Goal: Transaction & Acquisition: Purchase product/service

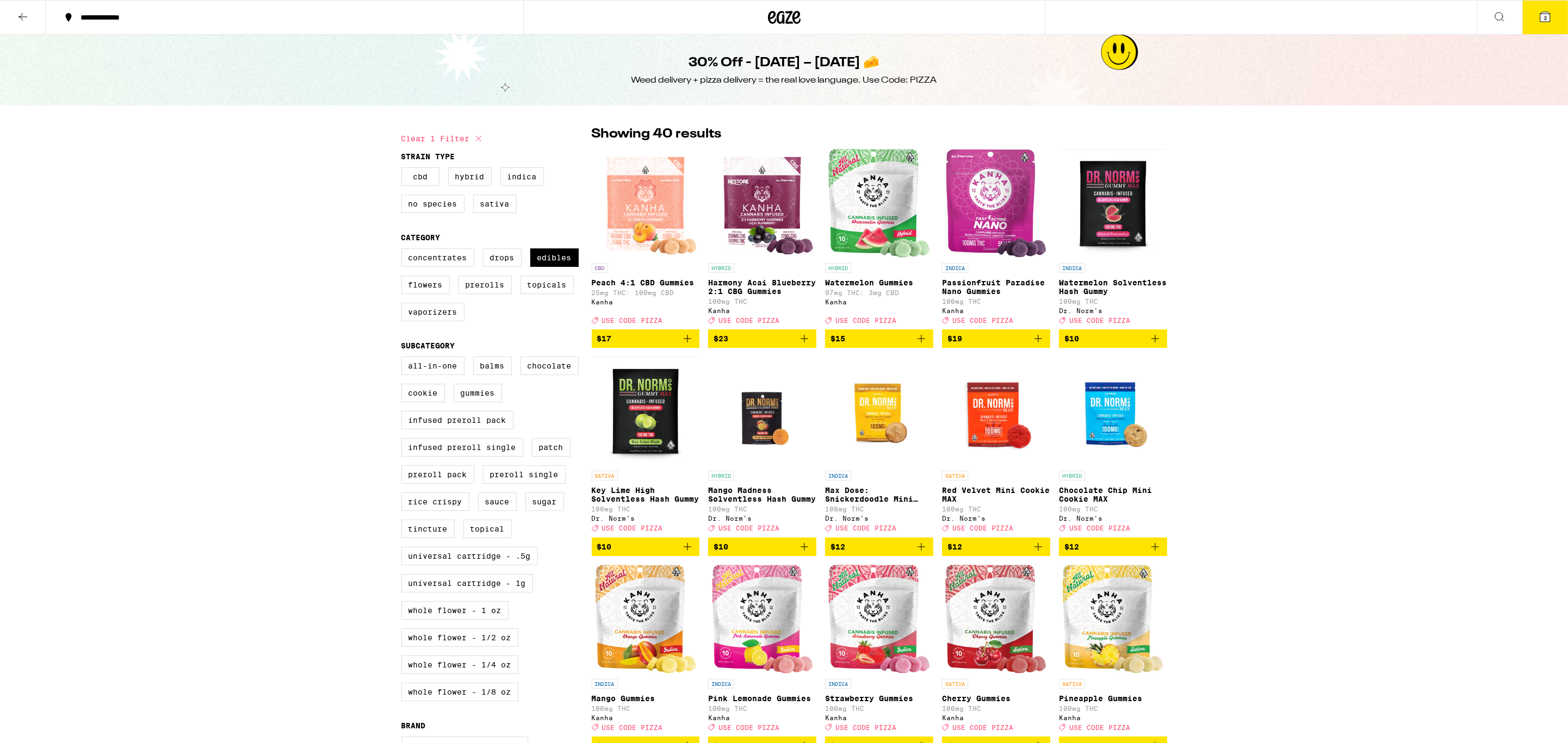
click at [556, 283] on div "Concentrates Drops Edibles Flowers Prerolls Topicals Vaporizers" at bounding box center [496, 289] width 190 height 82
drag, startPoint x: 556, startPoint y: 271, endPoint x: 503, endPoint y: 292, distance: 57.0
click at [556, 267] on label "Edibles" at bounding box center [554, 258] width 48 height 19
click at [404, 251] on input "Edibles" at bounding box center [404, 250] width 1 height 1
checkbox input "false"
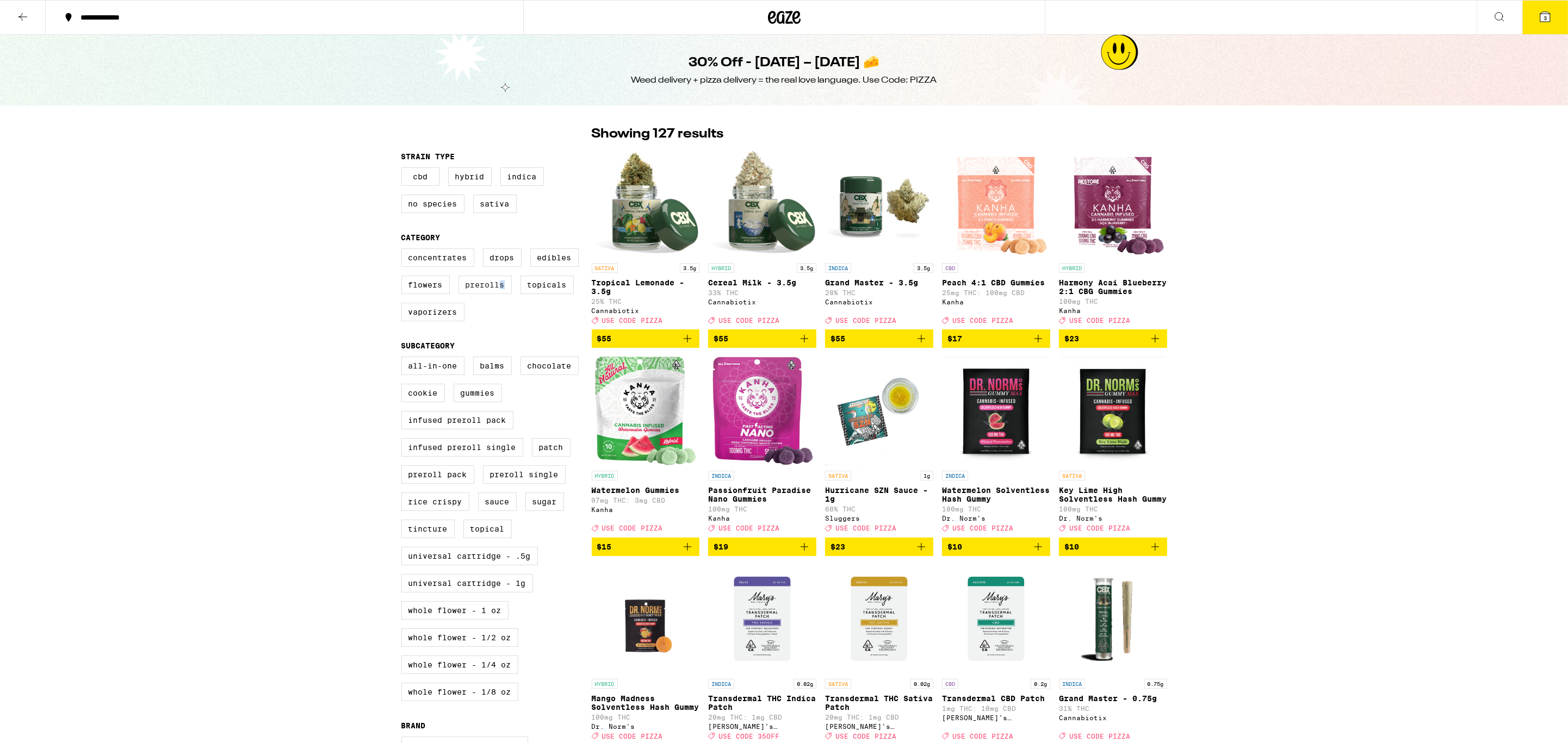
click at [503, 293] on label "Prerolls" at bounding box center [485, 285] width 53 height 19
click at [404, 251] on input "Prerolls" at bounding box center [404, 250] width 1 height 1
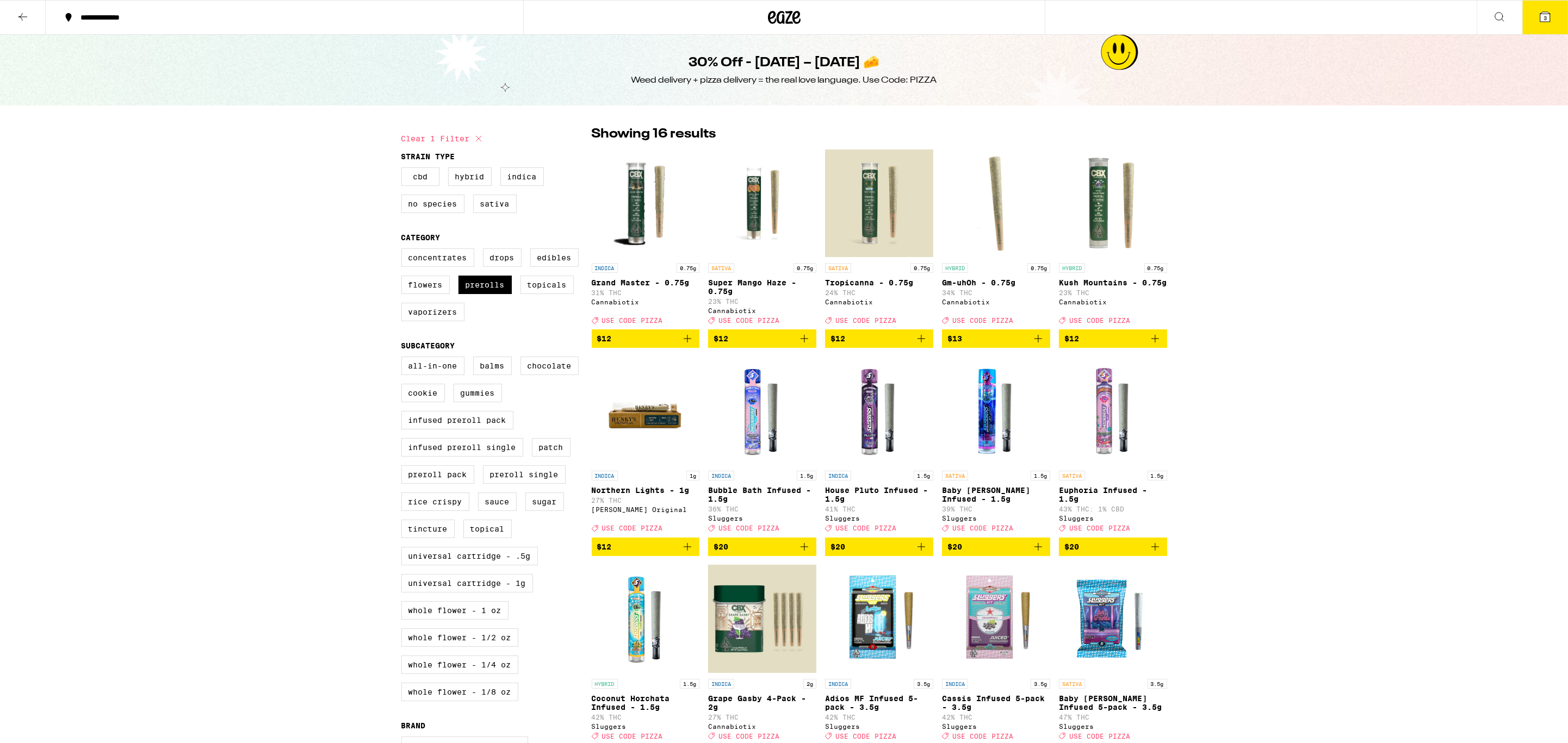
drag, startPoint x: 471, startPoint y: 296, endPoint x: 454, endPoint y: 313, distance: 24.0
click at [471, 294] on label "Prerolls" at bounding box center [485, 285] width 53 height 19
click at [404, 251] on input "Prerolls" at bounding box center [404, 250] width 1 height 1
checkbox input "false"
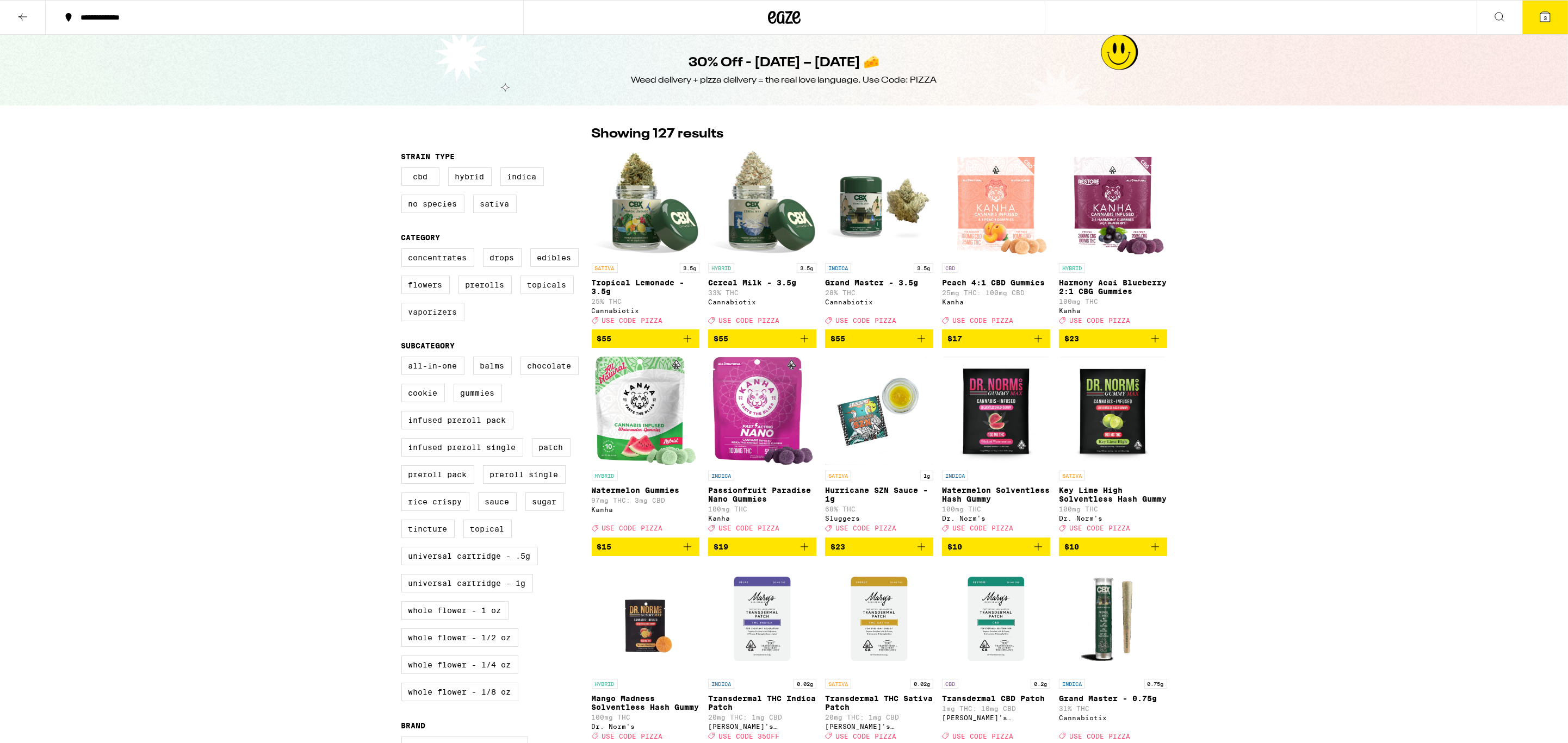
click at [431, 322] on label "Vaporizers" at bounding box center [432, 312] width 63 height 19
click at [404, 251] on input "Vaporizers" at bounding box center [404, 250] width 1 height 1
checkbox input "true"
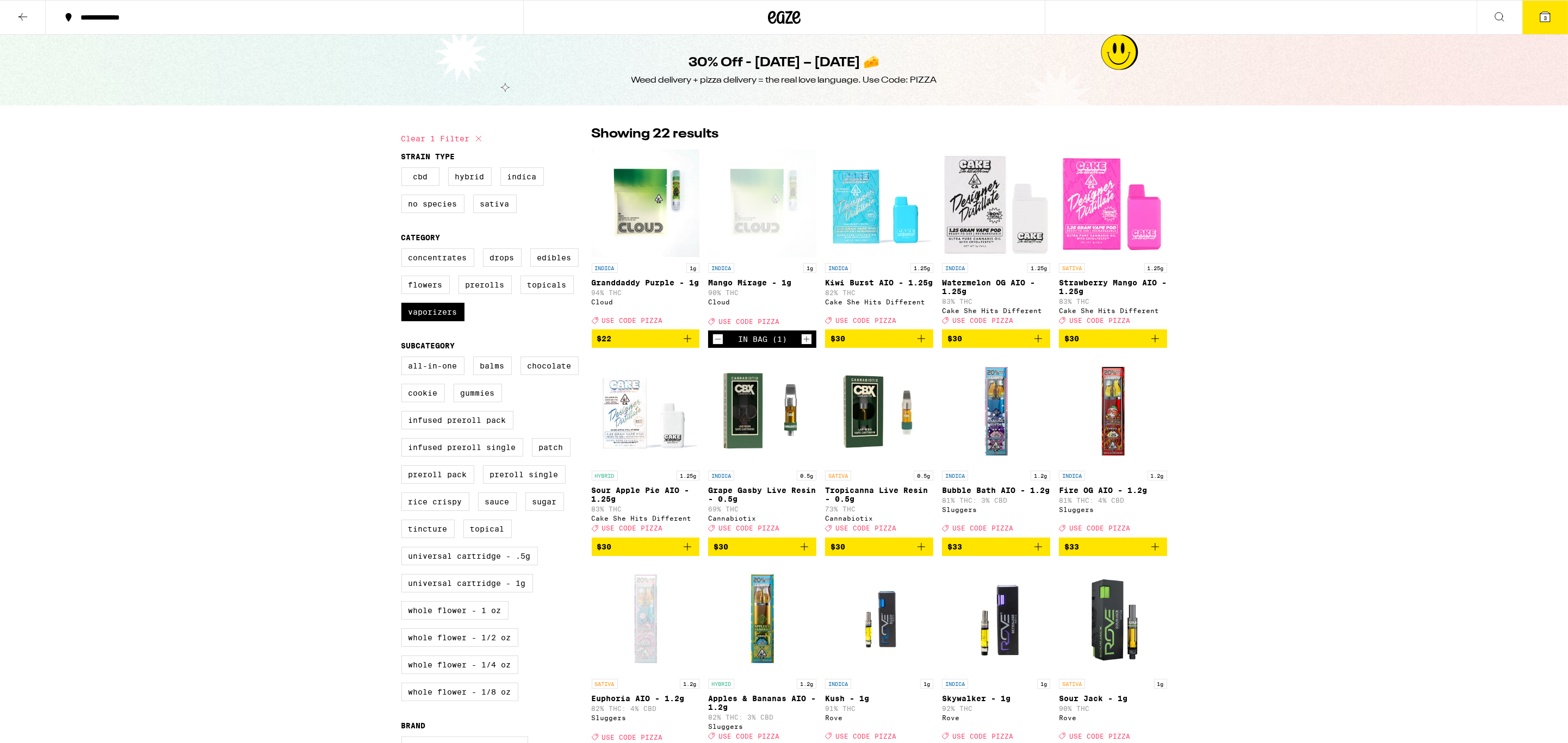
click at [1538, 15] on button "3" at bounding box center [1545, 18] width 46 height 34
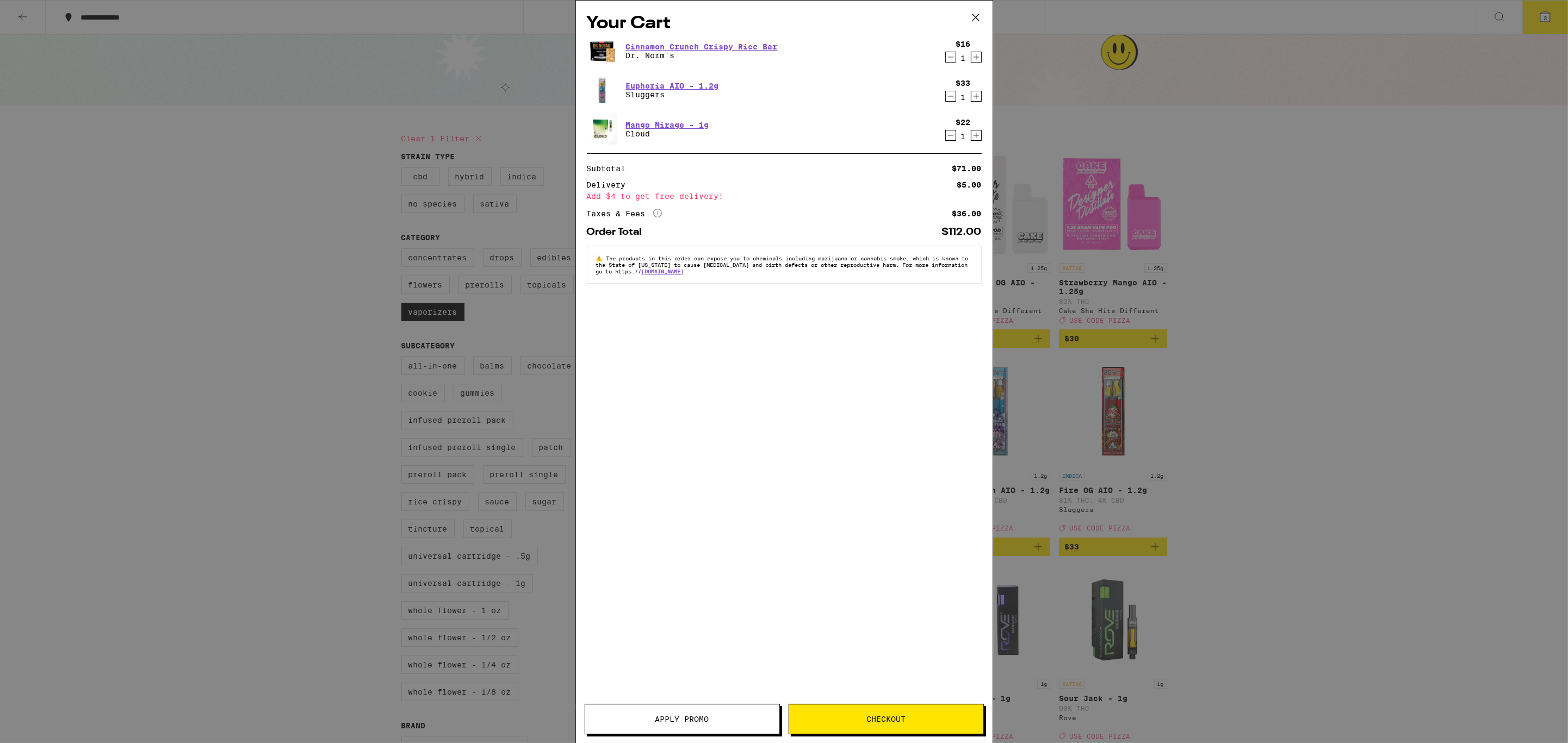
click at [660, 717] on span "Apply Promo" at bounding box center [682, 719] width 54 height 8
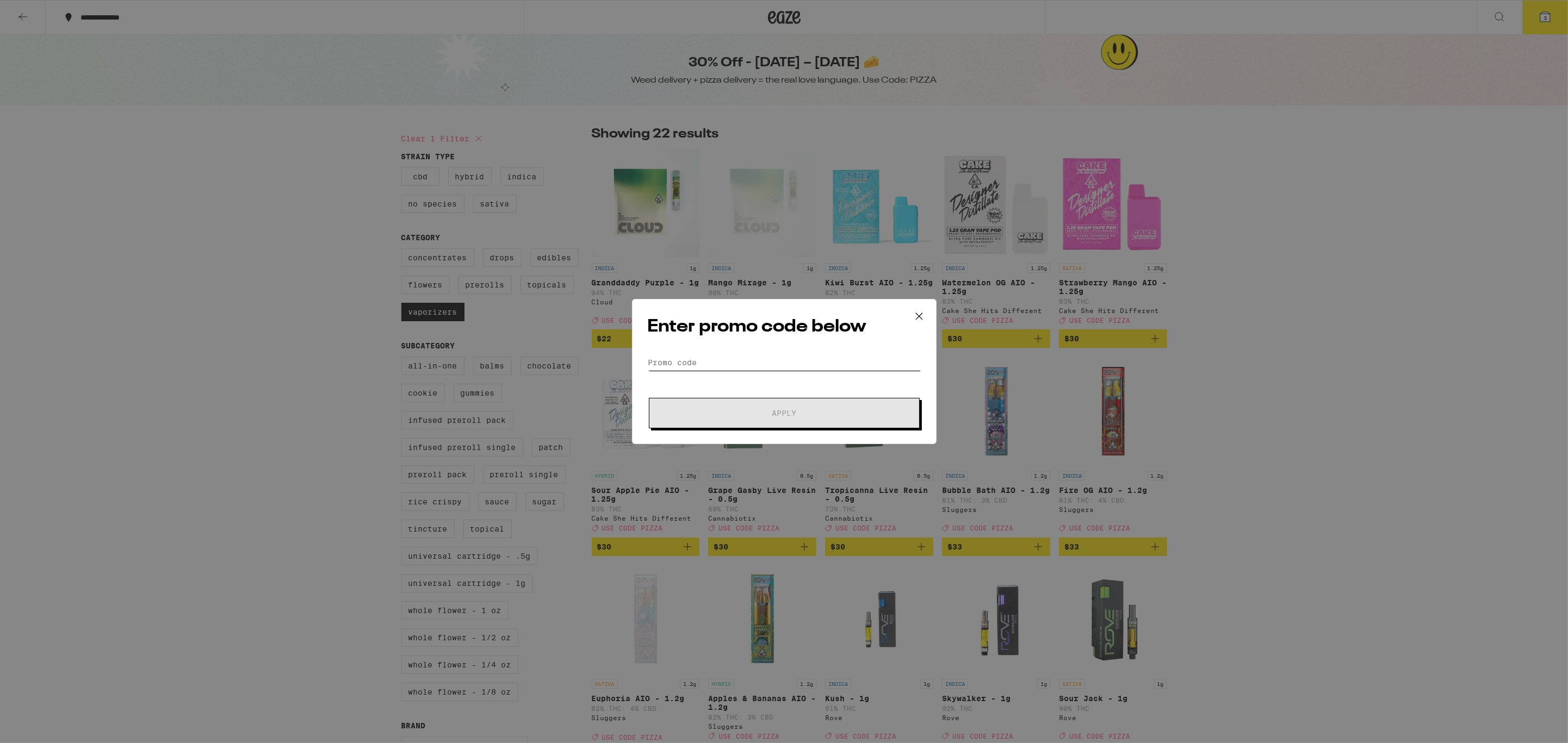
click at [728, 360] on input "Promo Code" at bounding box center [784, 362] width 273 height 16
type input "PIZZA"
click at [731, 420] on button "Apply" at bounding box center [784, 413] width 271 height 30
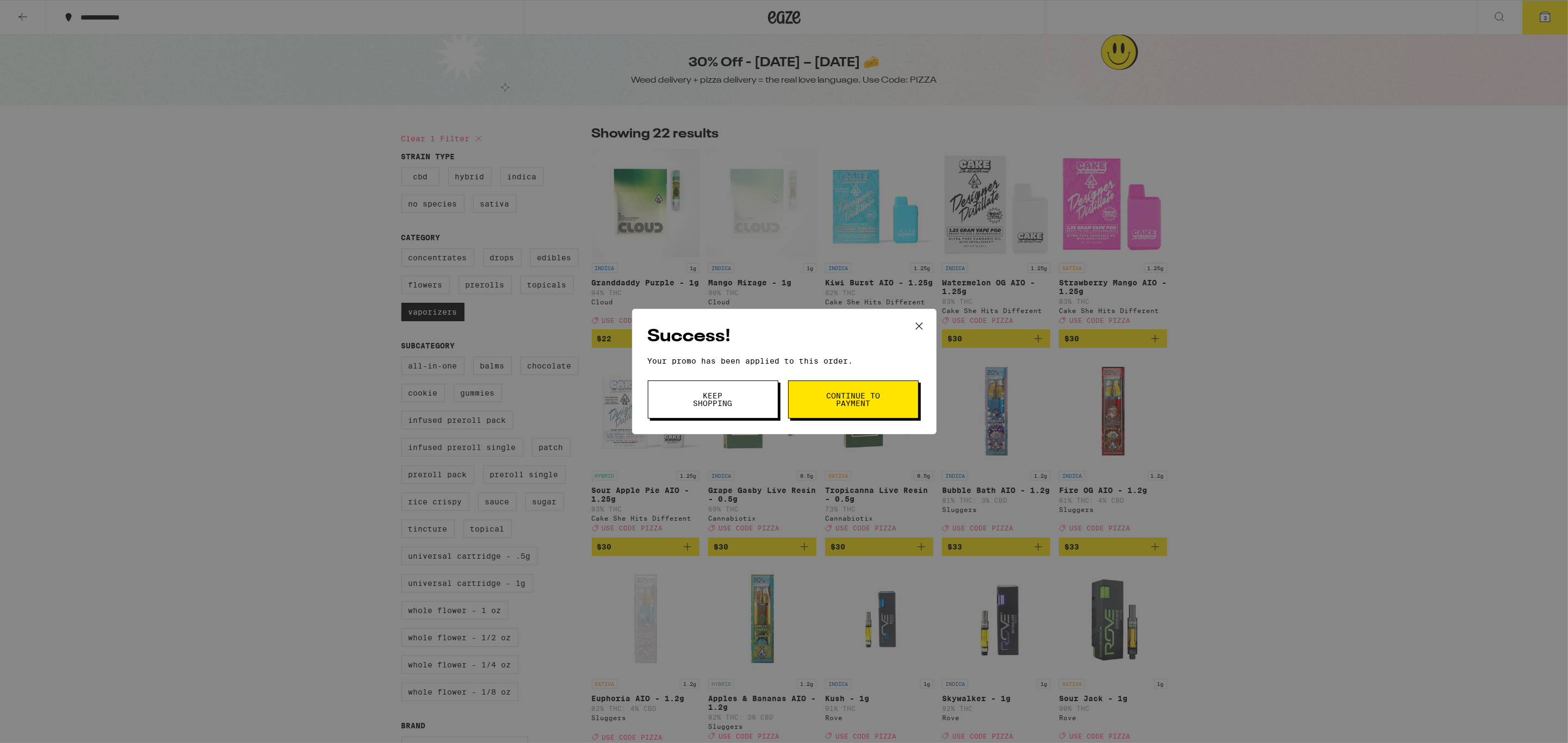
drag, startPoint x: 730, startPoint y: 396, endPoint x: 730, endPoint y: 403, distance: 7.0
click at [730, 396] on span "Keep Shopping" at bounding box center [713, 399] width 56 height 15
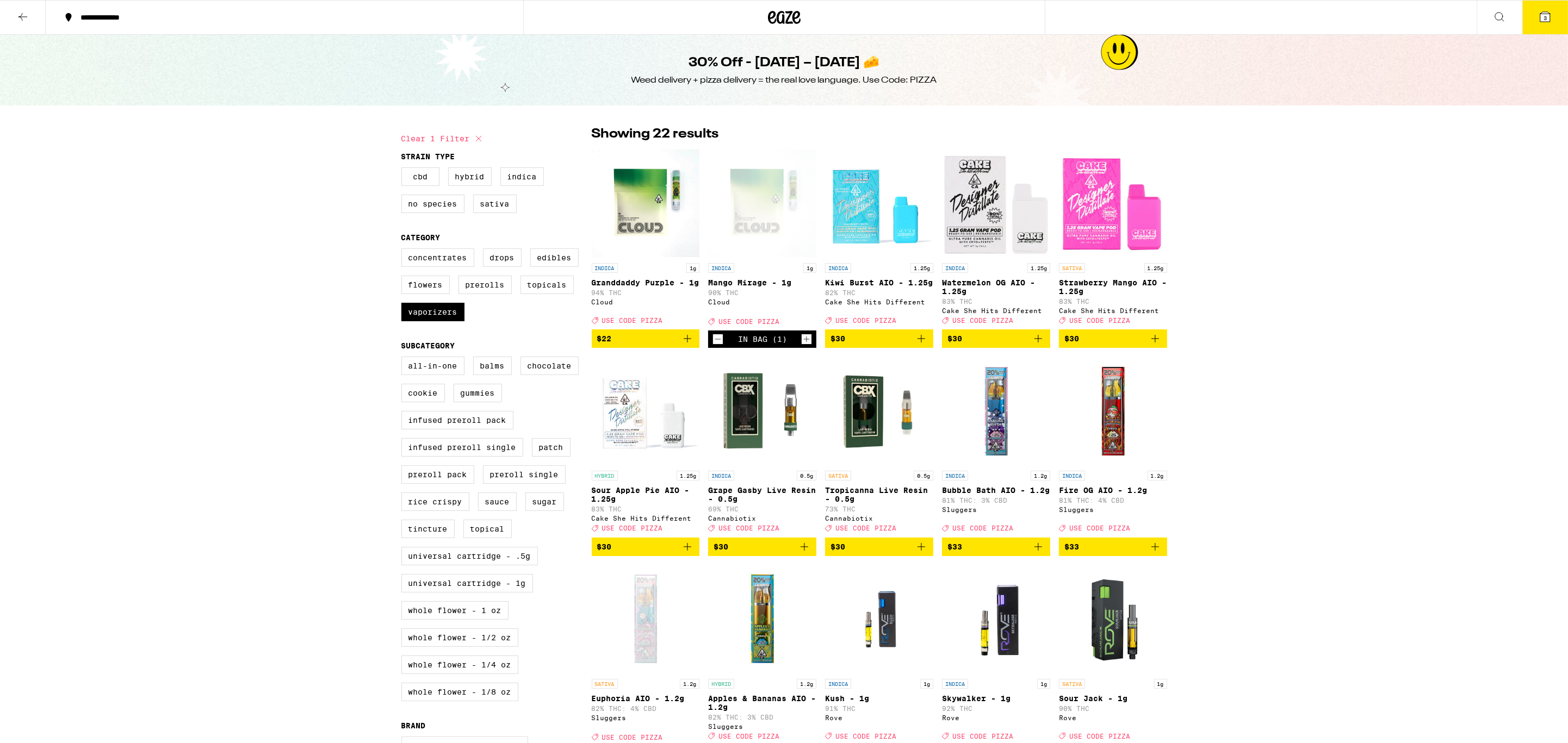
click at [1546, 12] on icon at bounding box center [1545, 17] width 10 height 10
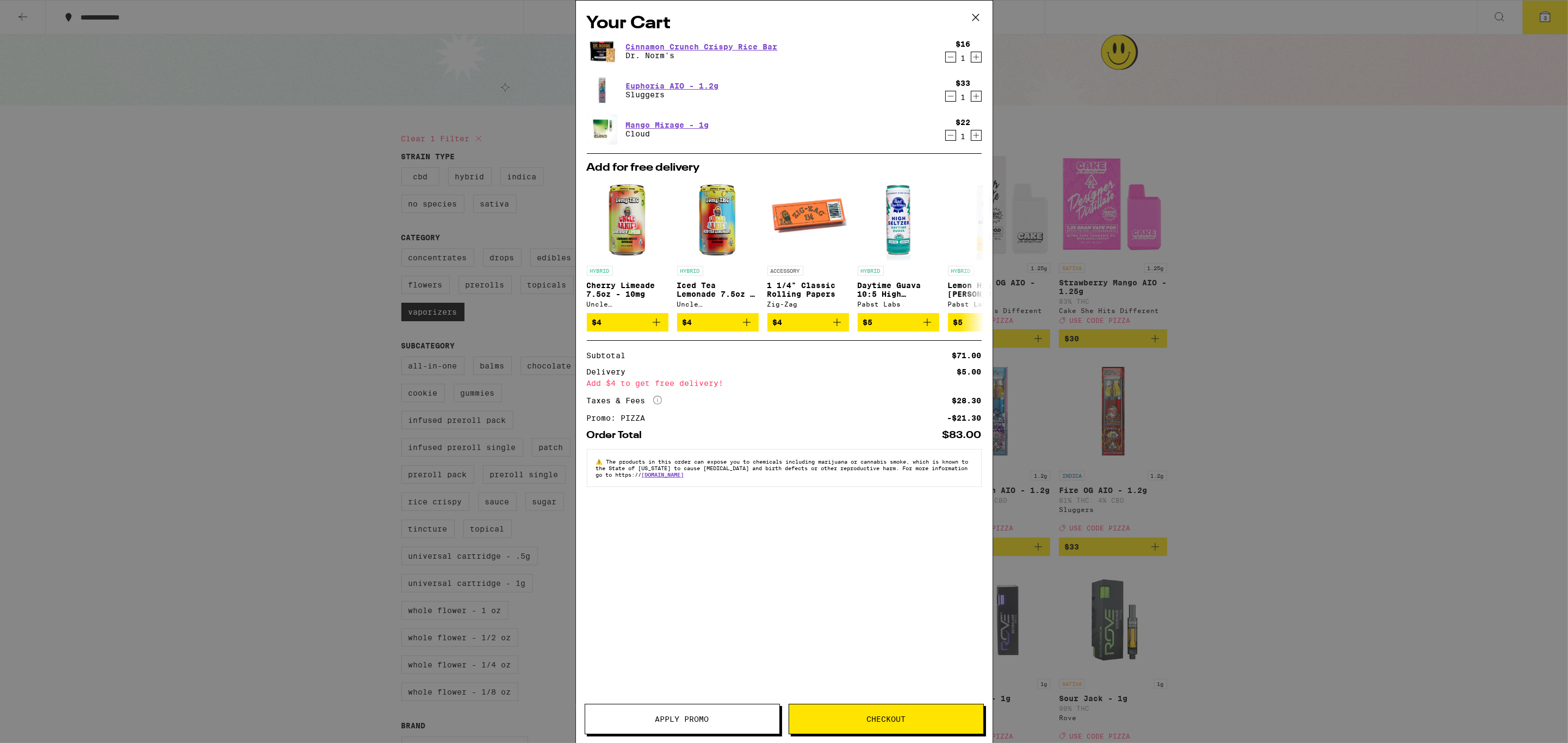
click at [981, 18] on icon at bounding box center [975, 17] width 16 height 16
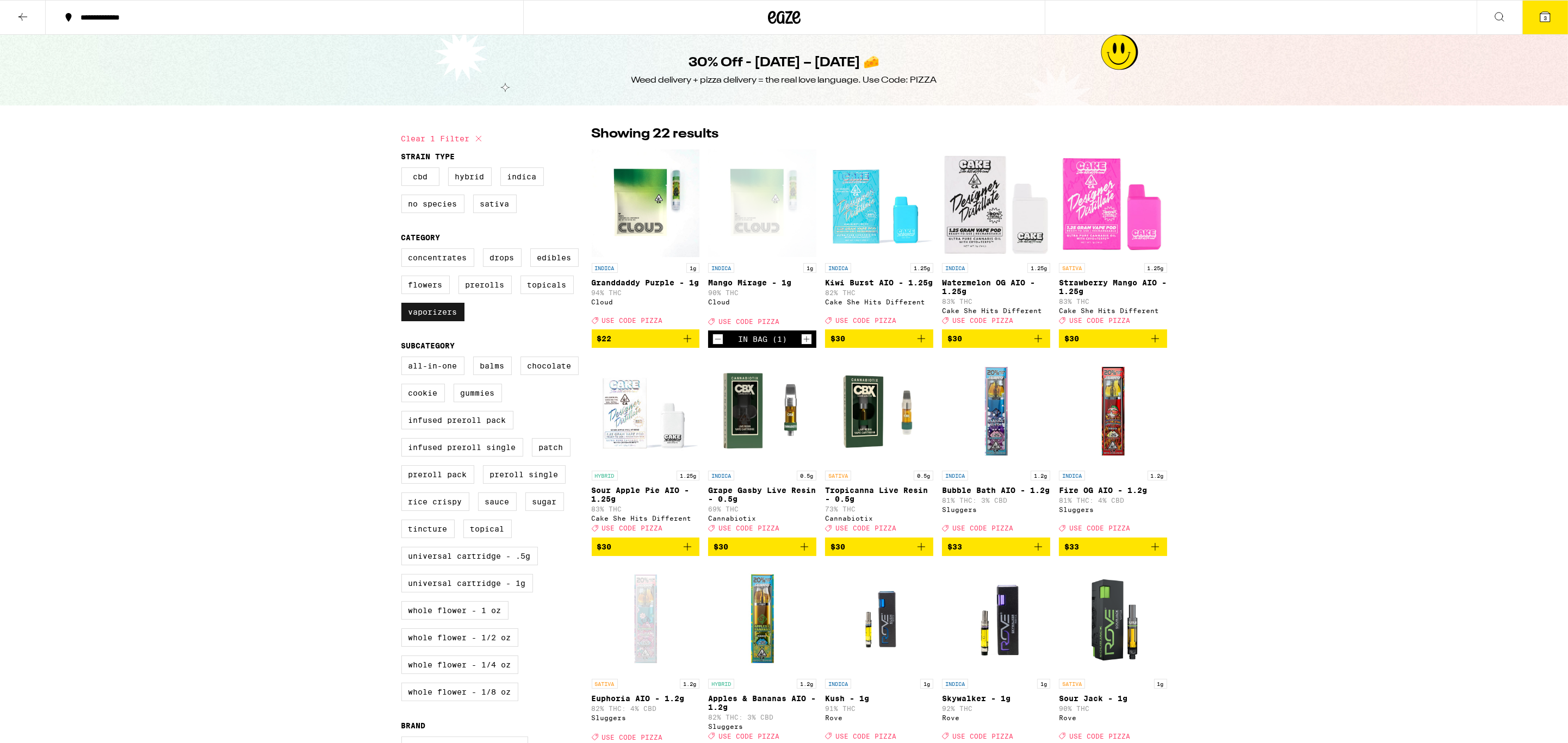
click at [445, 322] on label "Vaporizers" at bounding box center [432, 312] width 63 height 19
click at [404, 251] on input "Vaporizers" at bounding box center [404, 250] width 1 height 1
checkbox input "false"
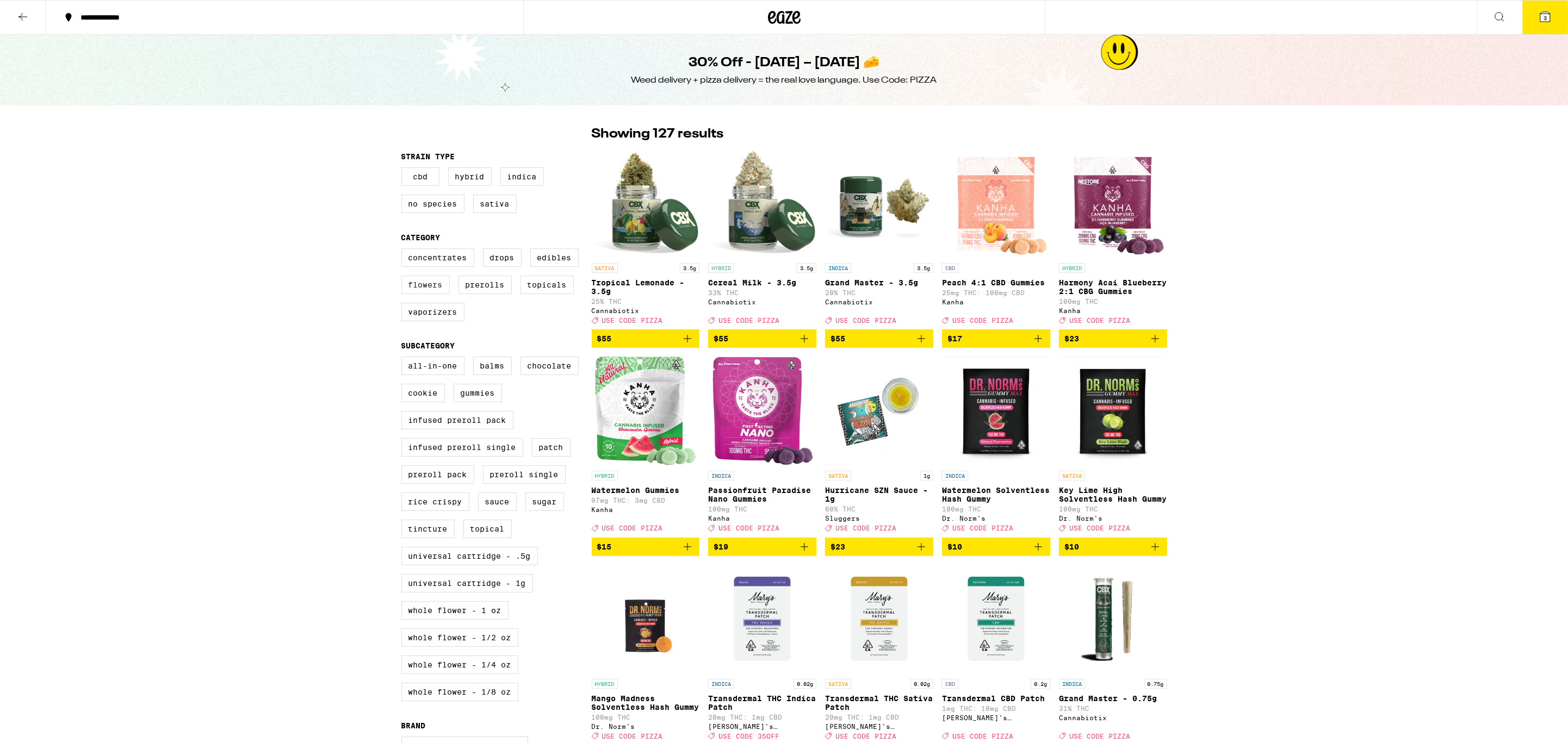
click at [441, 294] on label "Flowers" at bounding box center [425, 285] width 48 height 19
click at [404, 251] on input "Flowers" at bounding box center [404, 250] width 1 height 1
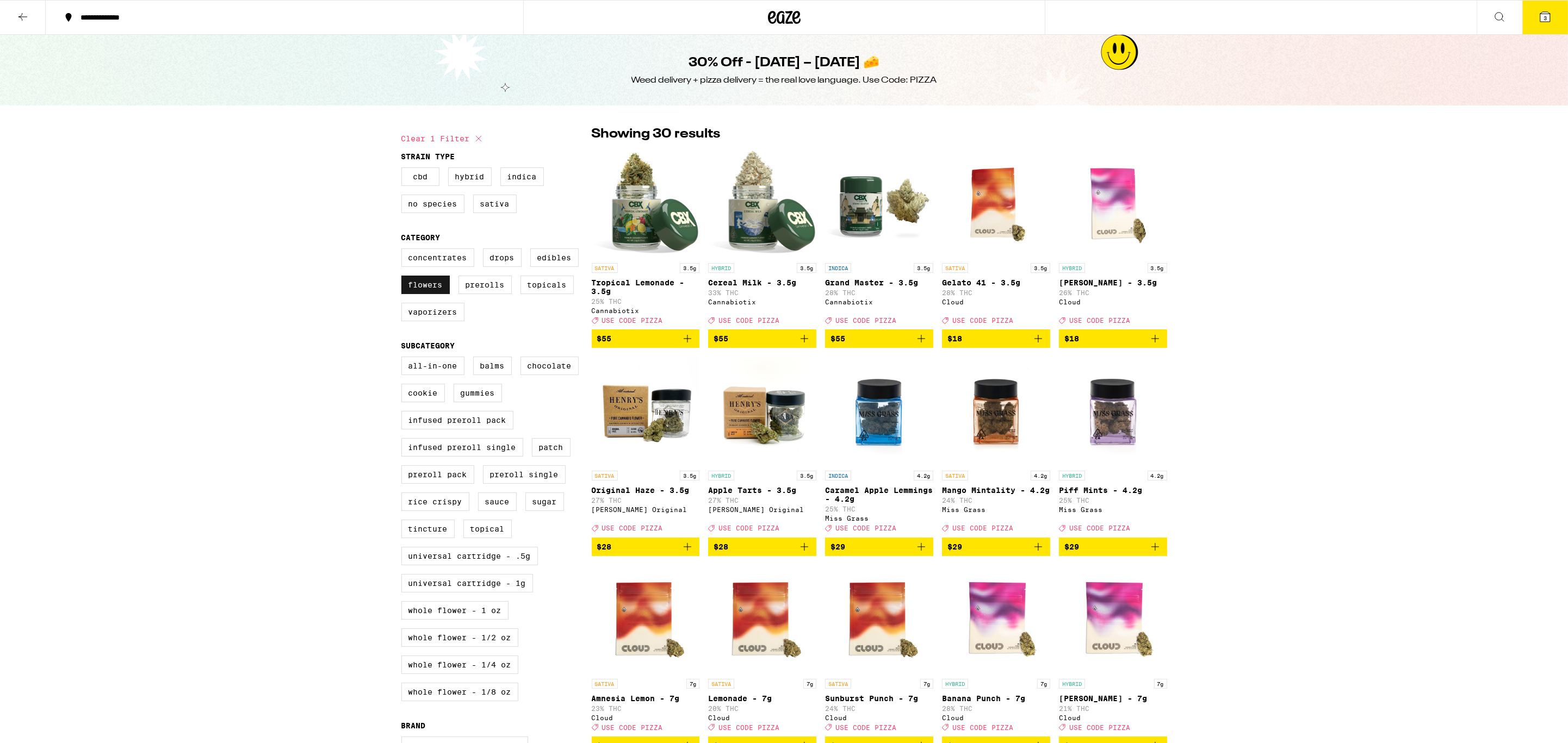
click at [441, 294] on label "Flowers" at bounding box center [425, 285] width 48 height 19
click at [404, 251] on input "Flowers" at bounding box center [404, 250] width 1 height 1
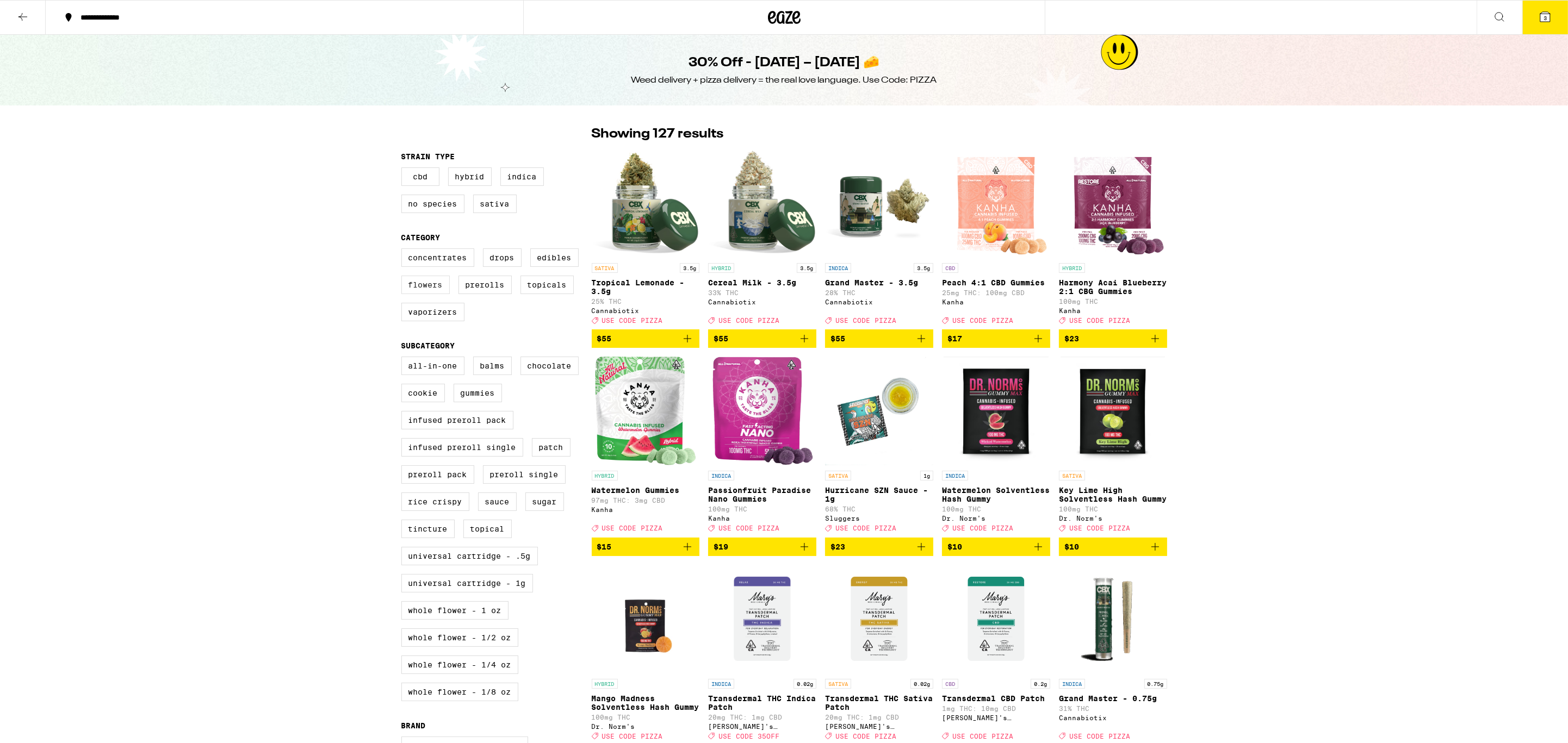
click at [441, 294] on label "Flowers" at bounding box center [425, 285] width 48 height 19
click at [404, 251] on input "Flowers" at bounding box center [404, 250] width 1 height 1
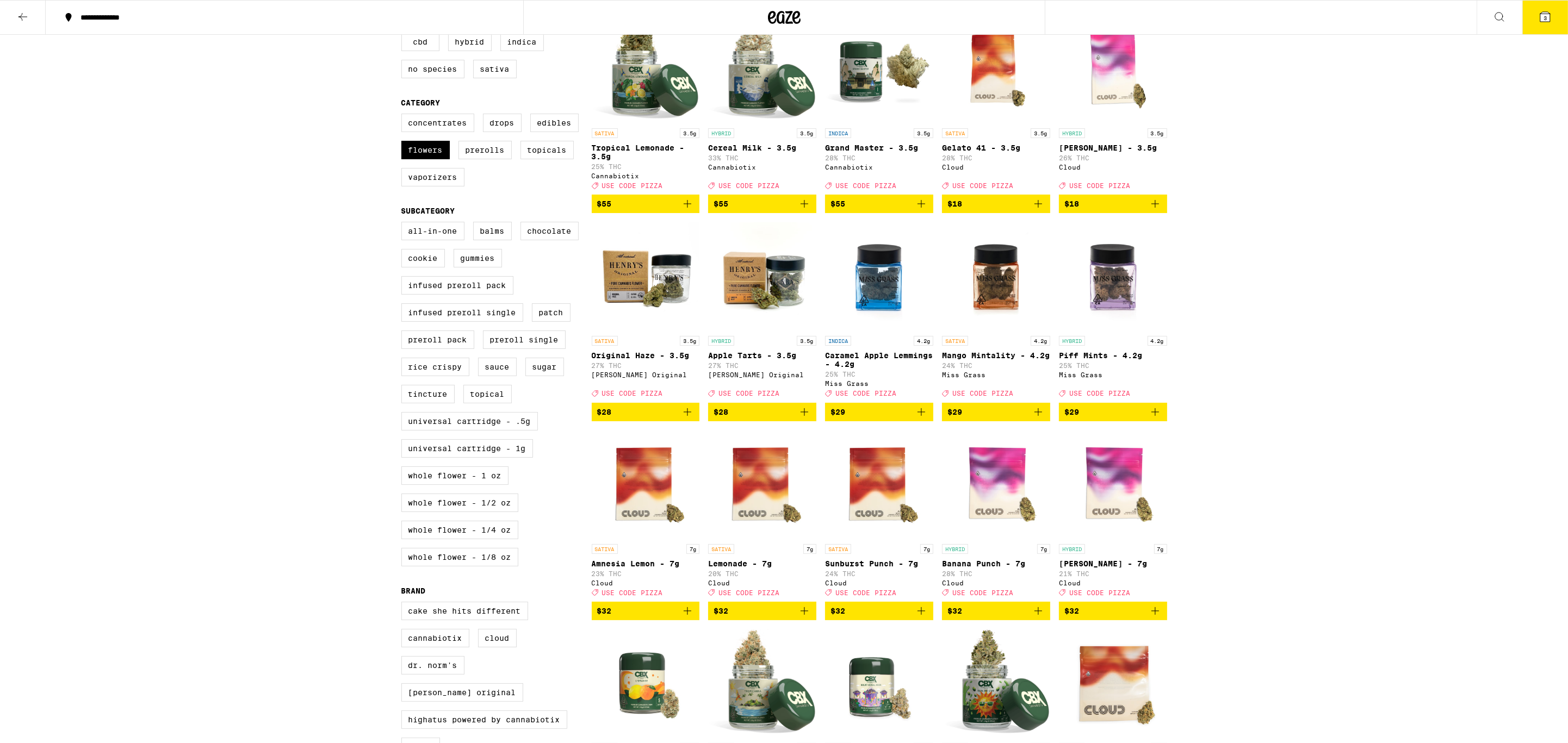
scroll to position [116, 0]
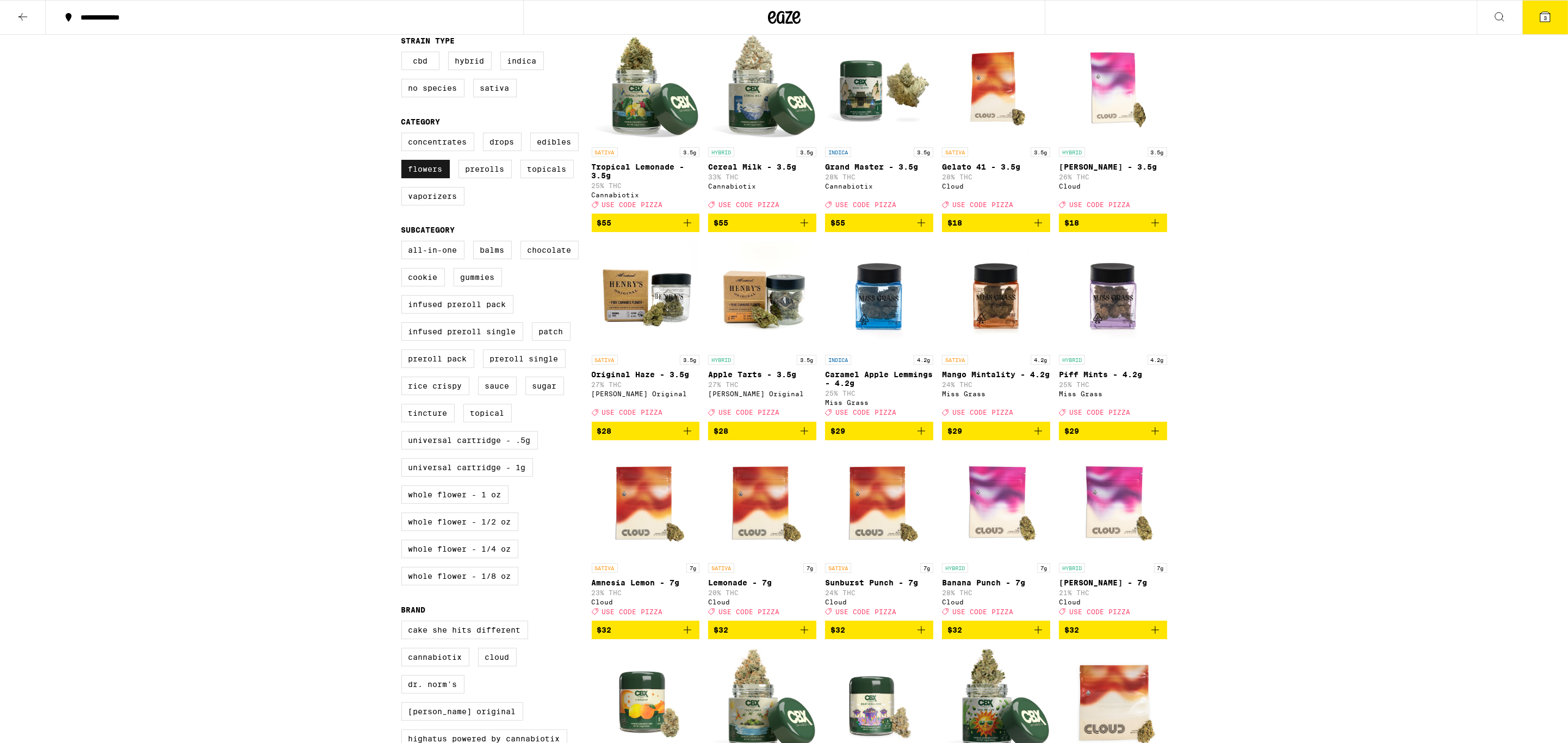
click at [438, 176] on label "Flowers" at bounding box center [425, 169] width 48 height 19
click at [404, 135] on input "Flowers" at bounding box center [404, 134] width 1 height 1
checkbox input "false"
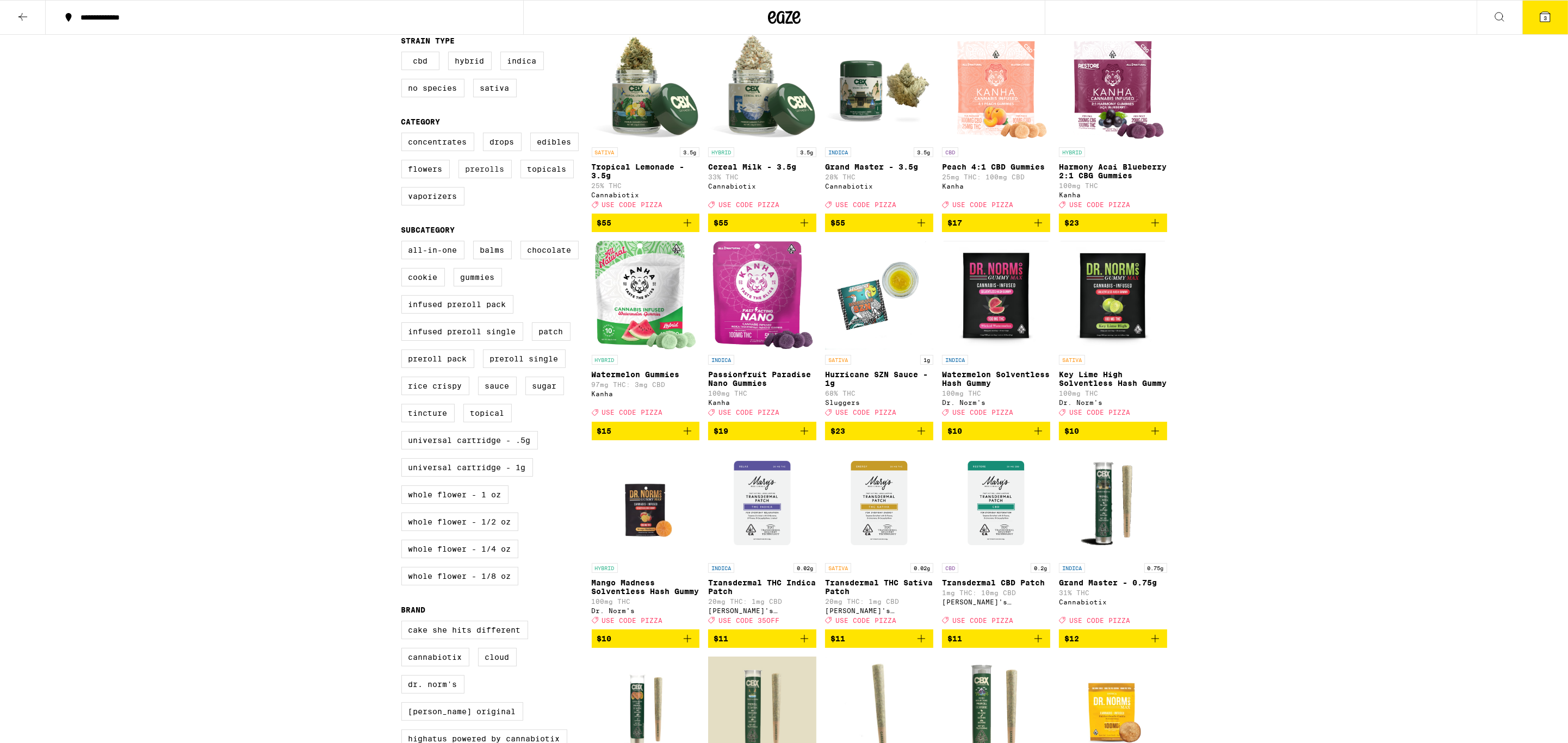
click at [493, 178] on label "Prerolls" at bounding box center [485, 169] width 53 height 19
click at [404, 135] on input "Prerolls" at bounding box center [404, 134] width 1 height 1
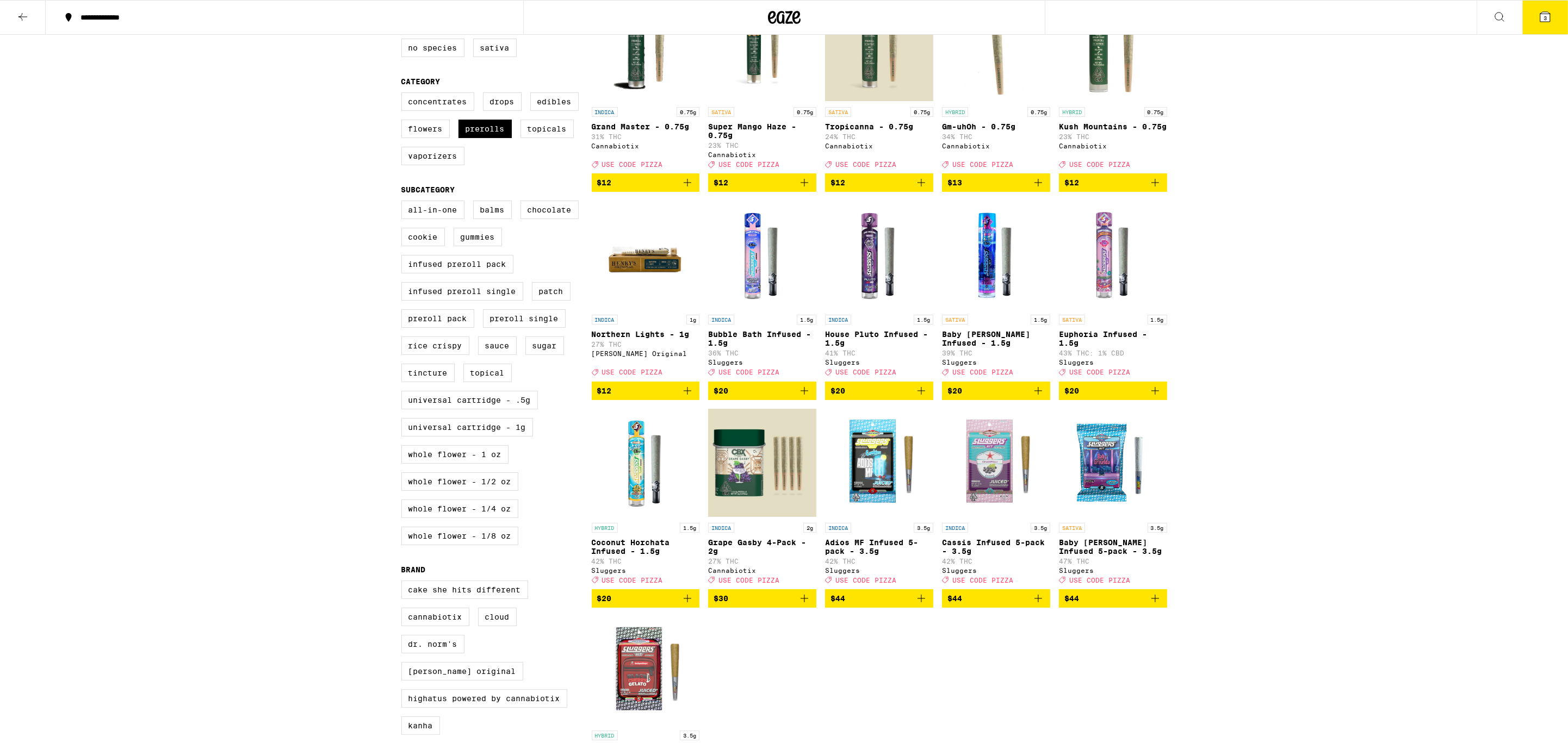
scroll to position [157, 0]
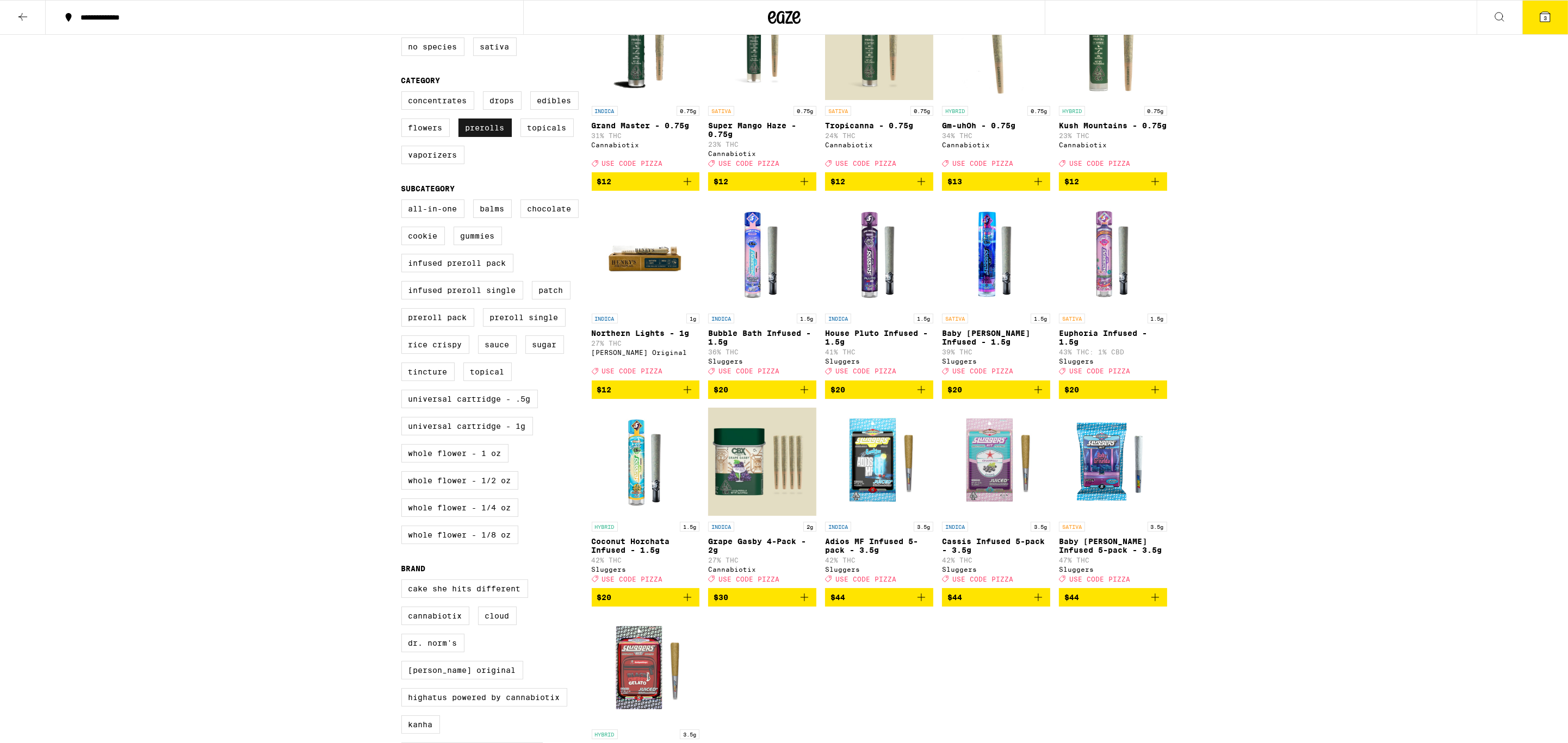
click at [496, 131] on label "Prerolls" at bounding box center [485, 127] width 53 height 19
click at [404, 94] on input "Prerolls" at bounding box center [404, 93] width 1 height 1
checkbox input "false"
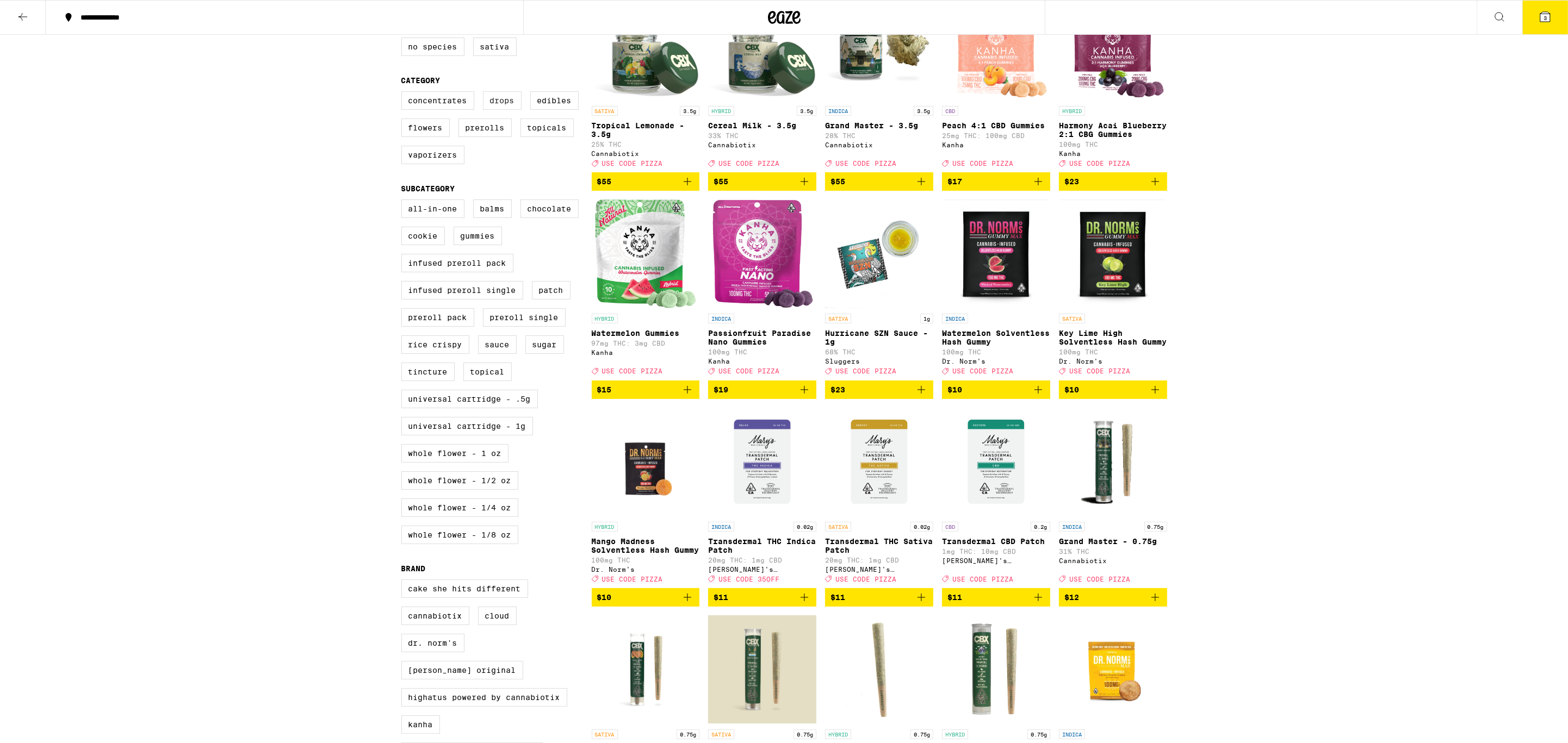
click at [500, 110] on label "Drops" at bounding box center [502, 100] width 39 height 19
click at [404, 94] on input "Drops" at bounding box center [404, 93] width 1 height 1
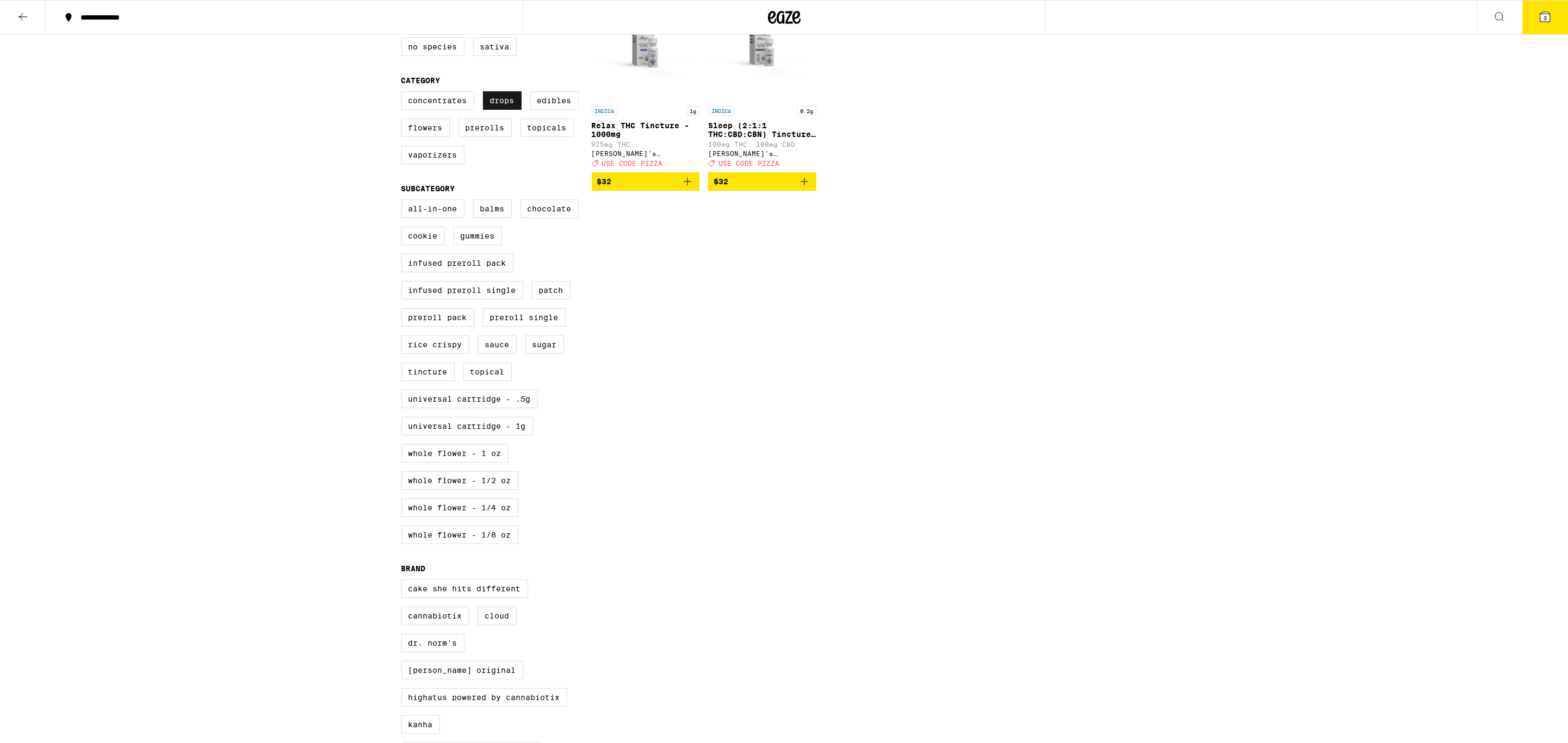
drag, startPoint x: 500, startPoint y: 111, endPoint x: 522, endPoint y: 110, distance: 22.0
click at [500, 110] on label "Drops" at bounding box center [502, 100] width 39 height 19
click at [404, 94] on input "Drops" at bounding box center [404, 93] width 1 height 1
checkbox input "false"
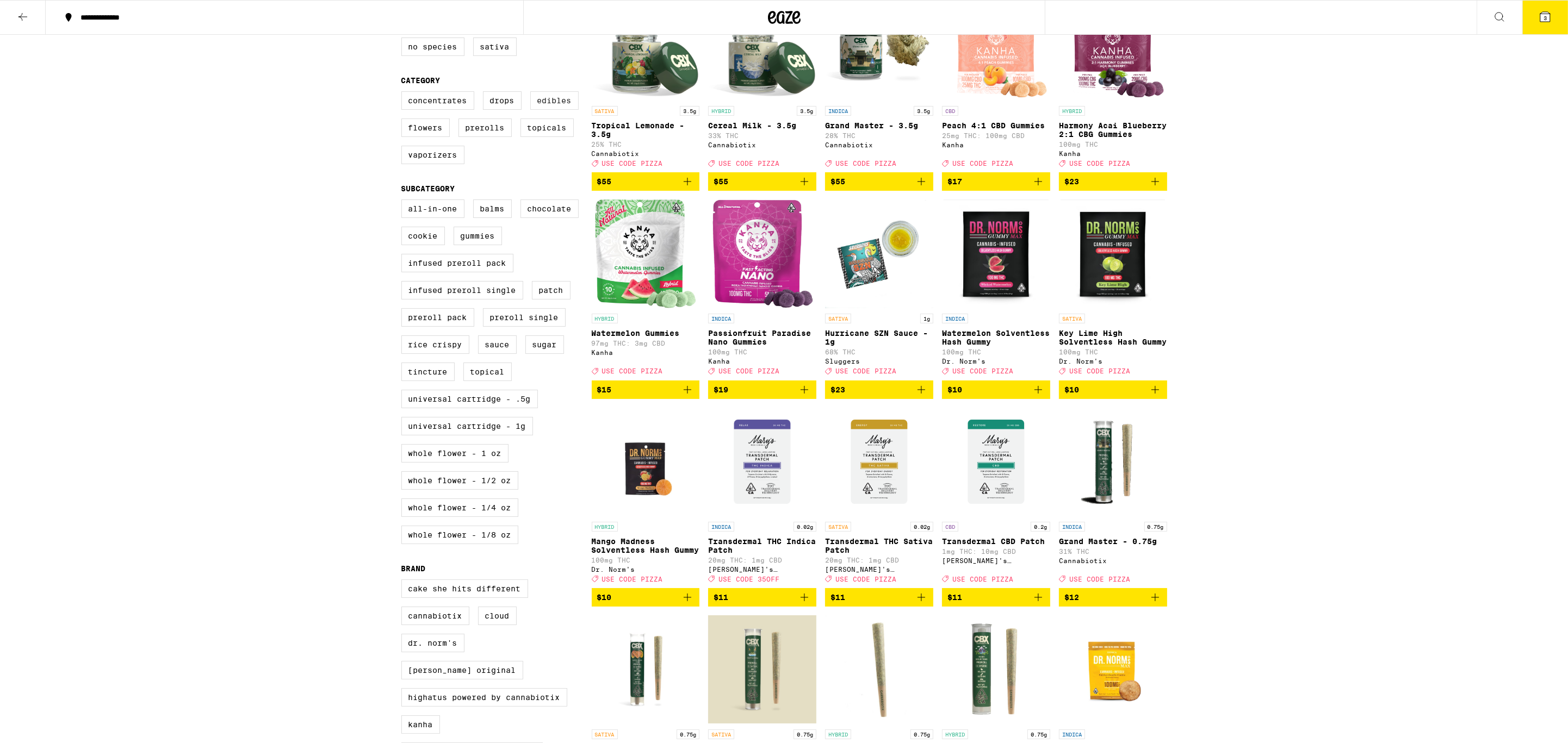
click at [542, 108] on label "Edibles" at bounding box center [554, 100] width 48 height 19
click at [404, 94] on input "Edibles" at bounding box center [404, 93] width 1 height 1
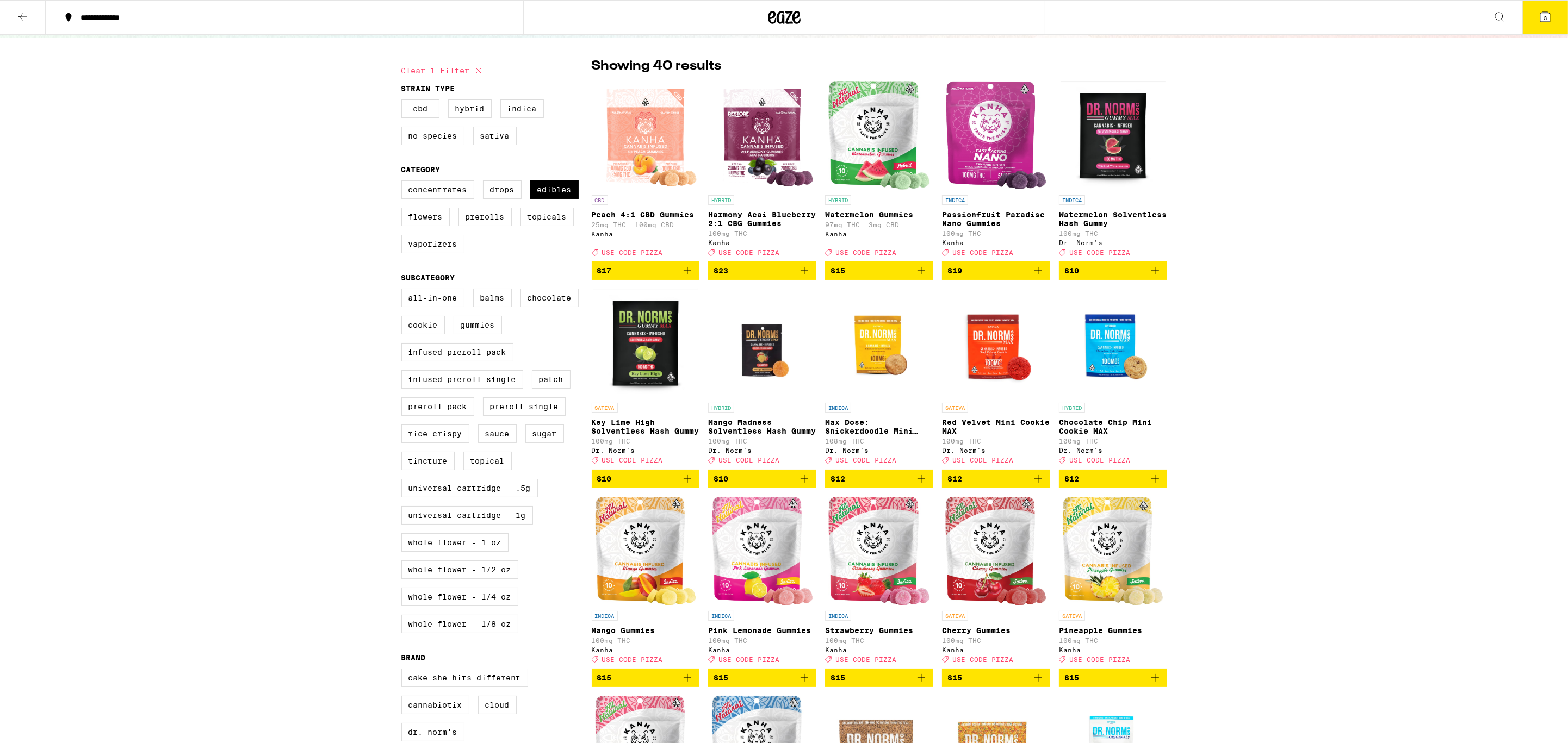
scroll to position [68, 0]
drag, startPoint x: 571, startPoint y: 197, endPoint x: 554, endPoint y: 206, distance: 19.2
click at [571, 197] on label "Edibles" at bounding box center [554, 190] width 48 height 19
click at [404, 183] on input "Edibles" at bounding box center [404, 182] width 1 height 1
checkbox input "false"
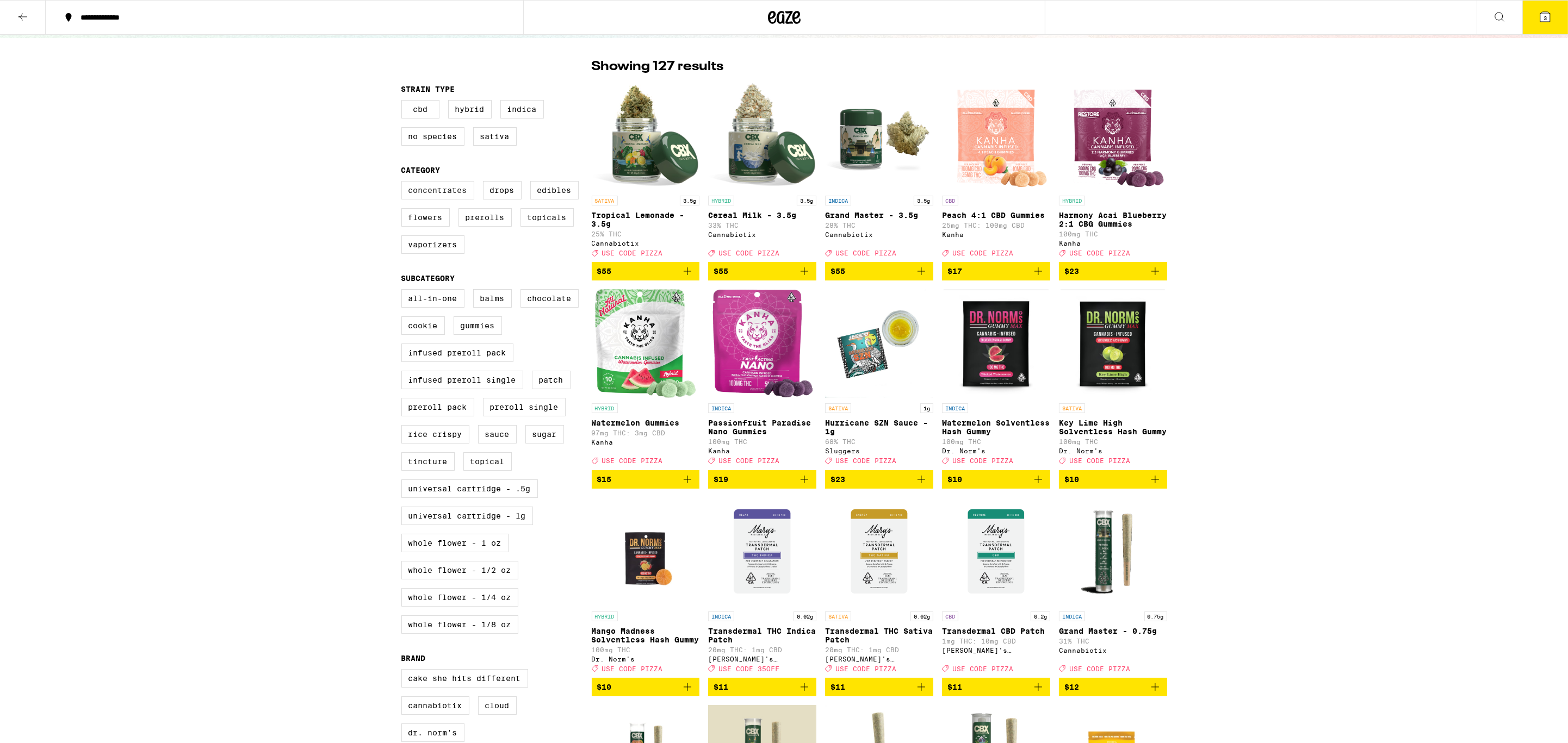
click at [459, 199] on label "Concentrates" at bounding box center [437, 190] width 73 height 19
click at [404, 183] on input "Concentrates" at bounding box center [404, 182] width 1 height 1
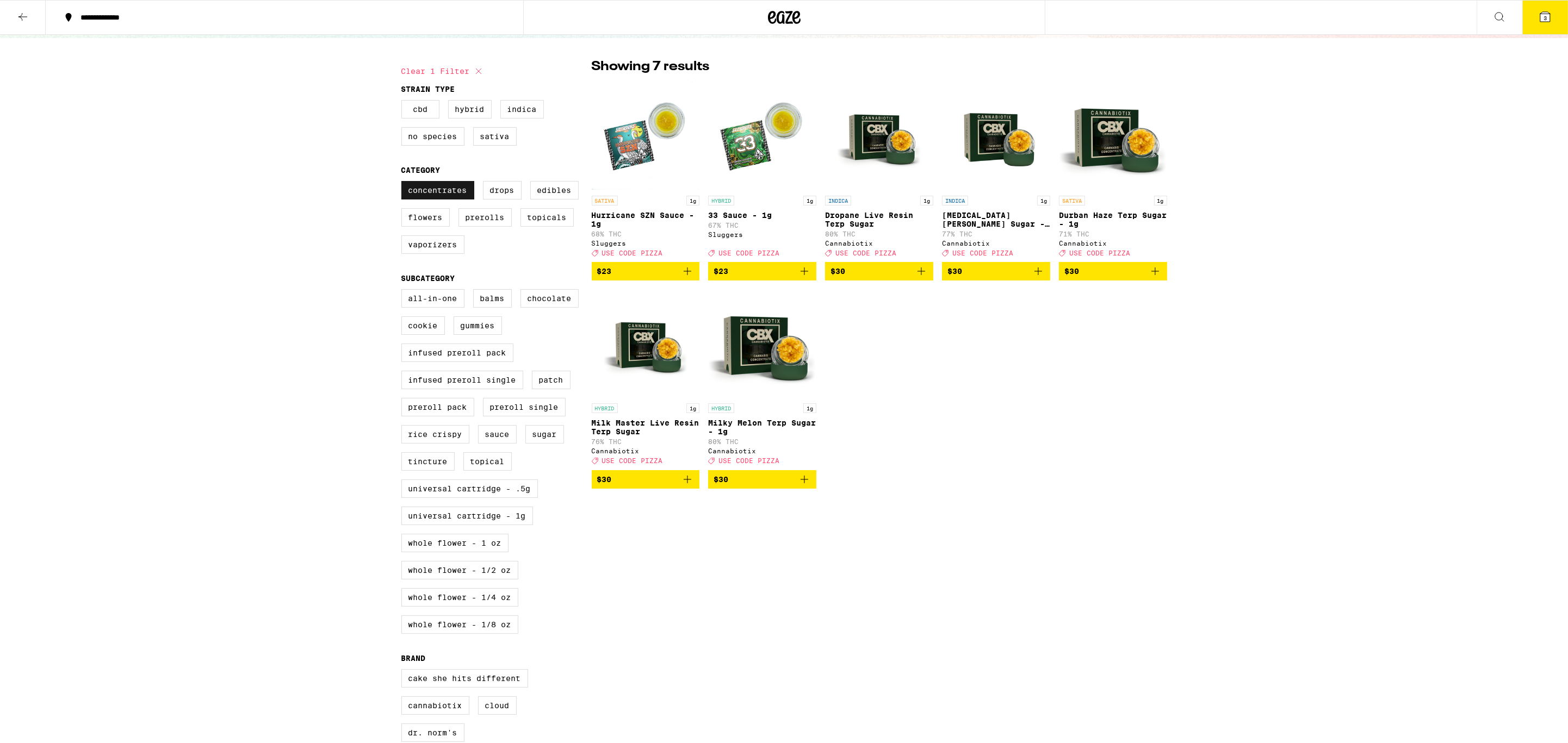
click at [465, 199] on label "Concentrates" at bounding box center [437, 190] width 73 height 19
click at [404, 183] on input "Concentrates" at bounding box center [404, 182] width 1 height 1
checkbox input "false"
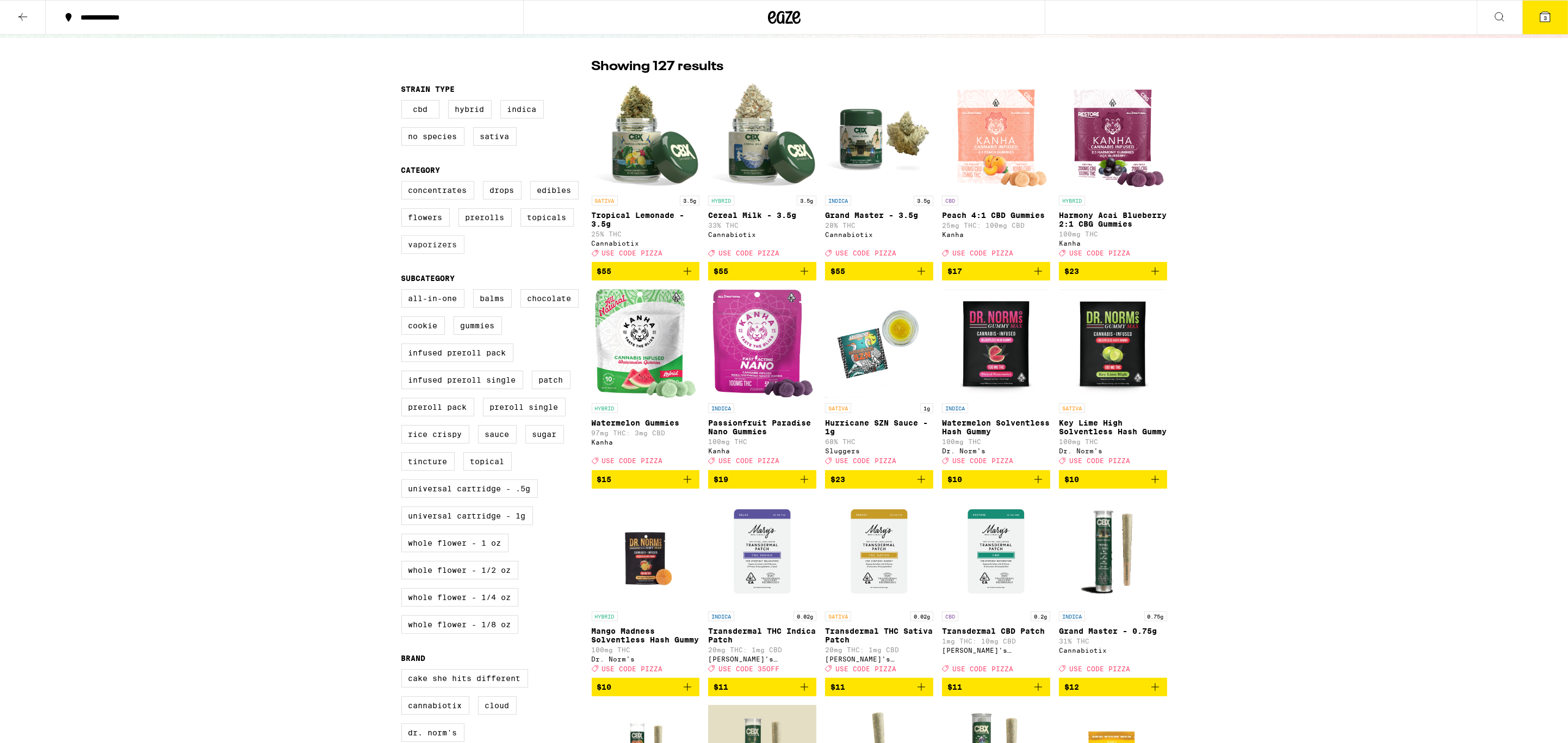
click at [441, 254] on label "Vaporizers" at bounding box center [432, 245] width 63 height 19
click at [404, 183] on input "Vaporizers" at bounding box center [404, 182] width 1 height 1
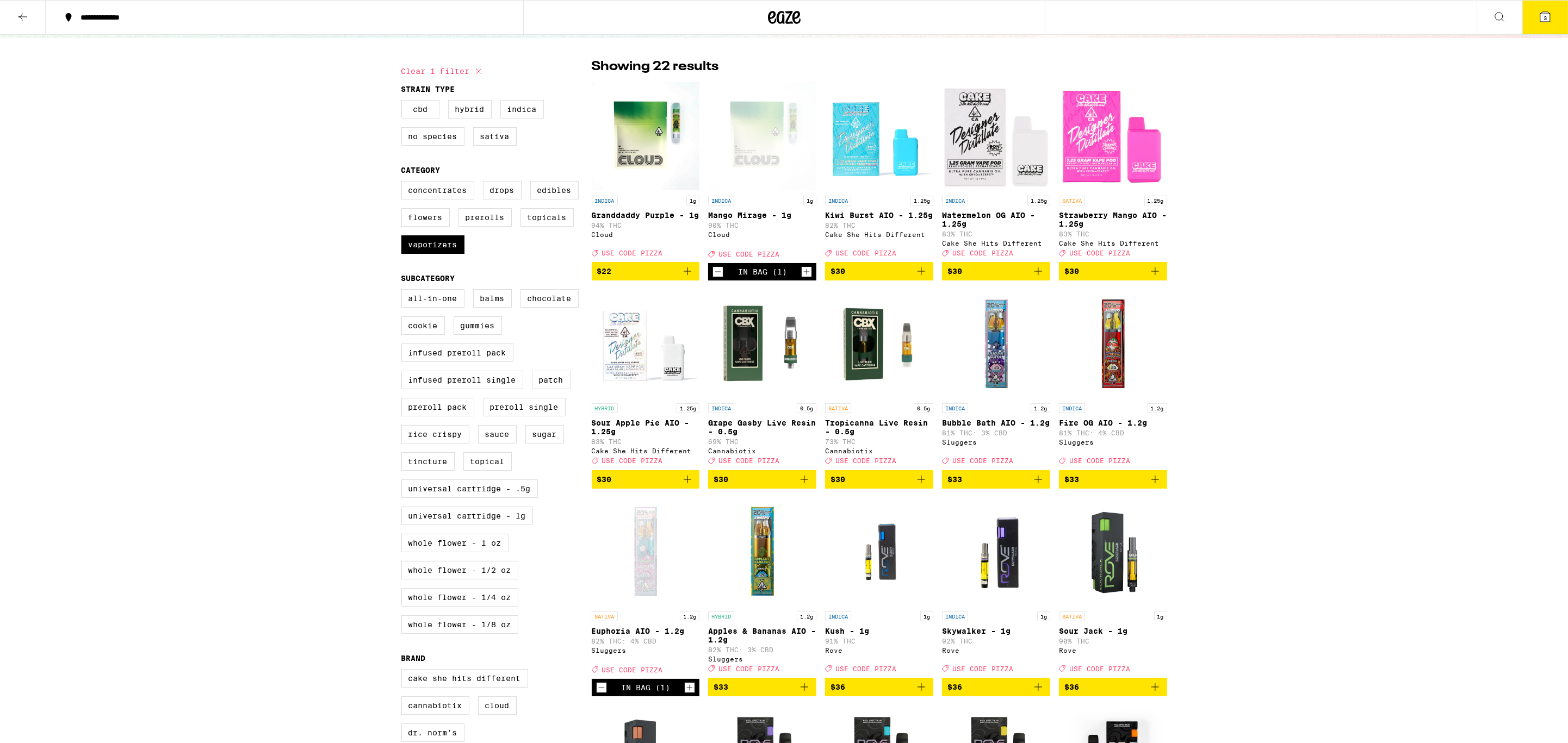
click at [1157, 278] on icon "Add to bag" at bounding box center [1154, 271] width 13 height 13
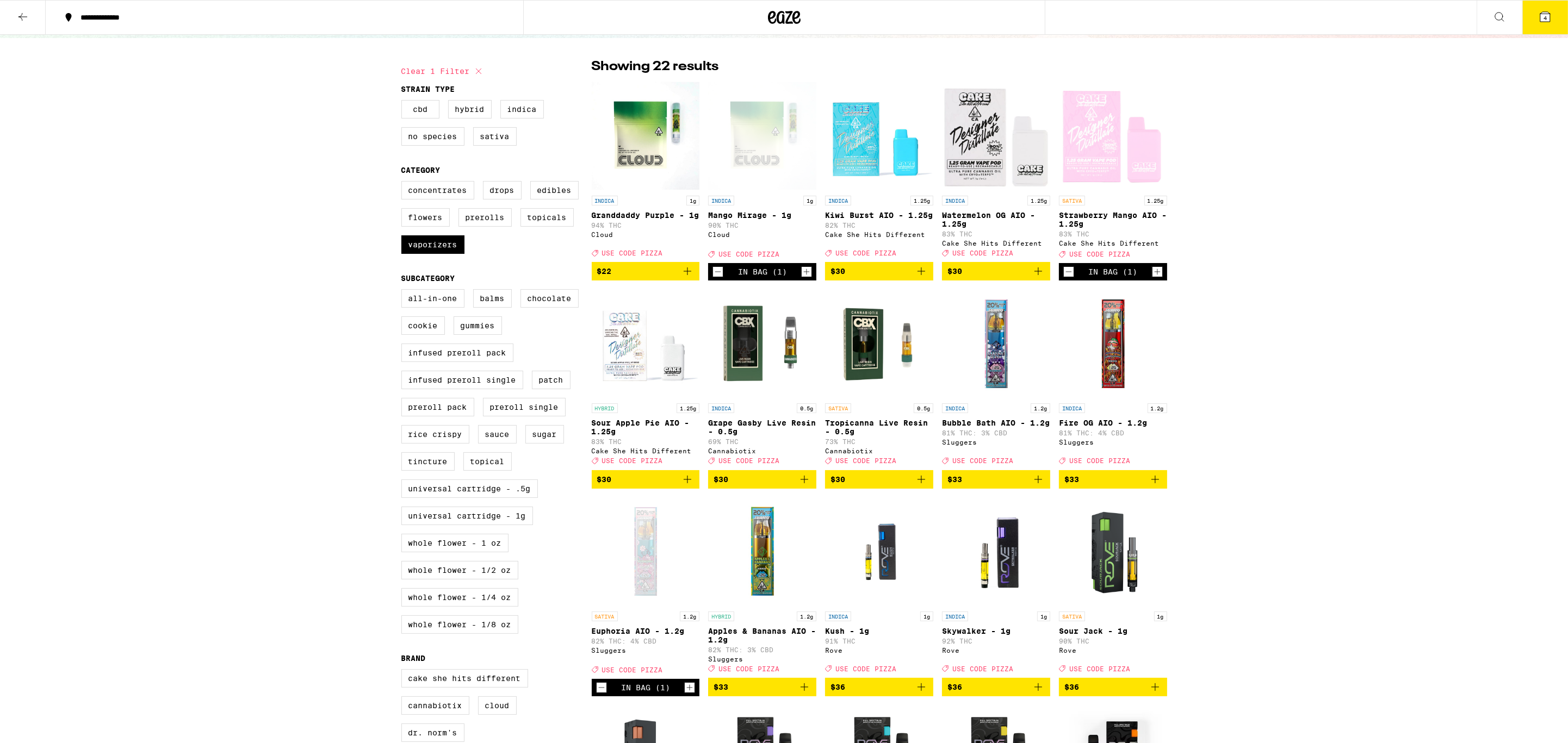
click at [1549, 15] on icon at bounding box center [1545, 17] width 10 height 10
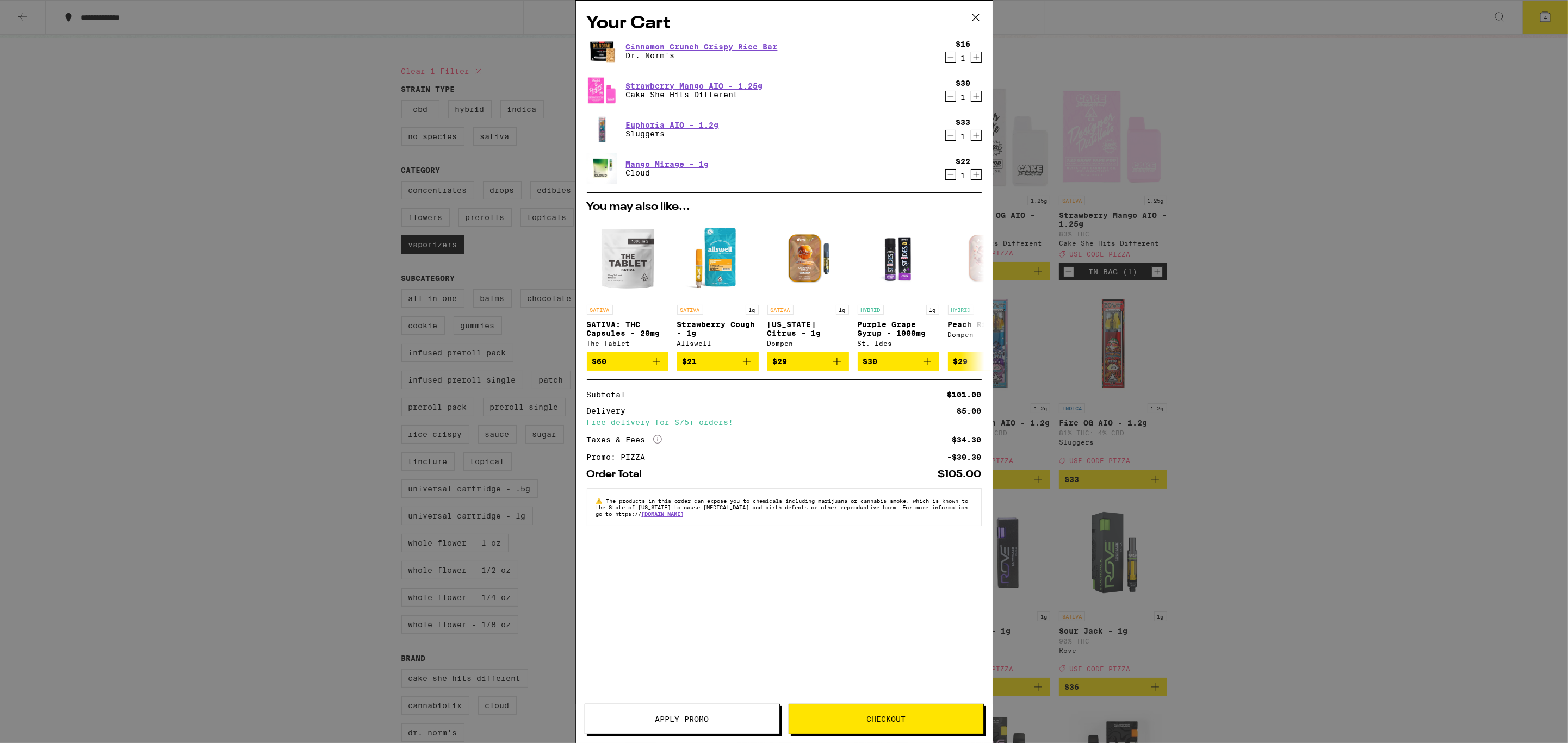
click at [974, 21] on icon at bounding box center [975, 17] width 16 height 16
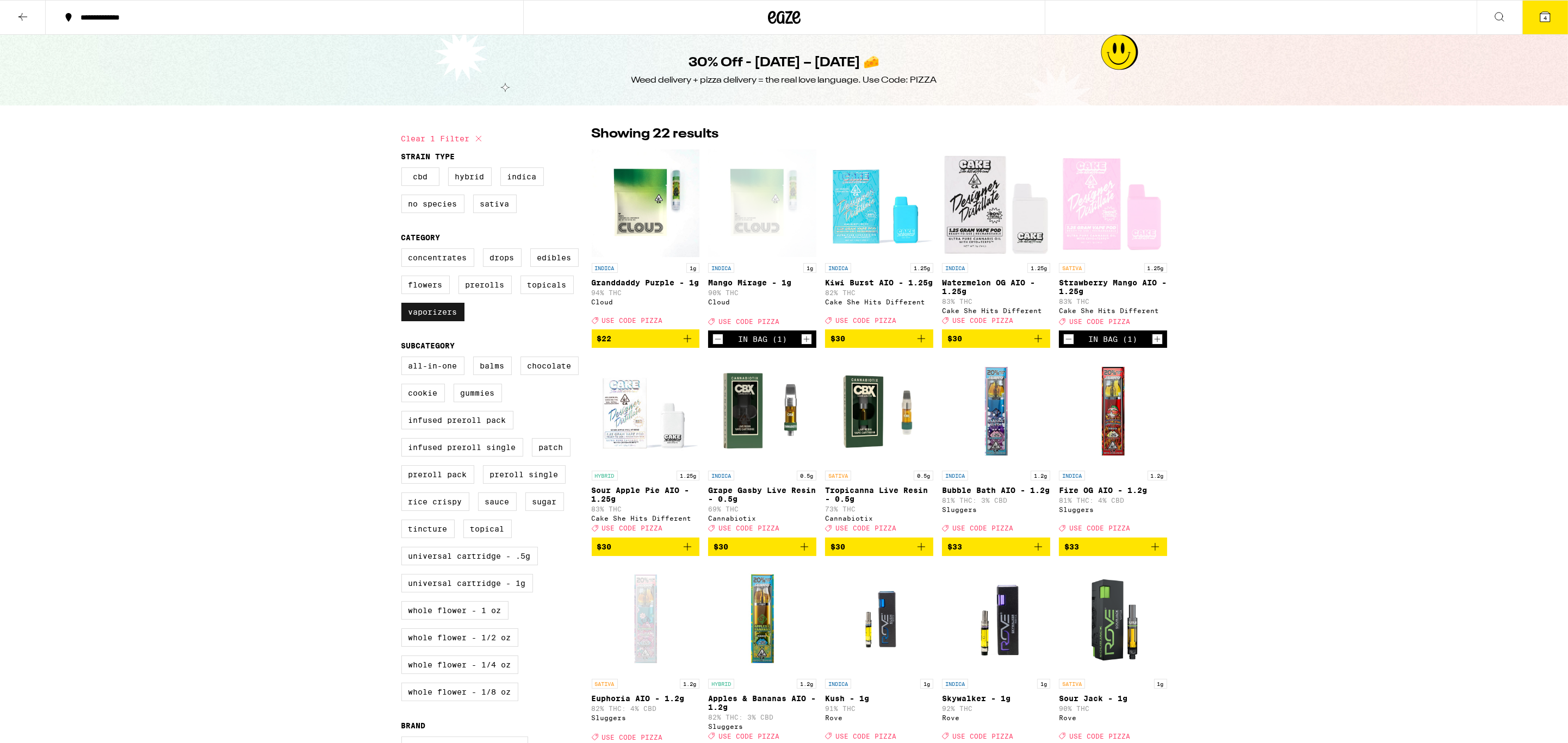
click at [436, 322] on label "Vaporizers" at bounding box center [432, 312] width 63 height 19
click at [404, 251] on input "Vaporizers" at bounding box center [404, 250] width 1 height 1
checkbox input "false"
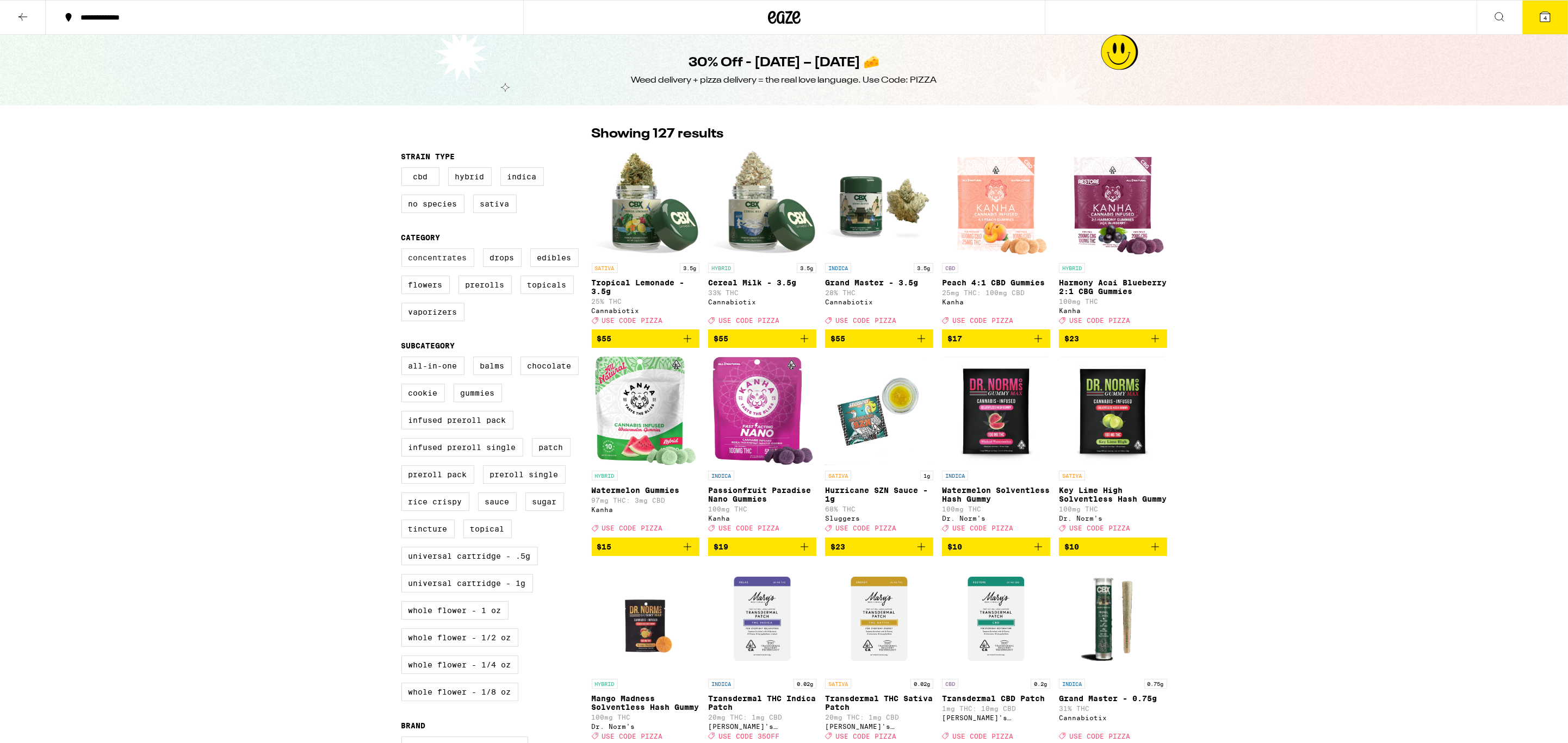
click at [473, 267] on label "Concentrates" at bounding box center [437, 258] width 73 height 19
click at [404, 251] on input "Concentrates" at bounding box center [404, 250] width 1 height 1
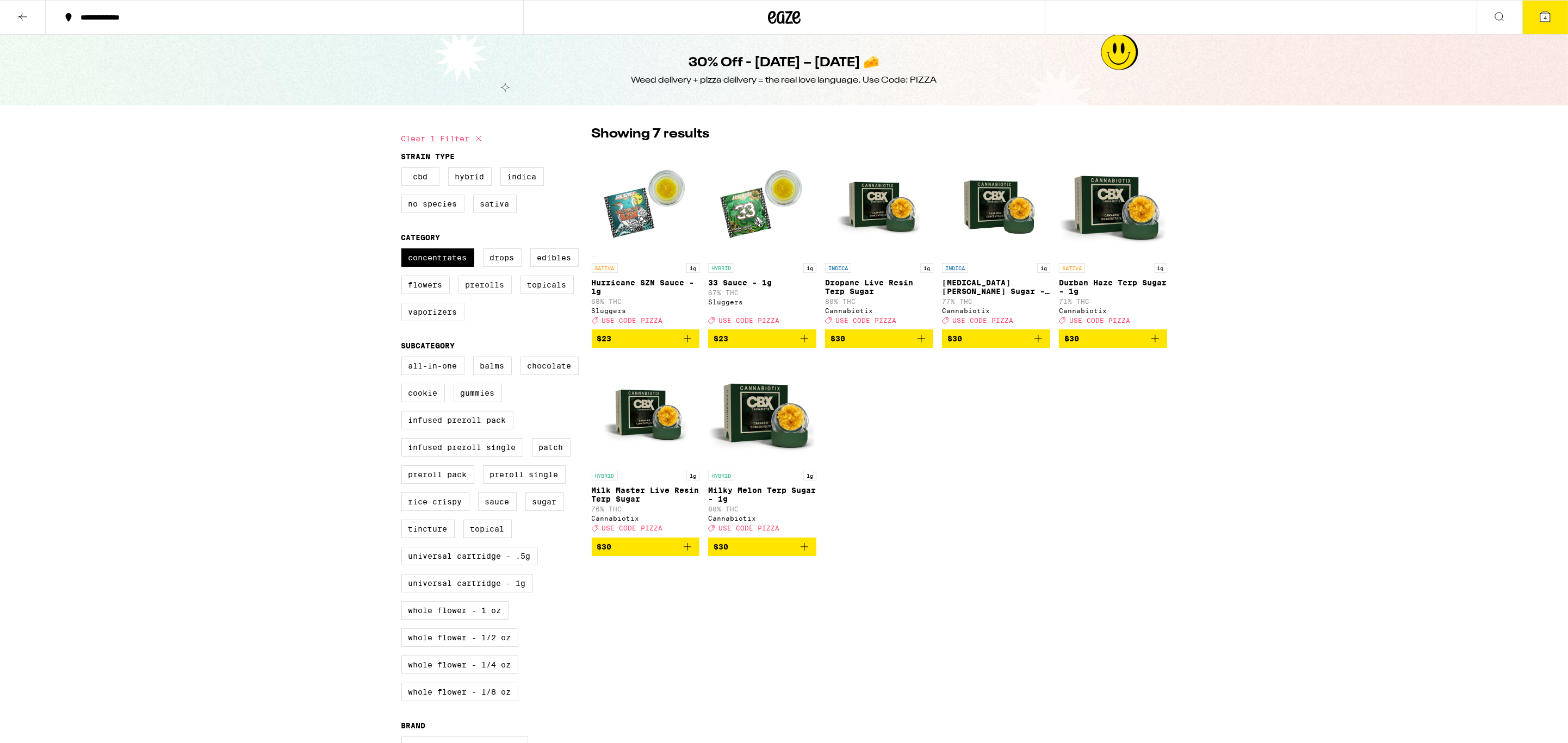
drag, startPoint x: 464, startPoint y: 260, endPoint x: 469, endPoint y: 286, distance: 26.5
click at [464, 260] on label "Concentrates" at bounding box center [437, 258] width 73 height 19
click at [404, 251] on input "Concentrates" at bounding box center [404, 250] width 1 height 1
checkbox input "false"
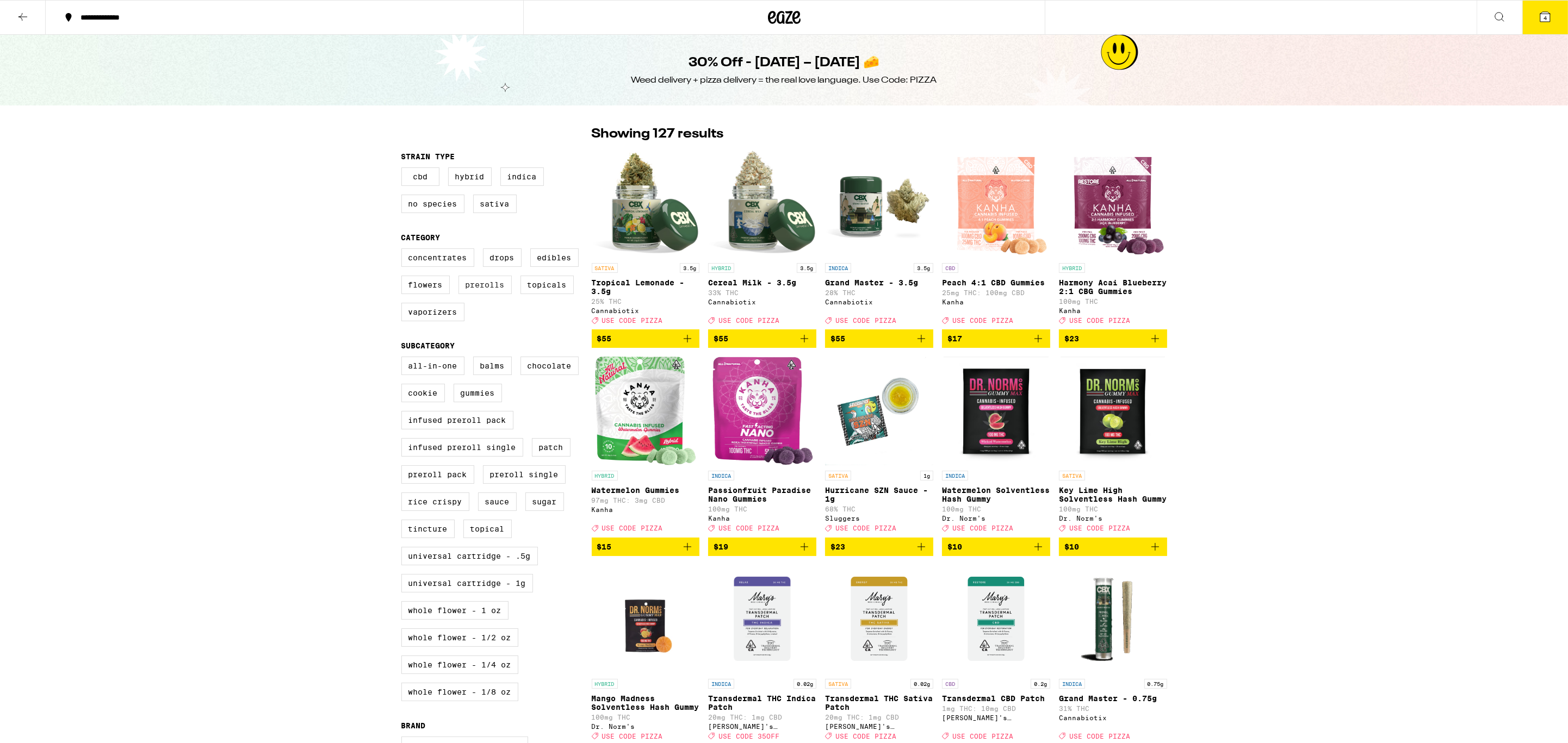
click at [471, 294] on label "Prerolls" at bounding box center [485, 285] width 53 height 19
click at [404, 251] on input "Prerolls" at bounding box center [404, 250] width 1 height 1
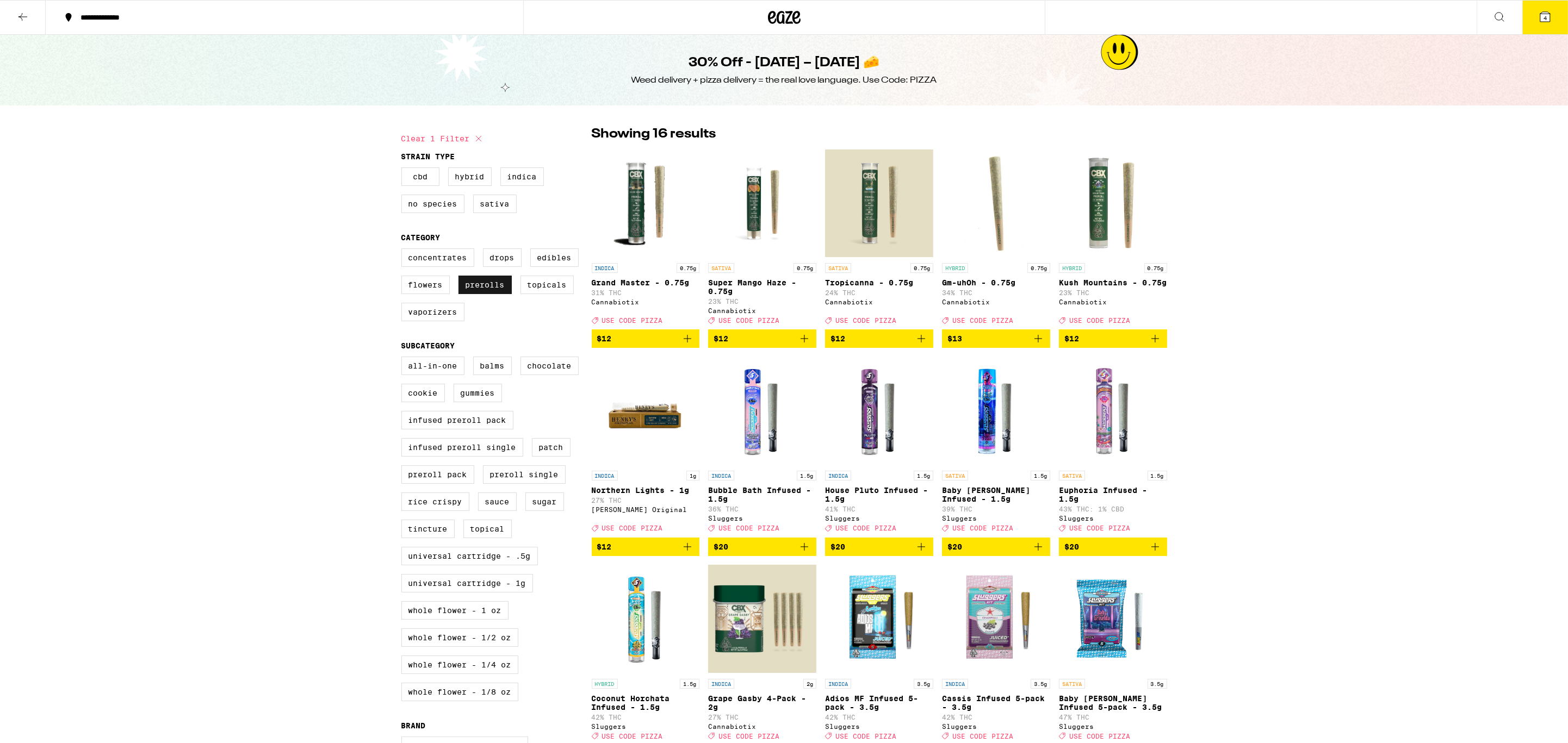
click at [496, 294] on label "Prerolls" at bounding box center [485, 285] width 53 height 19
click at [404, 251] on input "Prerolls" at bounding box center [404, 250] width 1 height 1
checkbox input "false"
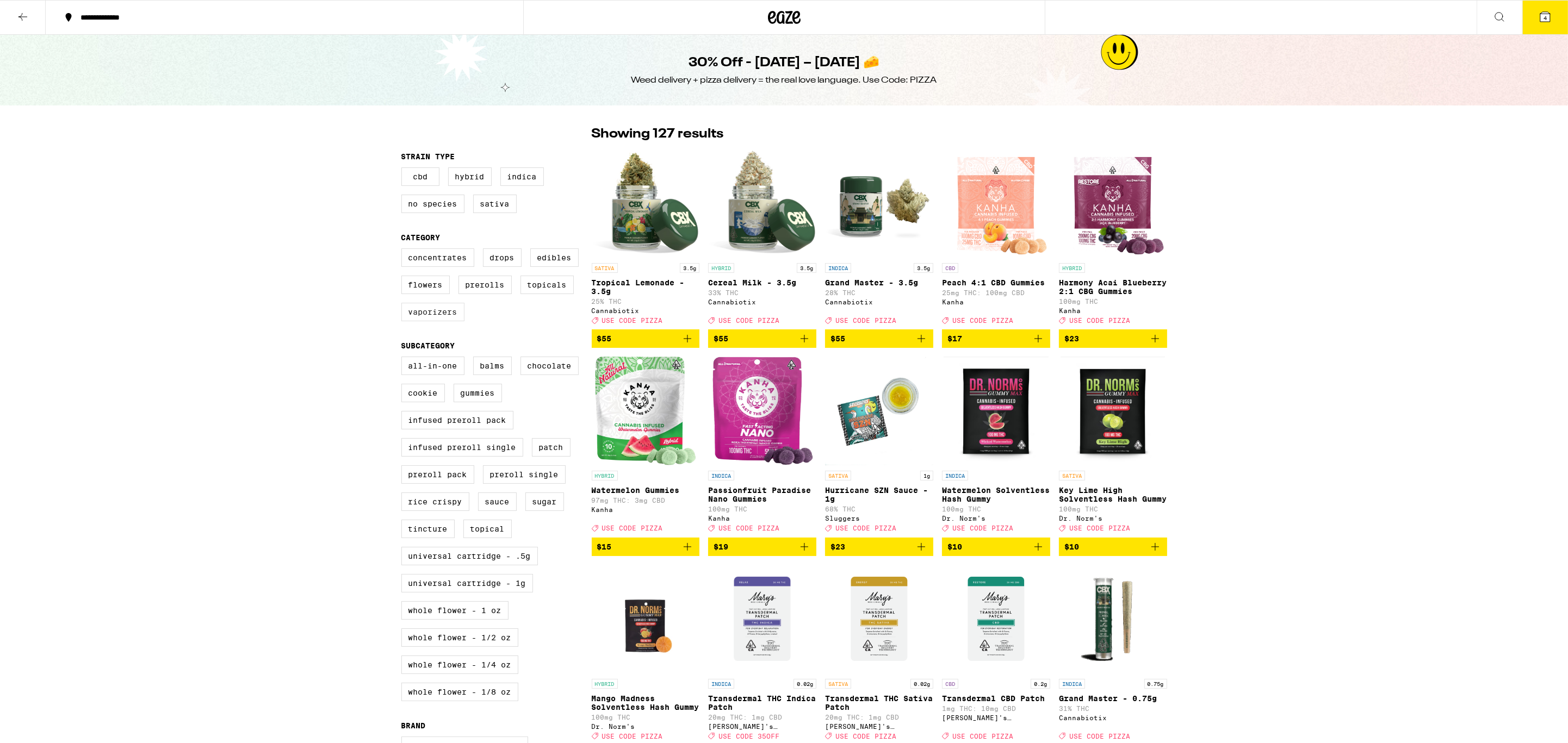
scroll to position [1, 0]
click at [554, 264] on label "Edibles" at bounding box center [554, 258] width 48 height 19
click at [404, 250] on input "Edibles" at bounding box center [404, 250] width 1 height 1
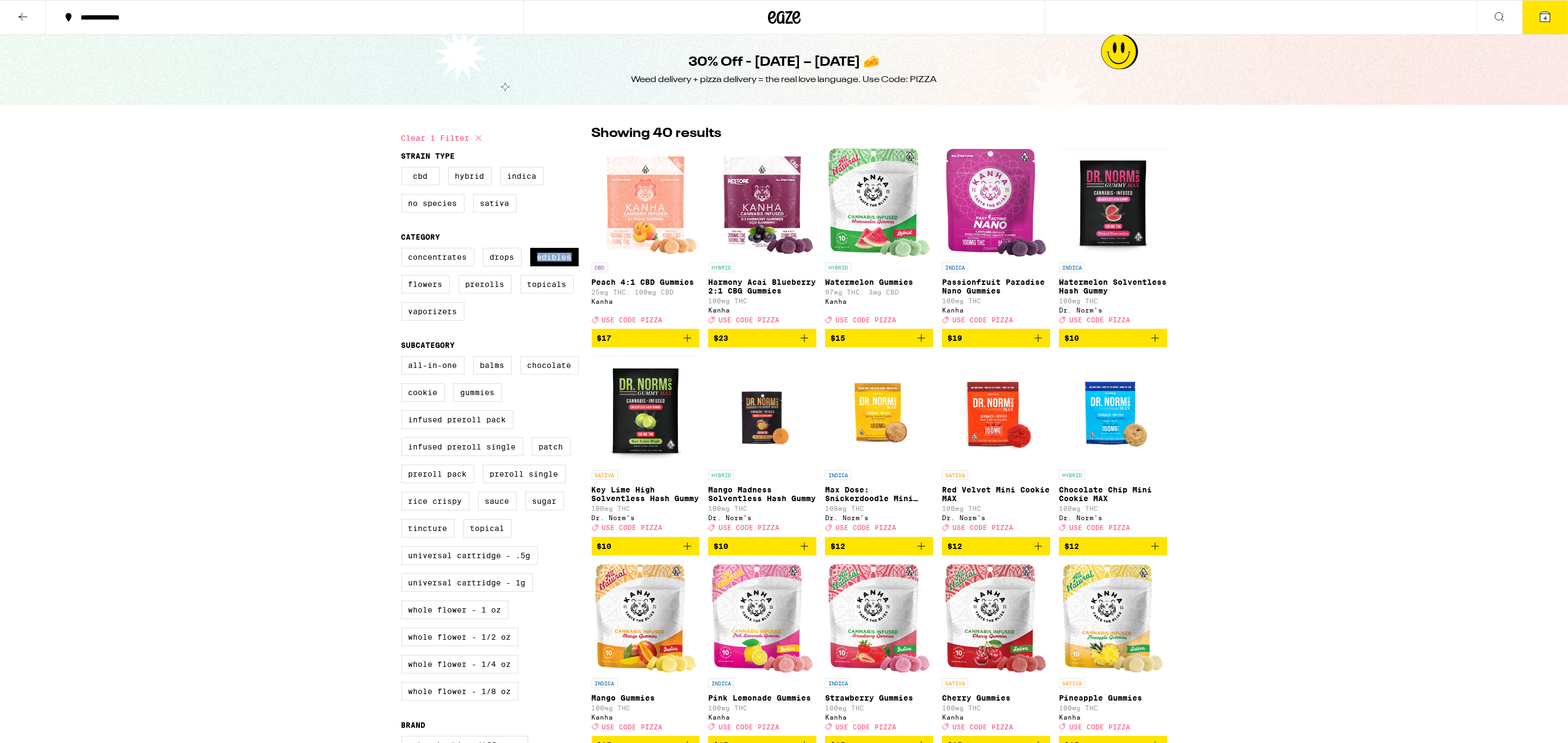
drag, startPoint x: 554, startPoint y: 264, endPoint x: 551, endPoint y: 280, distance: 16.3
click at [554, 264] on label "Edibles" at bounding box center [554, 258] width 48 height 19
click at [404, 250] on input "Edibles" at bounding box center [404, 250] width 1 height 1
checkbox input "false"
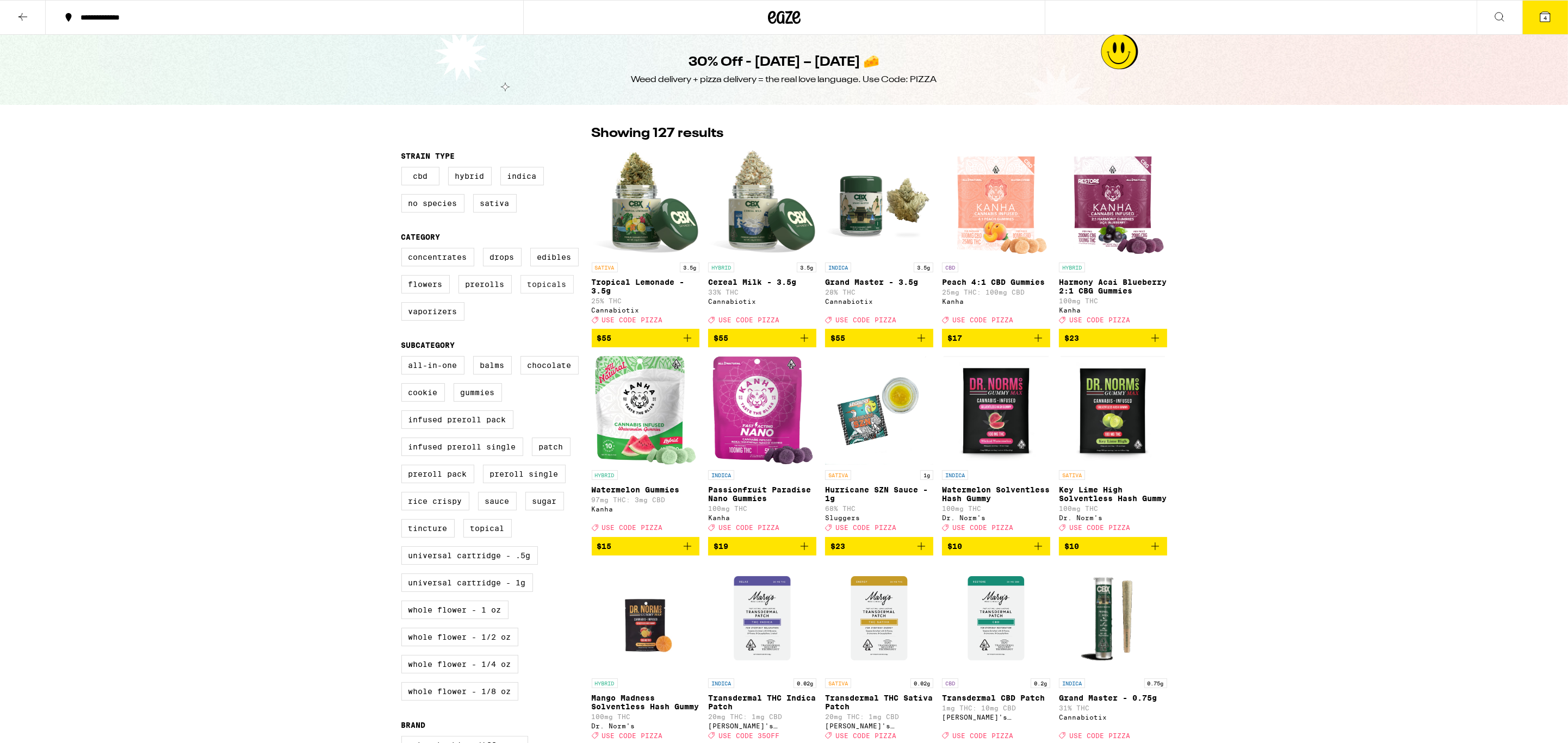
drag, startPoint x: 447, startPoint y: 325, endPoint x: 531, endPoint y: 285, distance: 93.0
click at [447, 321] on label "Vaporizers" at bounding box center [432, 312] width 63 height 19
click at [404, 250] on input "Vaporizers" at bounding box center [404, 250] width 1 height 1
checkbox input "true"
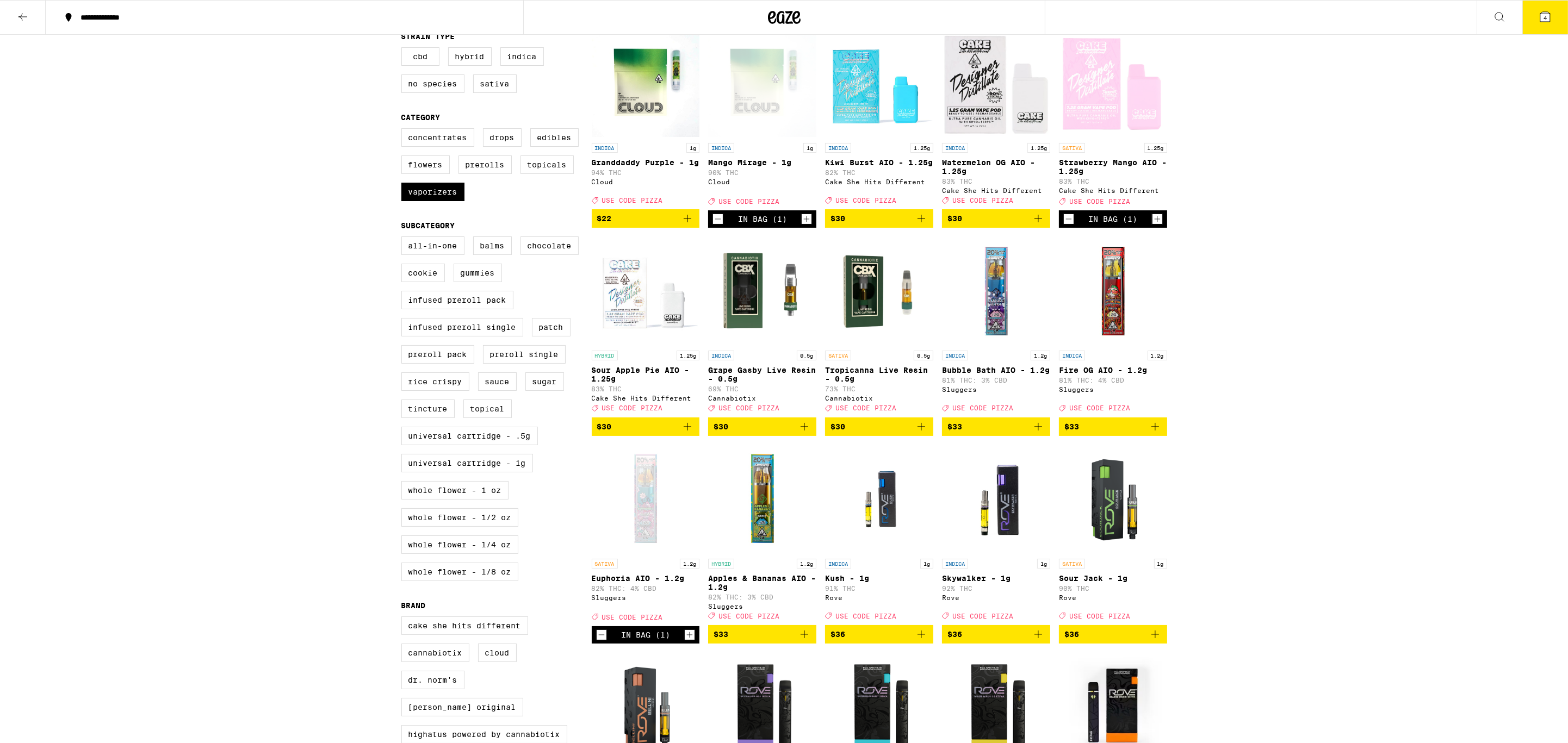
scroll to position [105, 0]
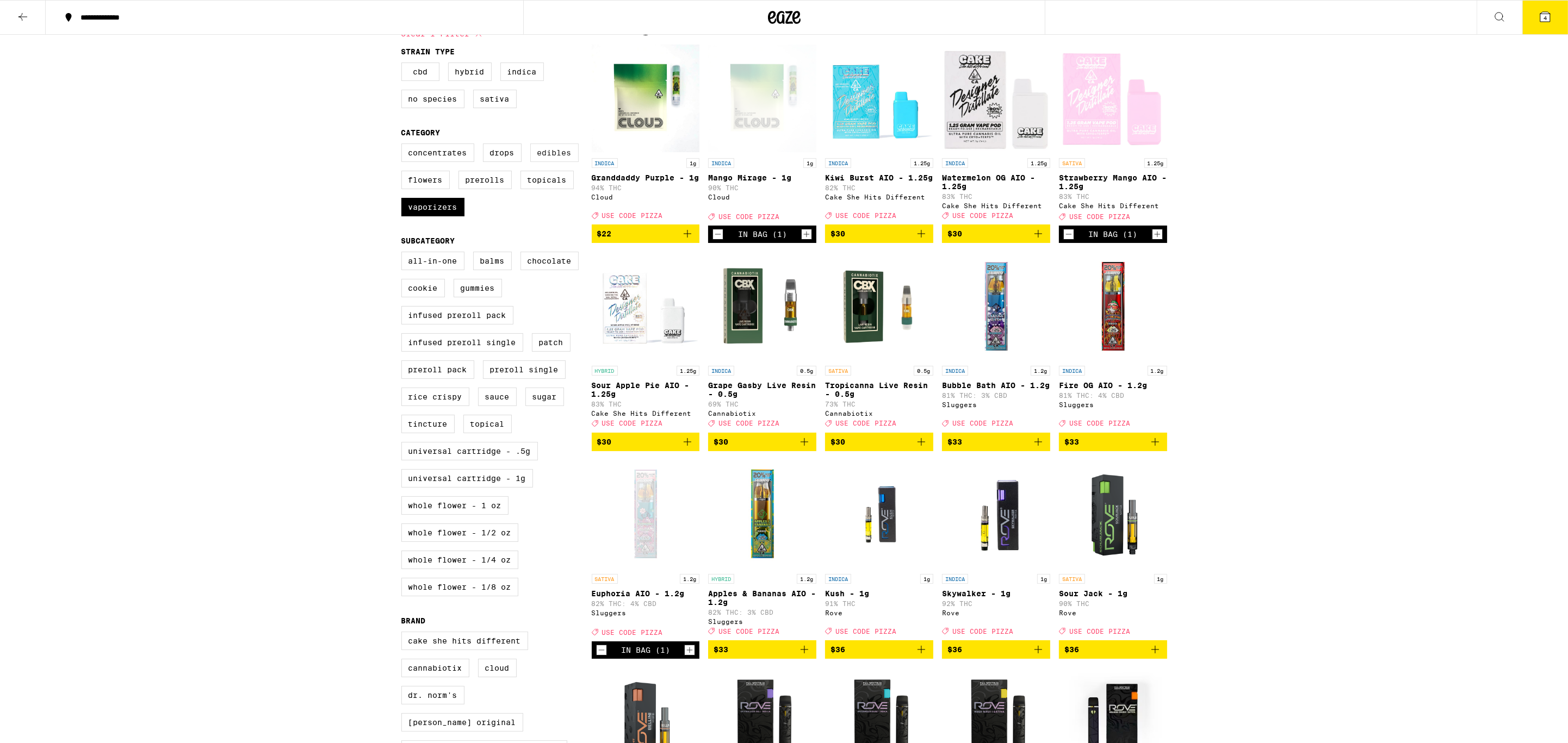
click at [556, 162] on label "Edibles" at bounding box center [554, 153] width 48 height 19
click at [404, 146] on input "Edibles" at bounding box center [404, 145] width 1 height 1
checkbox input "true"
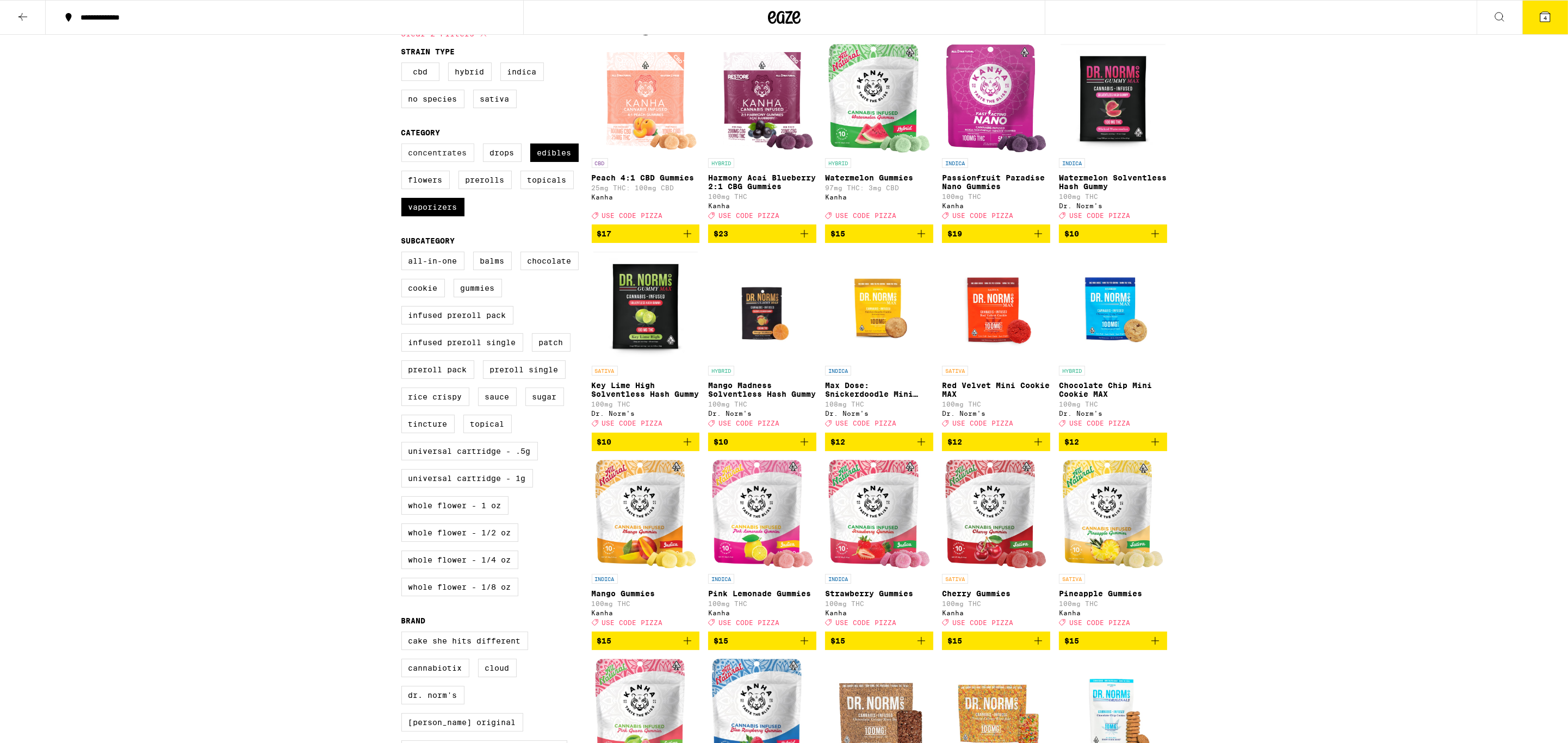
click at [420, 161] on label "Concentrates" at bounding box center [437, 153] width 73 height 19
click at [404, 146] on input "Concentrates" at bounding box center [404, 145] width 1 height 1
checkbox input "true"
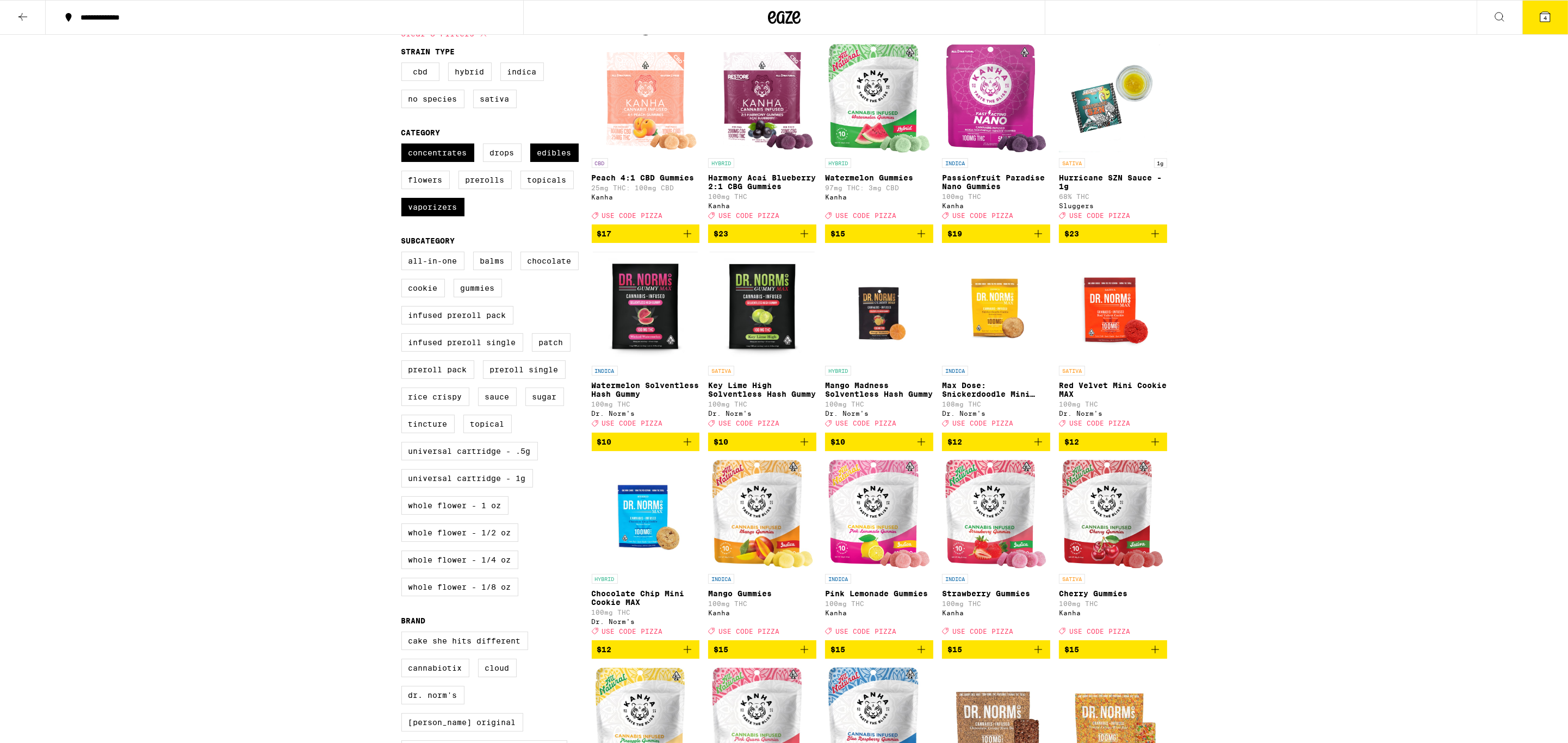
click at [1541, 18] on icon at bounding box center [1545, 17] width 10 height 10
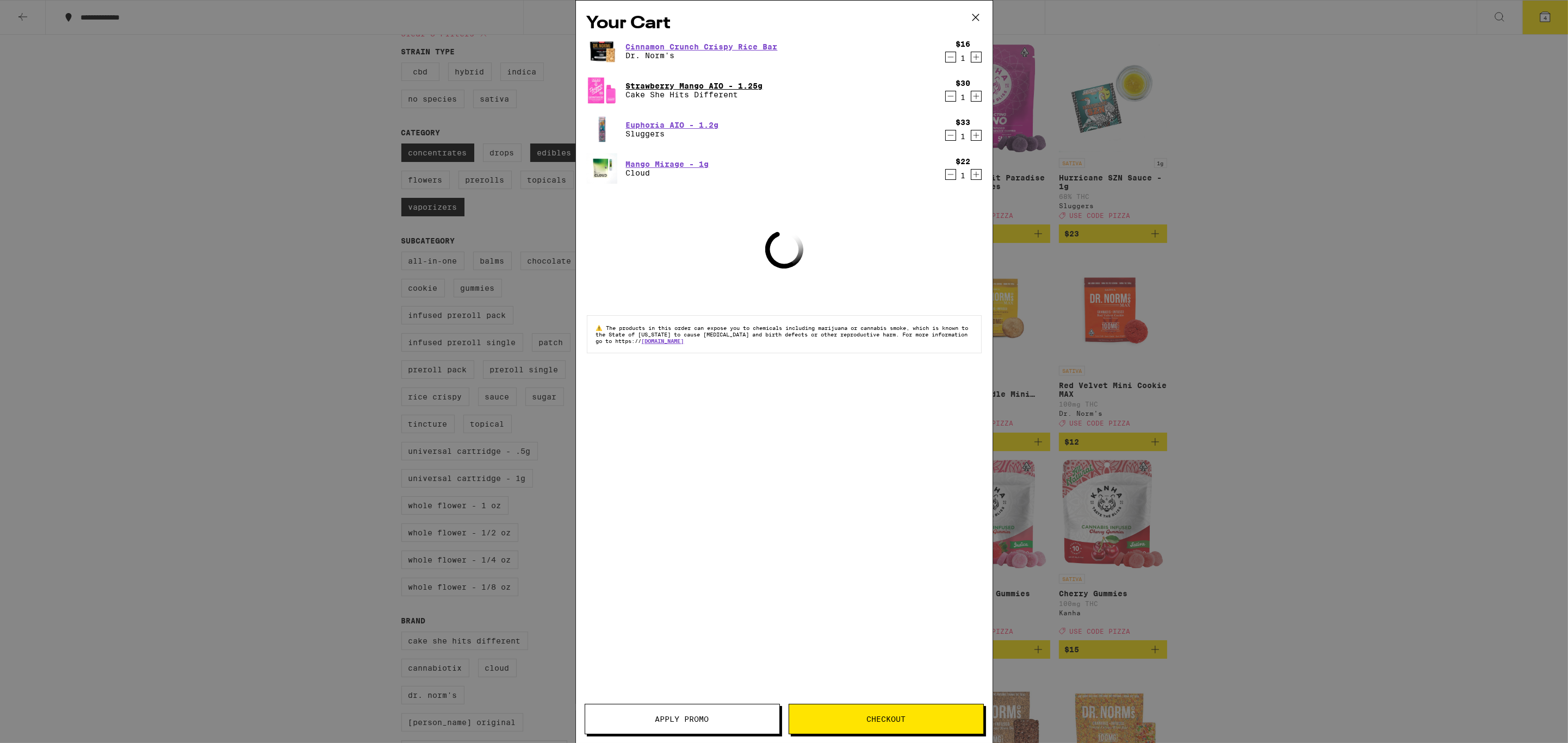
click at [740, 83] on link "Strawberry Mango AIO - 1.25g" at bounding box center [694, 86] width 137 height 8
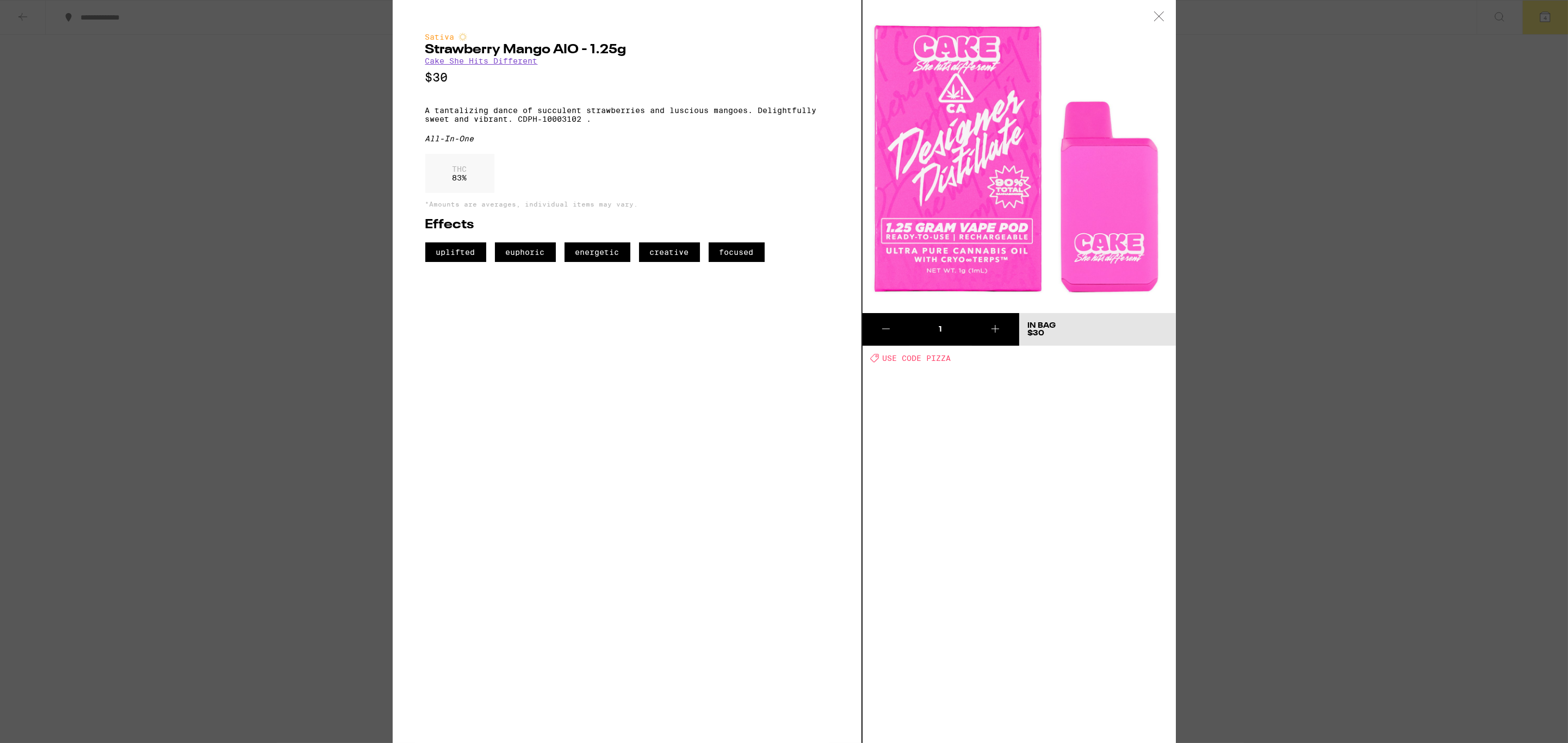
click at [1160, 18] on icon at bounding box center [1158, 17] width 11 height 10
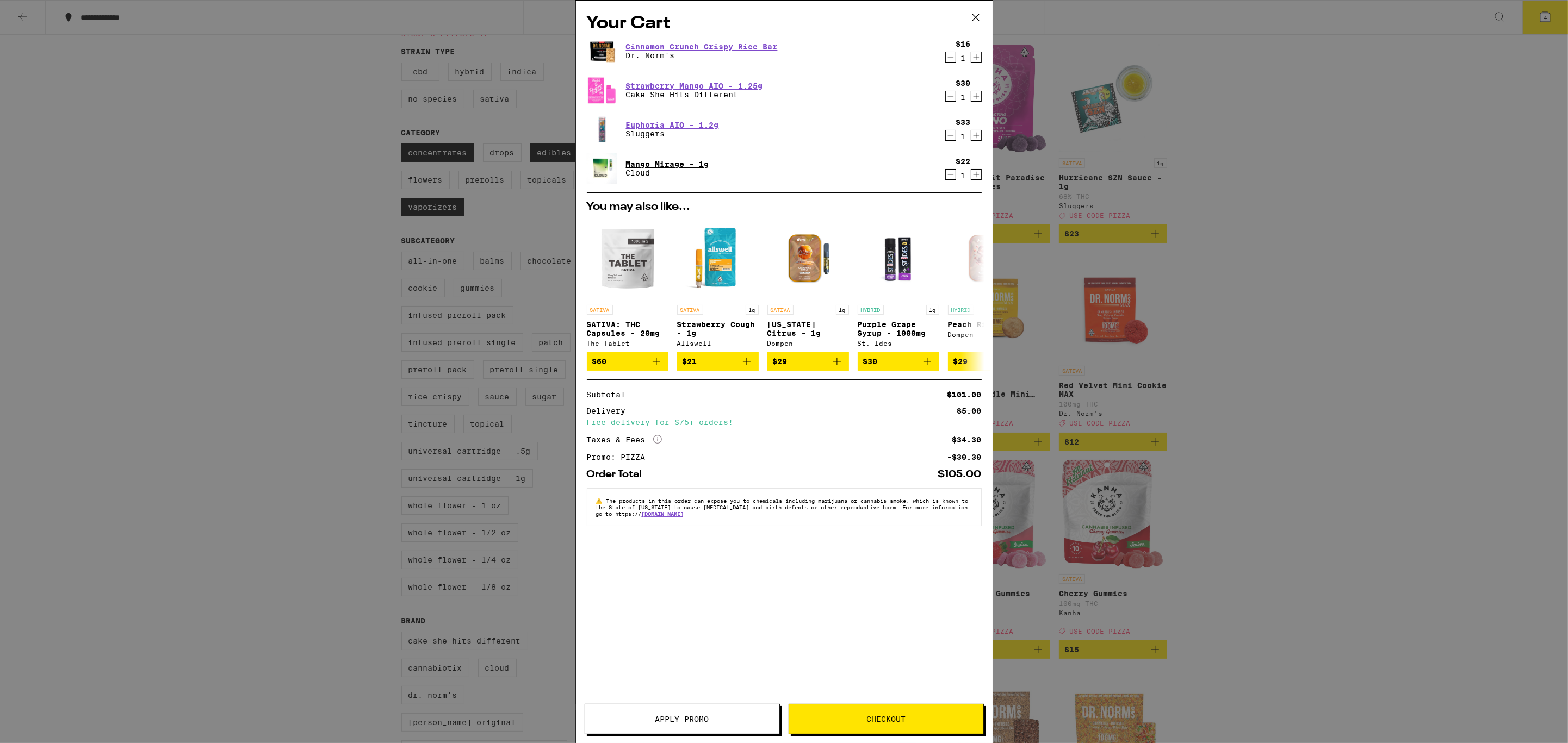
click at [657, 167] on link "Mango Mirage - 1g" at bounding box center [667, 164] width 84 height 8
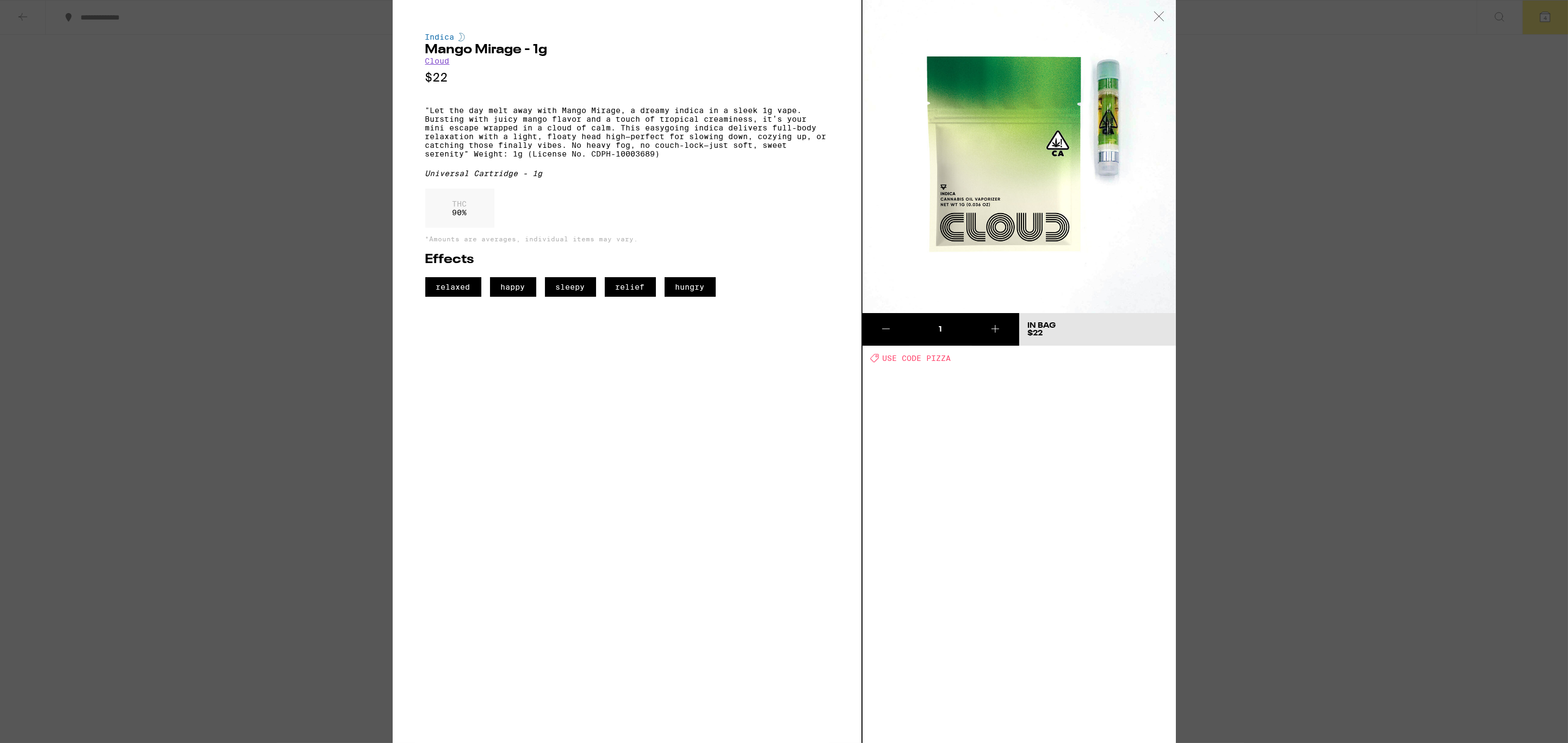
click at [1158, 14] on icon at bounding box center [1158, 17] width 11 height 10
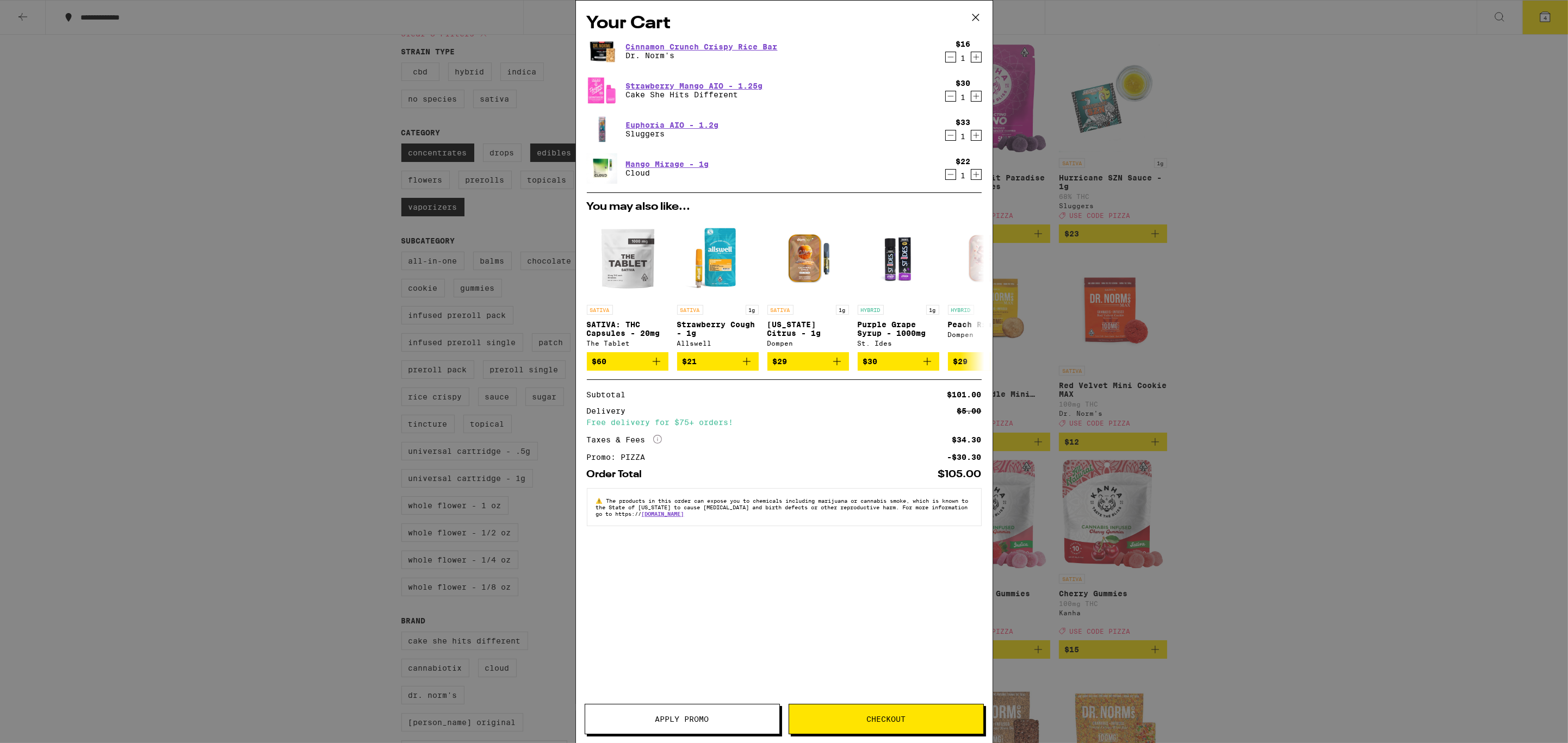
click at [671, 130] on p "Sluggers" at bounding box center [672, 133] width 93 height 8
click at [672, 127] on link "Euphoria AIO - 1.2g" at bounding box center [672, 125] width 93 height 8
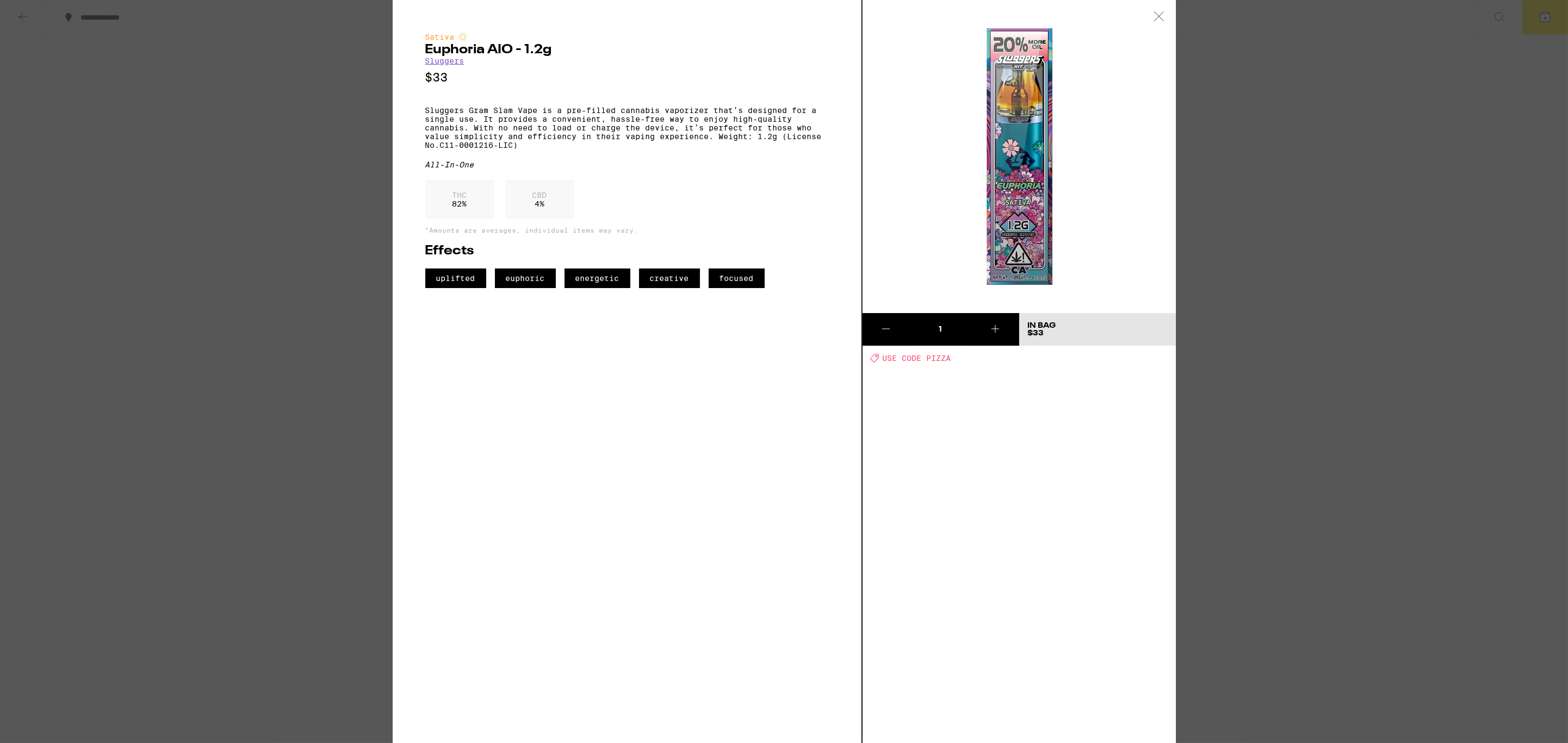
click at [1161, 18] on icon at bounding box center [1158, 17] width 11 height 10
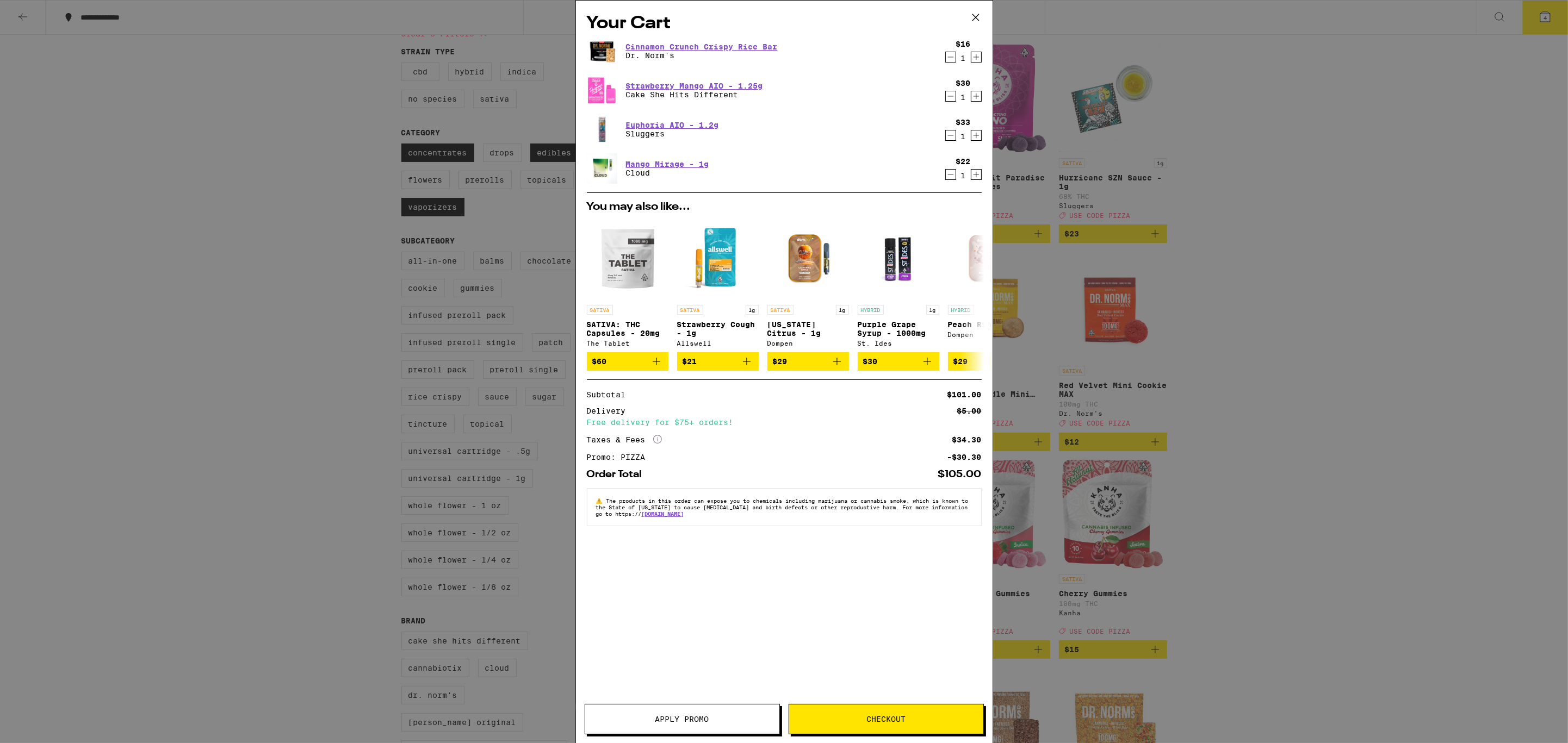
click at [953, 135] on icon "Decrement" at bounding box center [951, 135] width 10 height 13
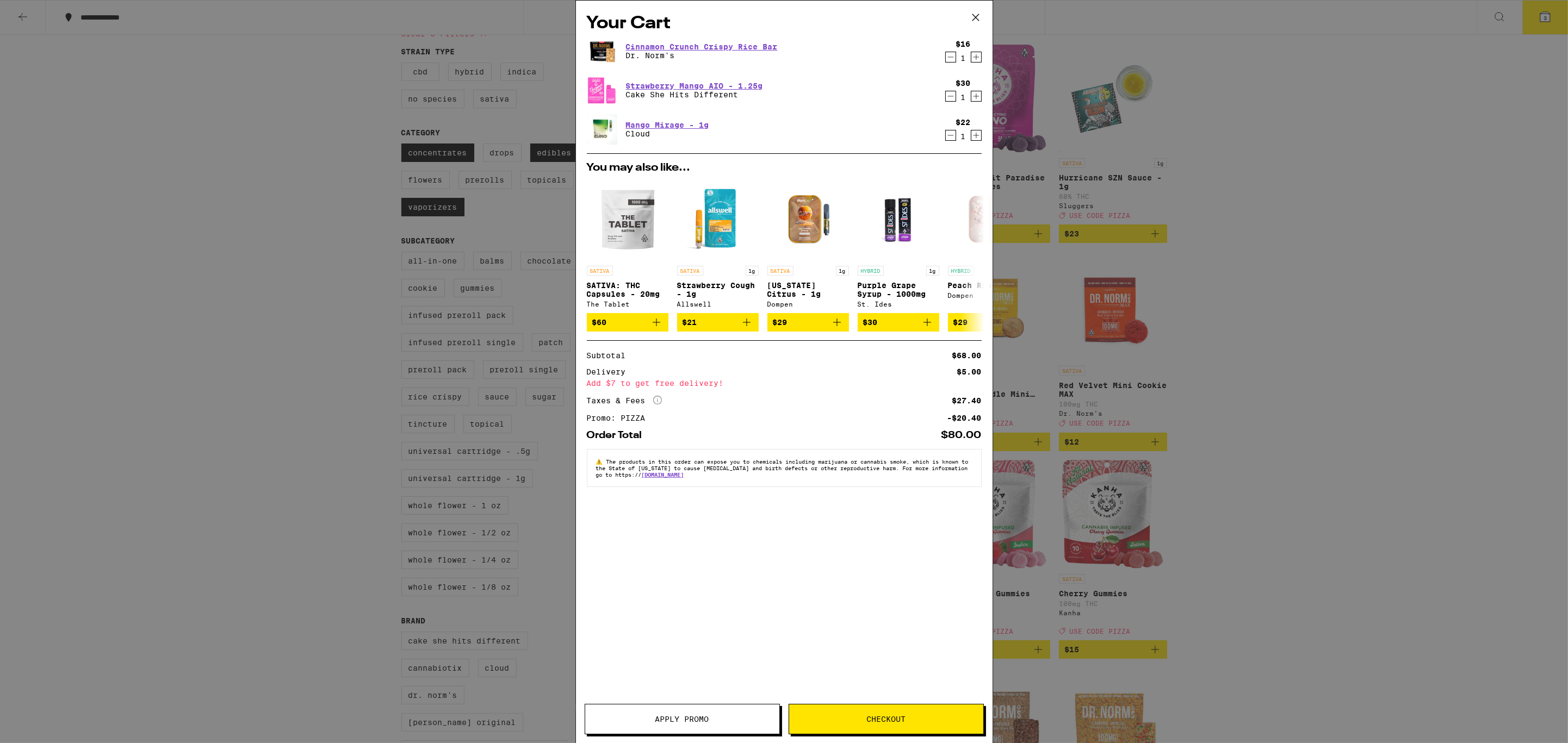
click at [1234, 121] on div "Your Cart Cinnamon Crunch Crispy Rice Bar Dr. [PERSON_NAME]'s $16 1 Strawberry …" at bounding box center [784, 372] width 1568 height 743
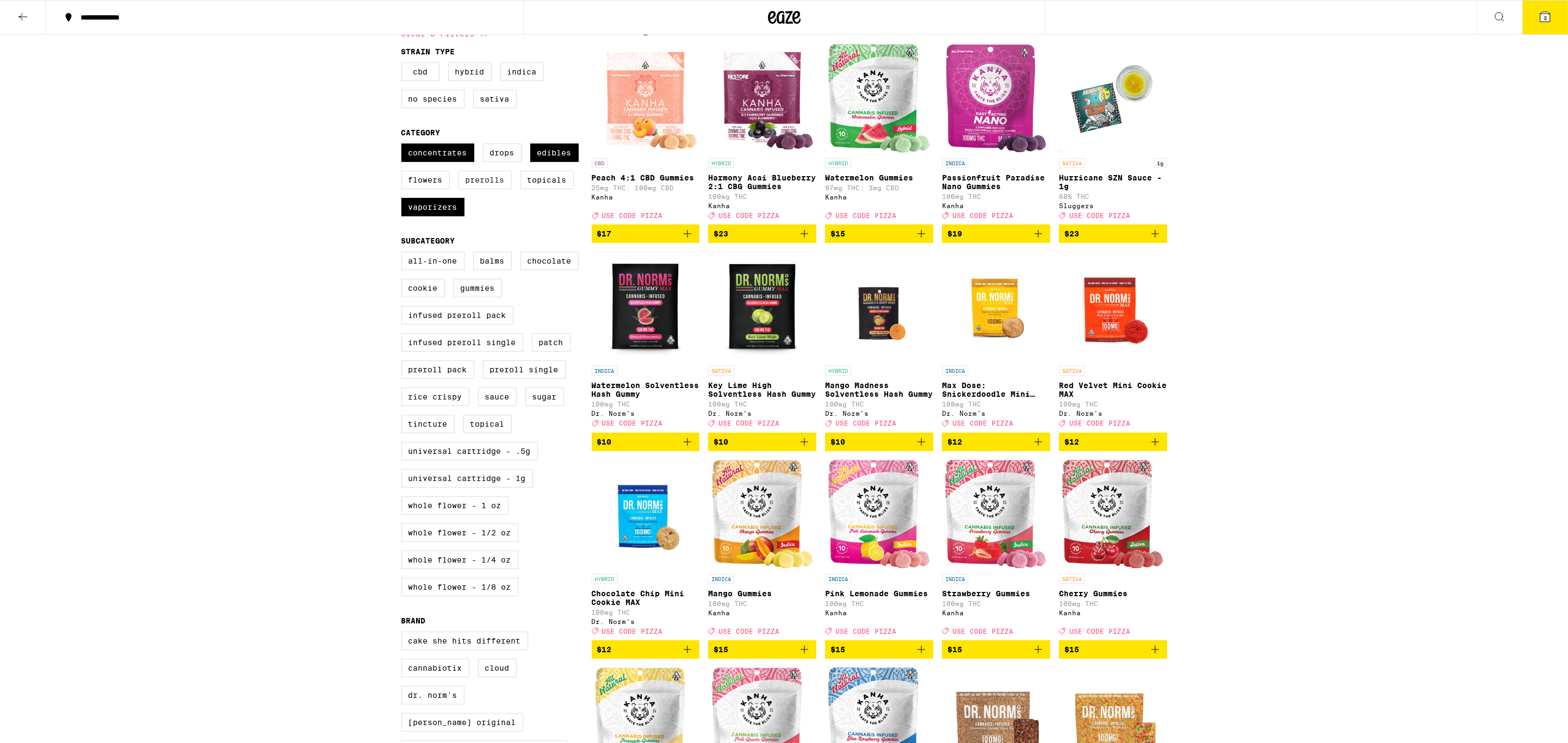
drag, startPoint x: 567, startPoint y: 164, endPoint x: 510, endPoint y: 193, distance: 64.0
click at [567, 162] on label "Edibles" at bounding box center [554, 153] width 48 height 19
click at [404, 146] on input "Edibles" at bounding box center [404, 145] width 1 height 1
checkbox input "false"
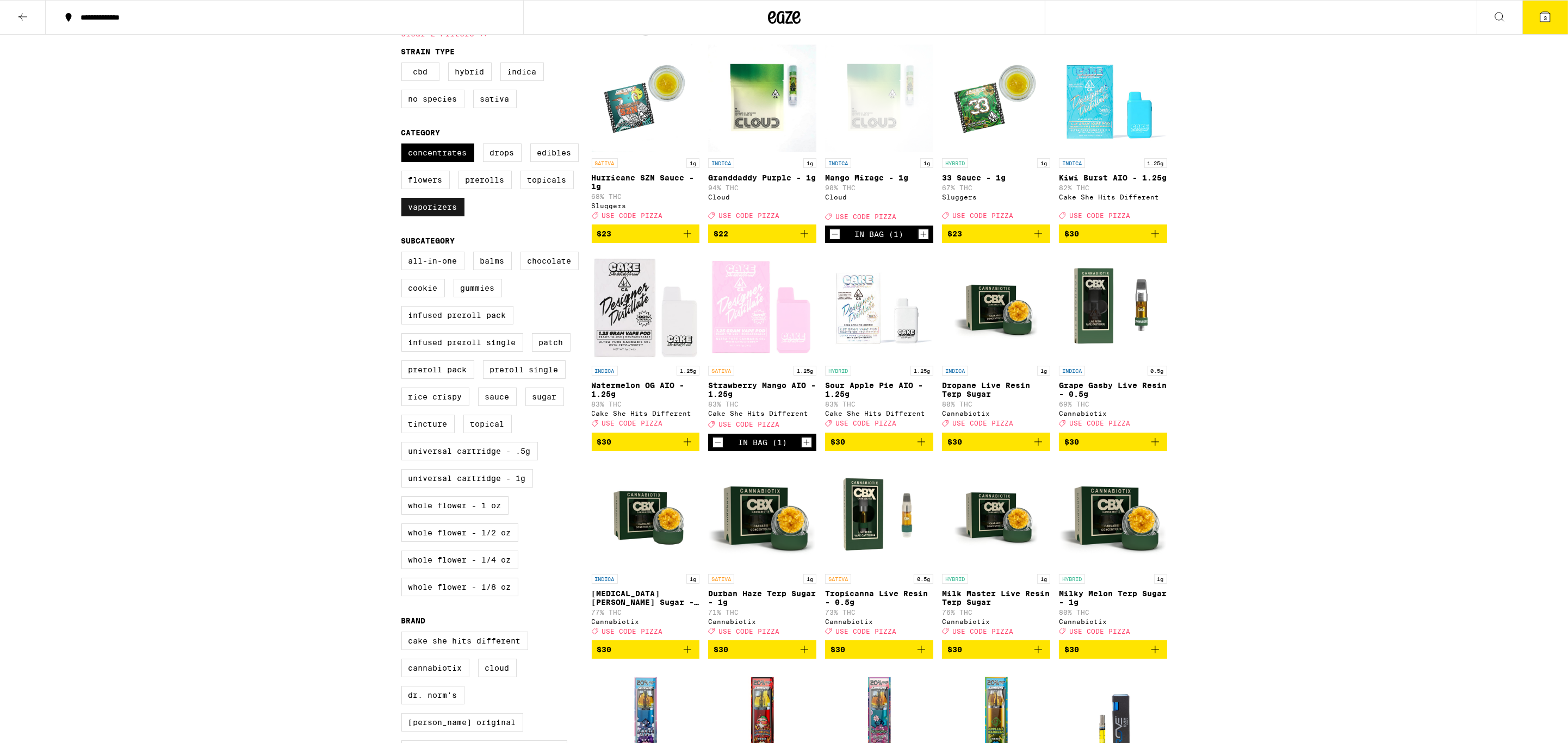
click at [456, 216] on label "Vaporizers" at bounding box center [432, 207] width 63 height 19
click at [404, 146] on input "Vaporizers" at bounding box center [404, 145] width 1 height 1
checkbox input "false"
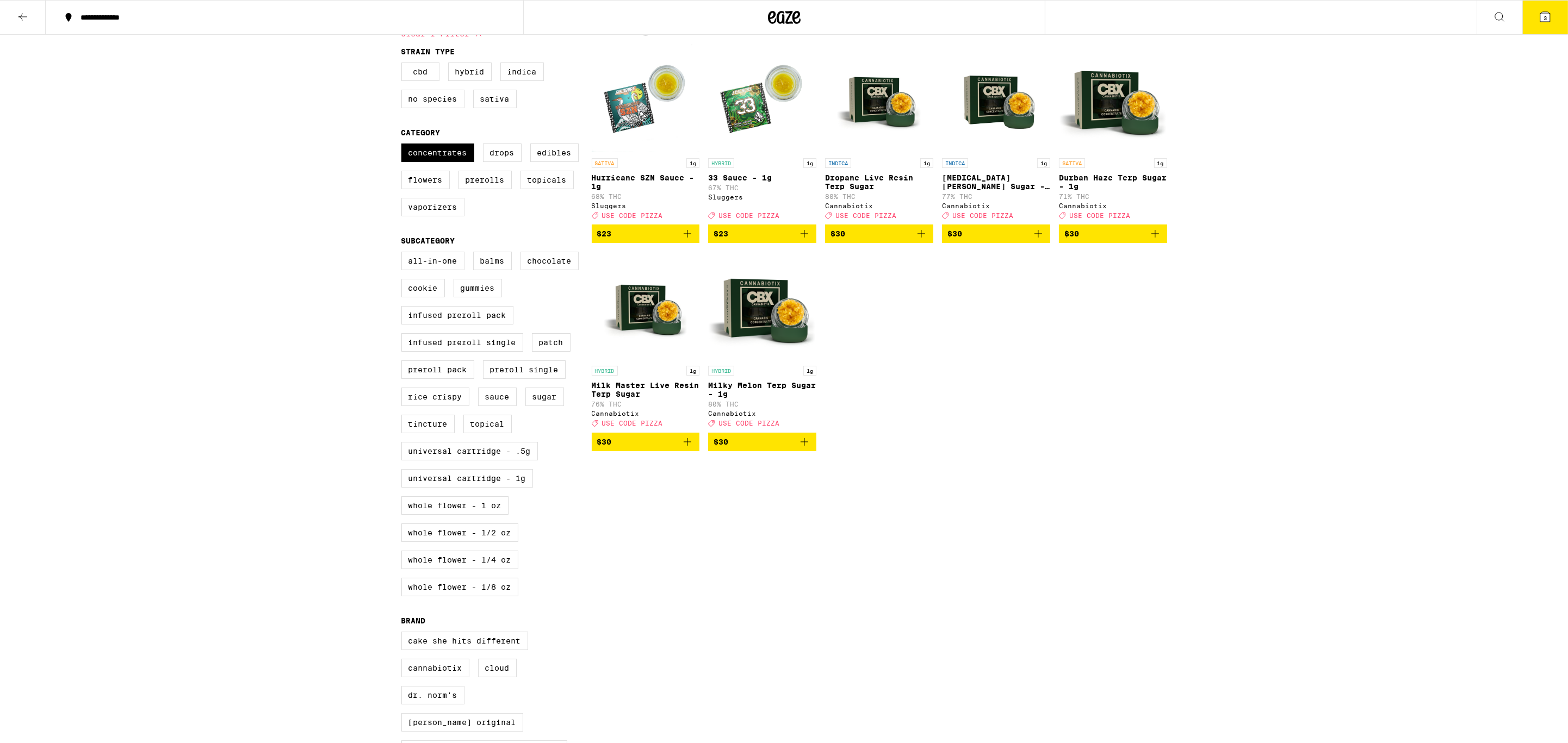
click at [746, 123] on img "Open page for 33 Sauce - 1g from Sluggers" at bounding box center [762, 98] width 108 height 109
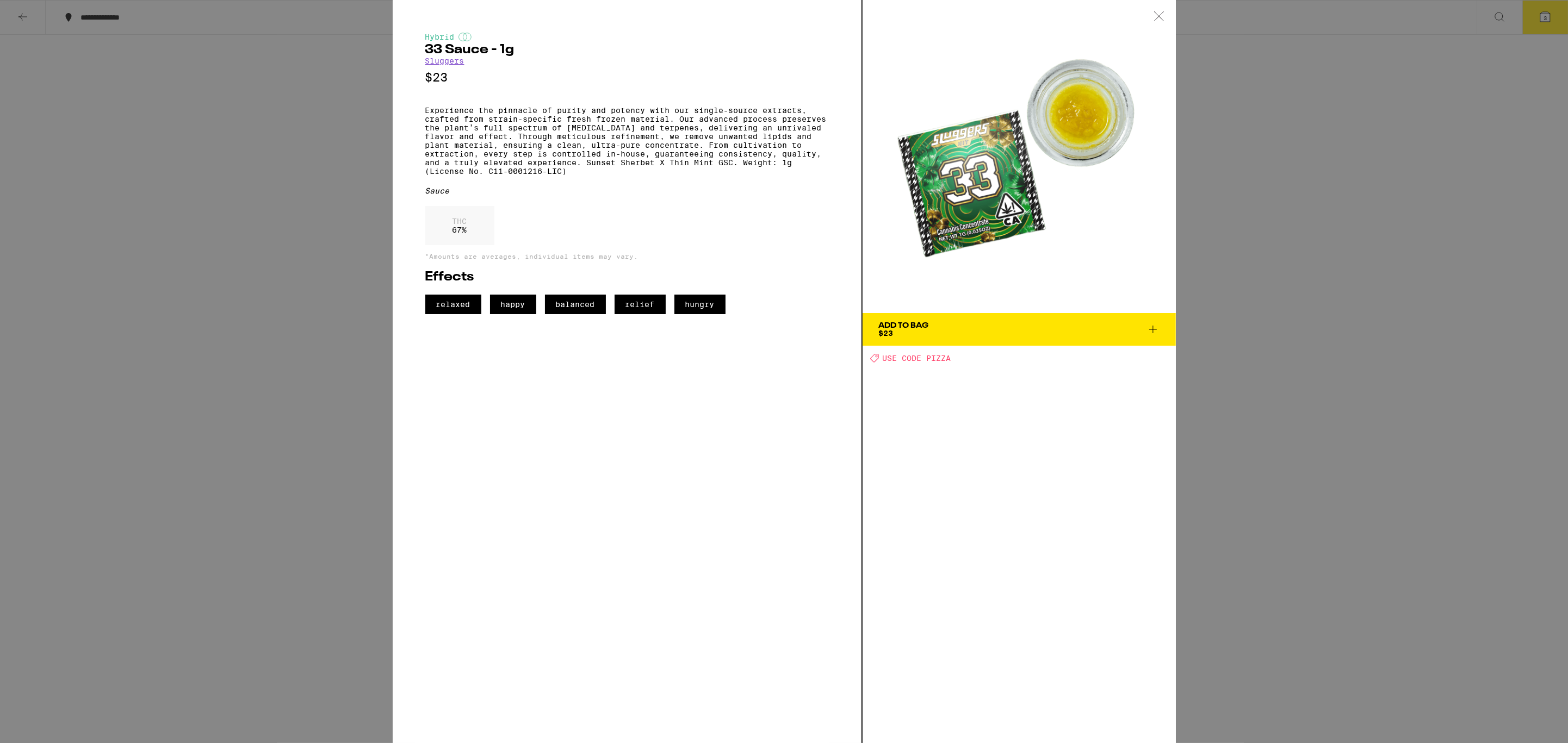
click at [1202, 164] on div "Hybrid 33 Sauce - 1g Sluggers $23 Experience the pinnacle of purity and potency…" at bounding box center [784, 372] width 1568 height 743
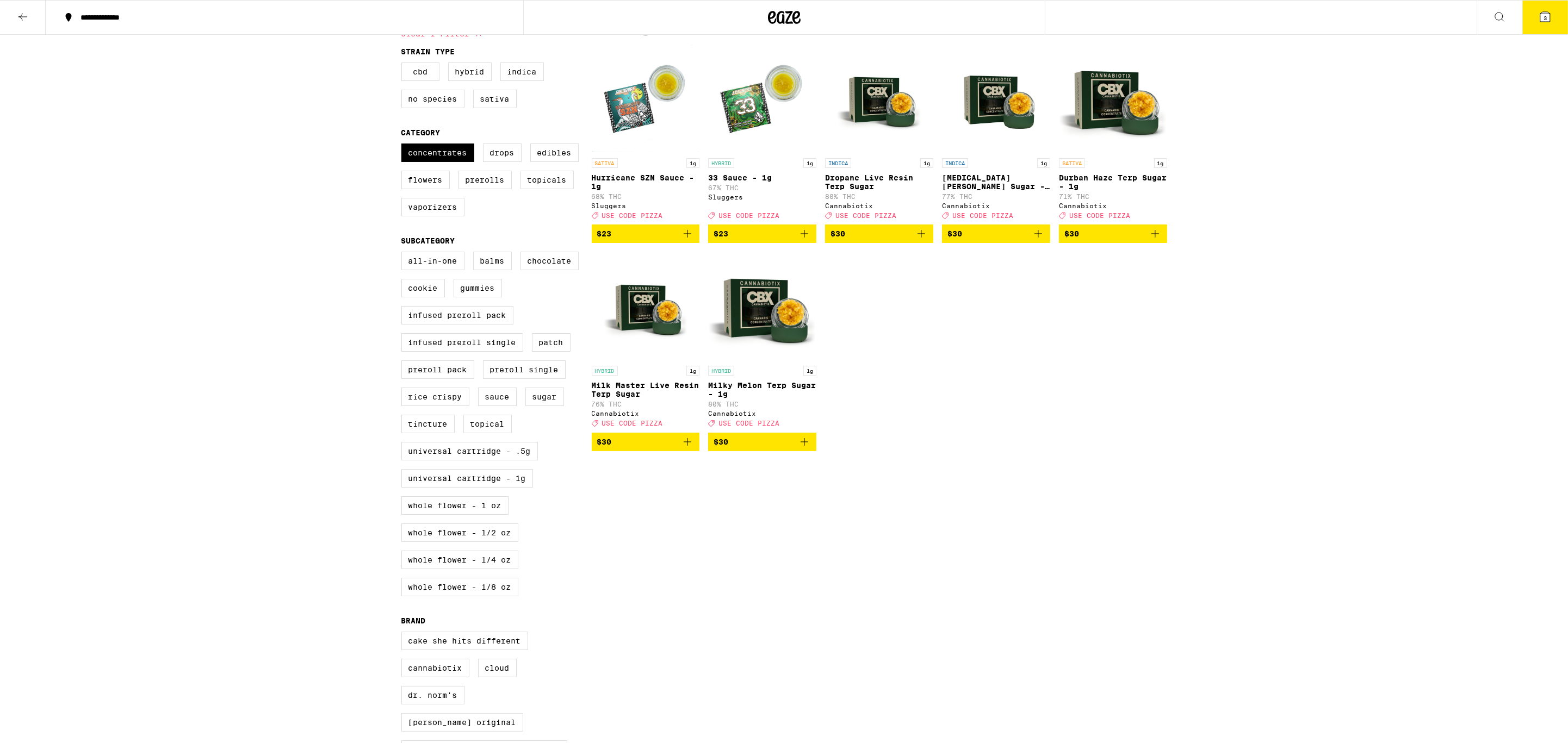
click at [692, 241] on icon "Add to bag" at bounding box center [686, 233] width 13 height 13
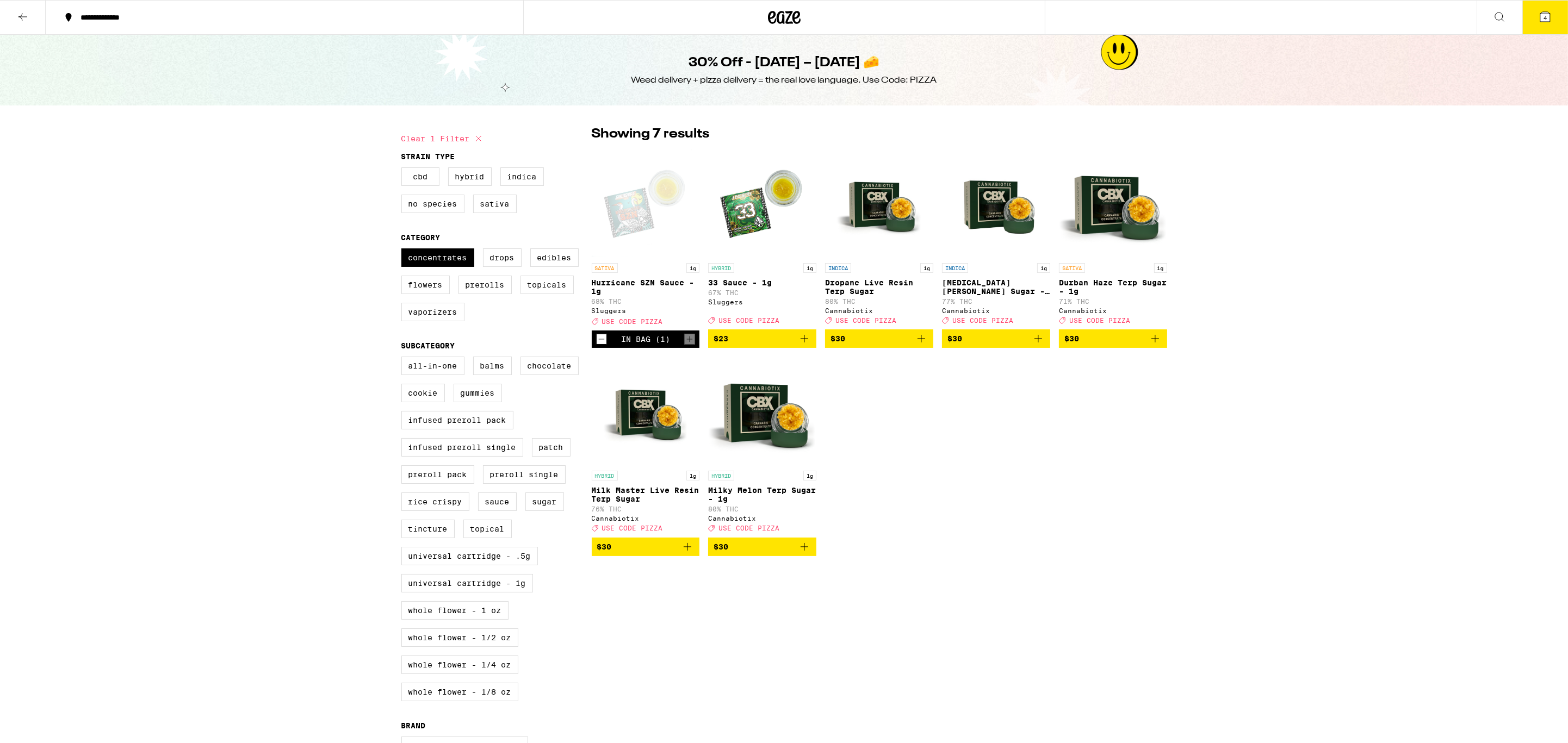
click at [796, 18] on icon at bounding box center [784, 17] width 33 height 19
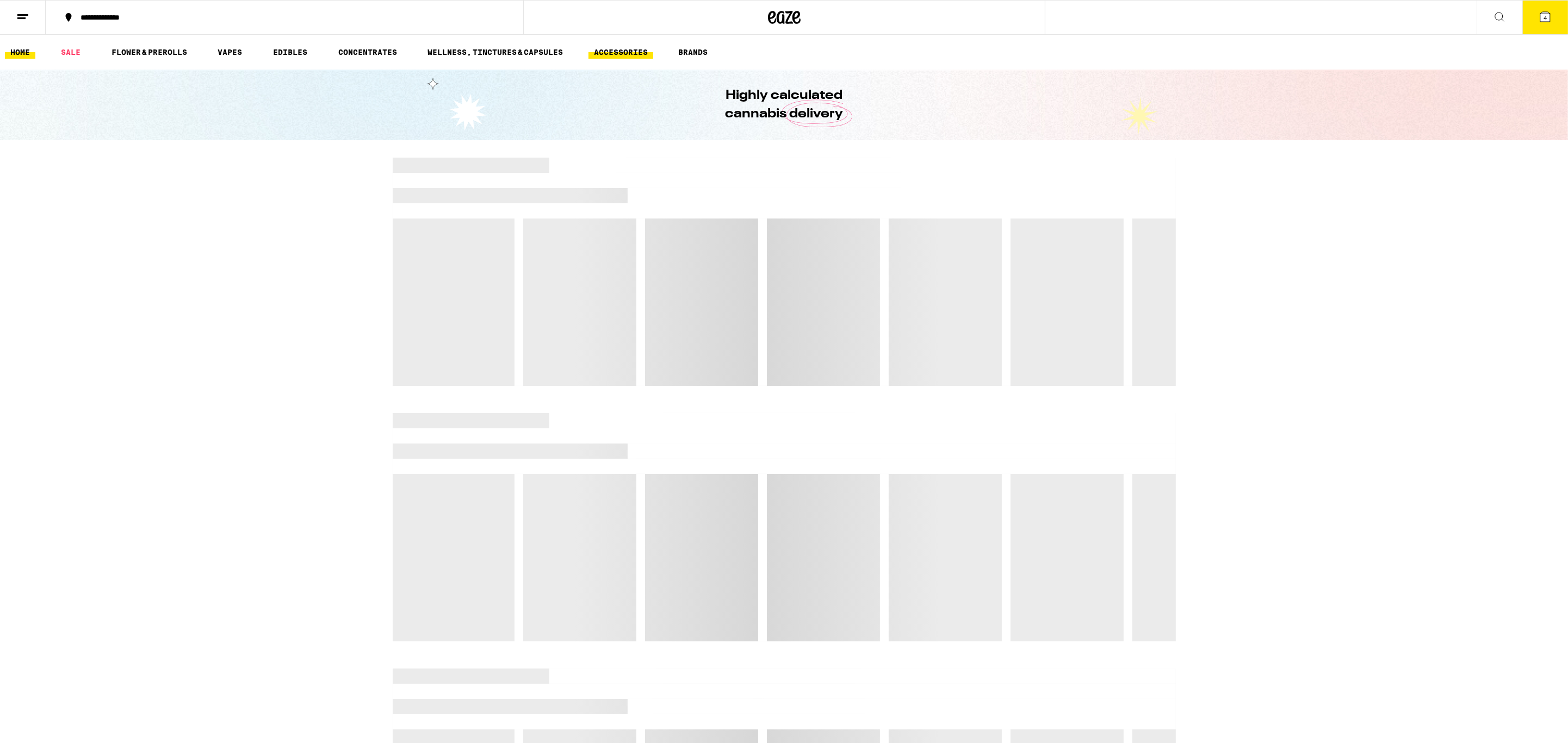
click at [621, 51] on link "ACCESSORIES" at bounding box center [621, 52] width 65 height 13
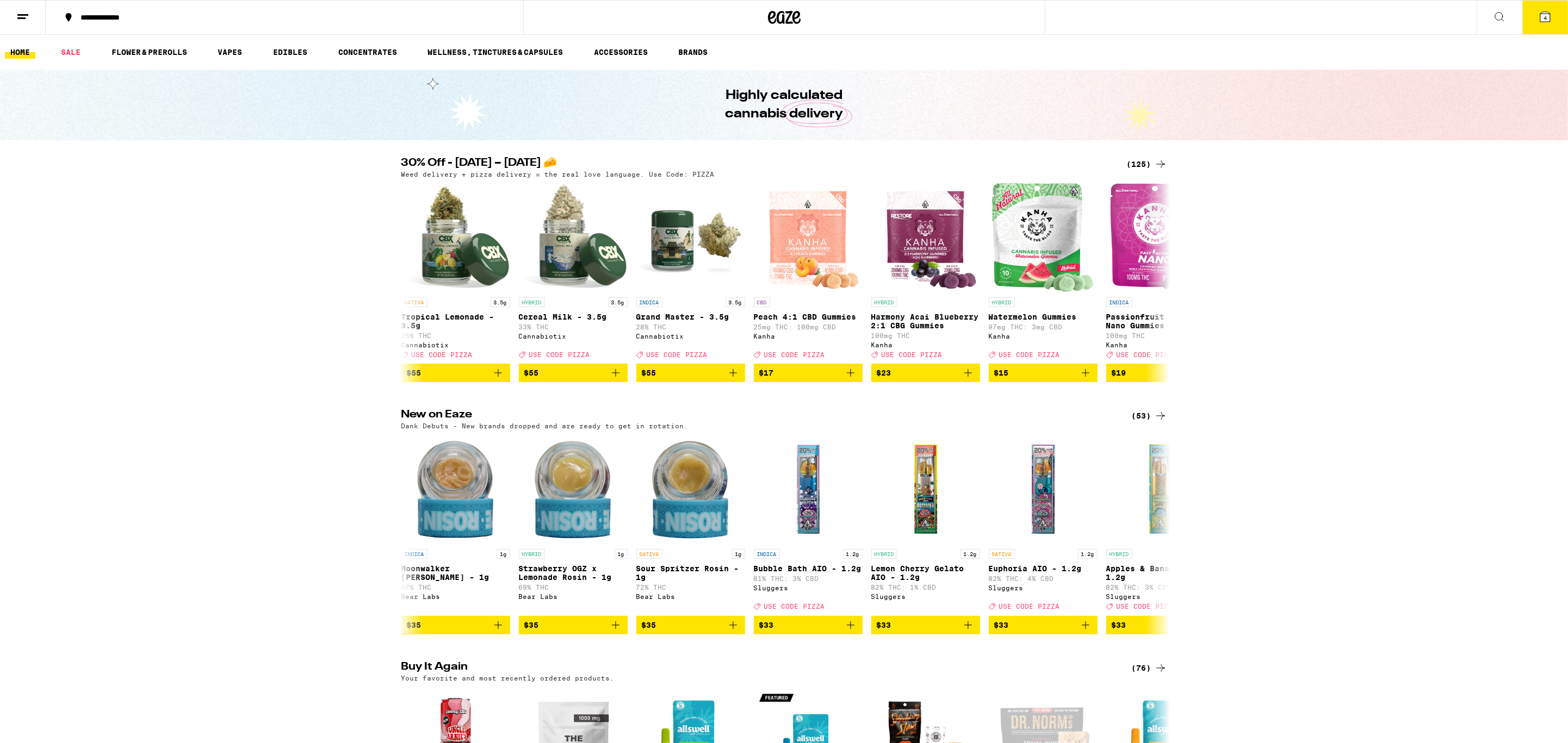
click at [647, 52] on link "ACCESSORIES" at bounding box center [621, 52] width 65 height 13
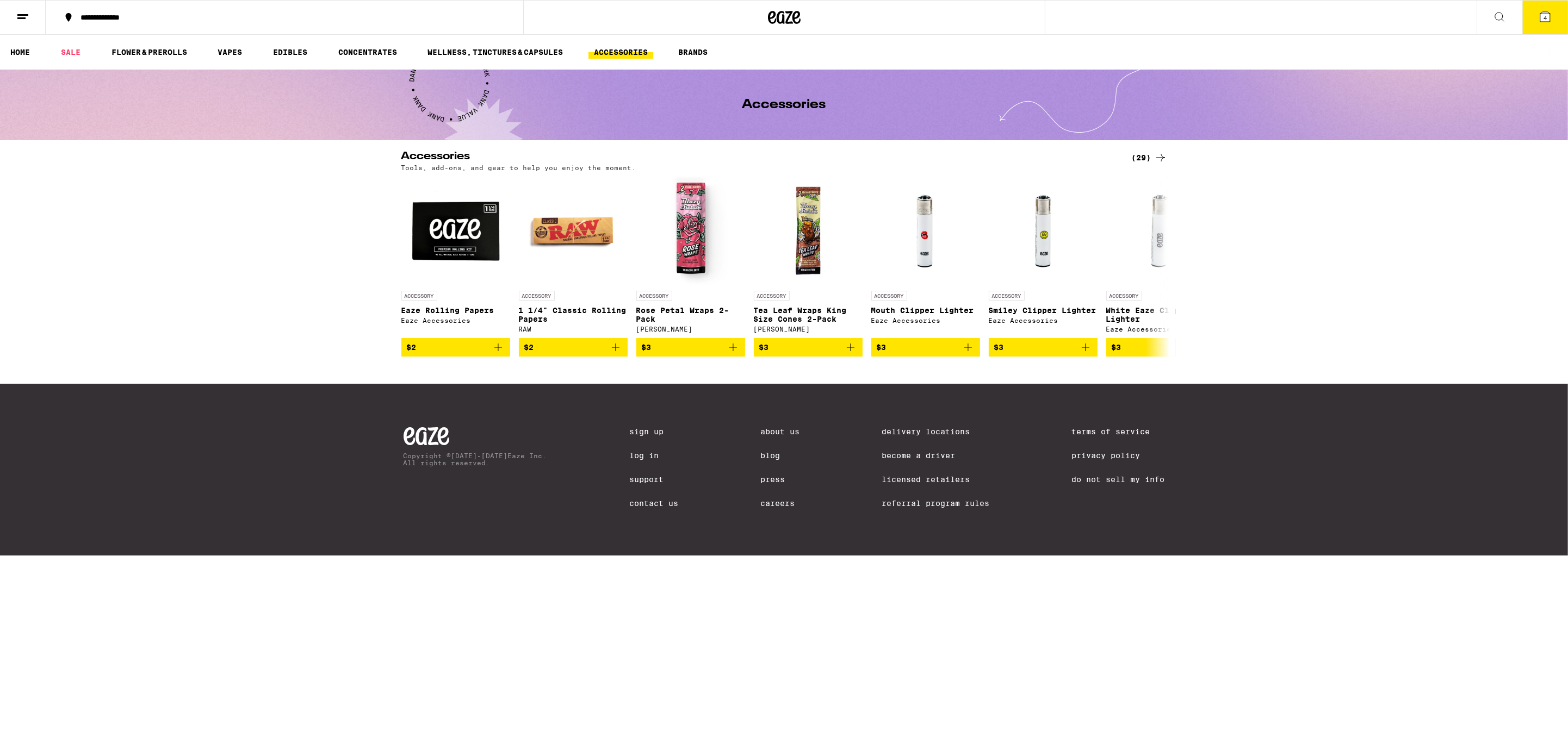
click at [1147, 150] on div "**********" at bounding box center [784, 278] width 1568 height 556
click at [1147, 157] on div "(29)" at bounding box center [1149, 157] width 35 height 13
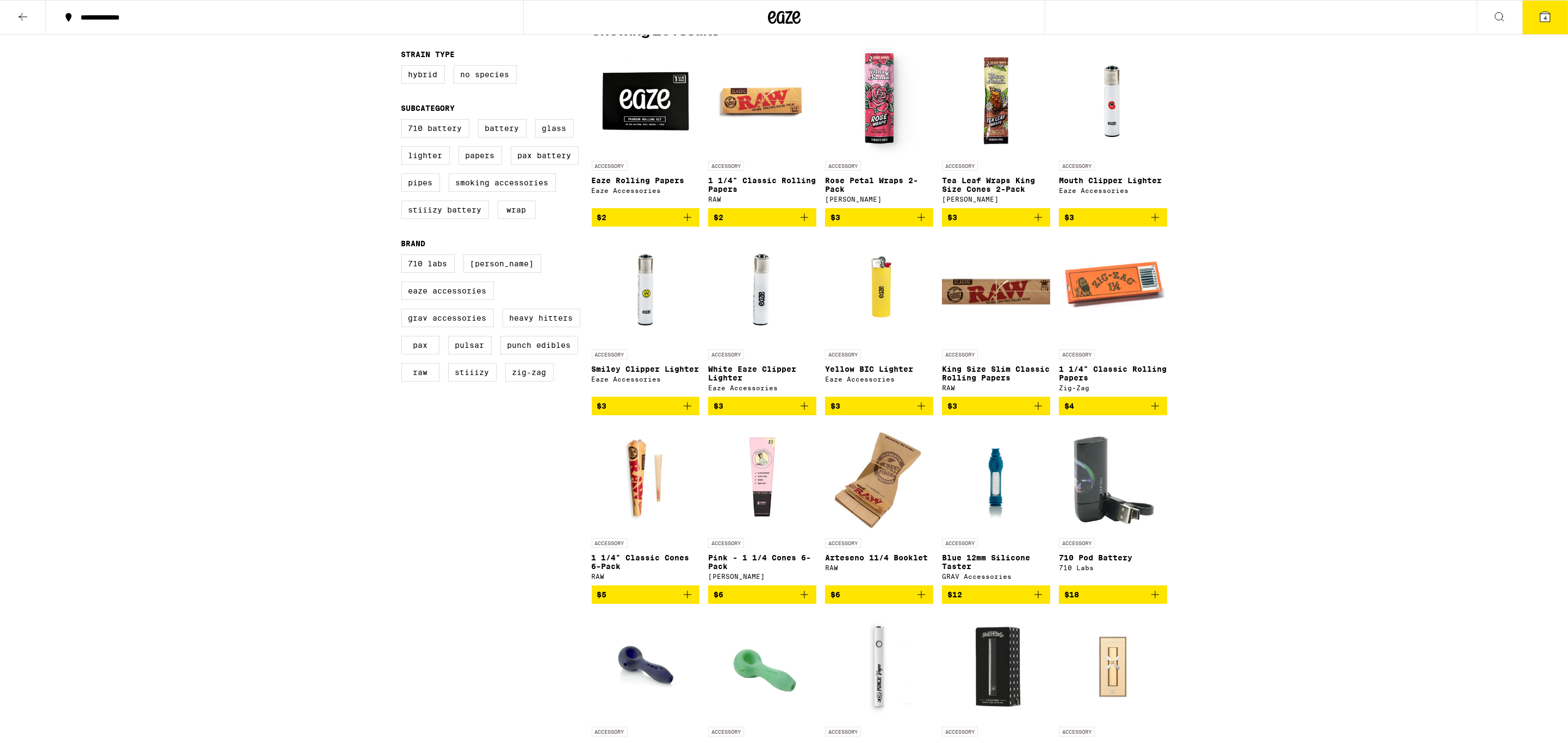
scroll to position [149, 0]
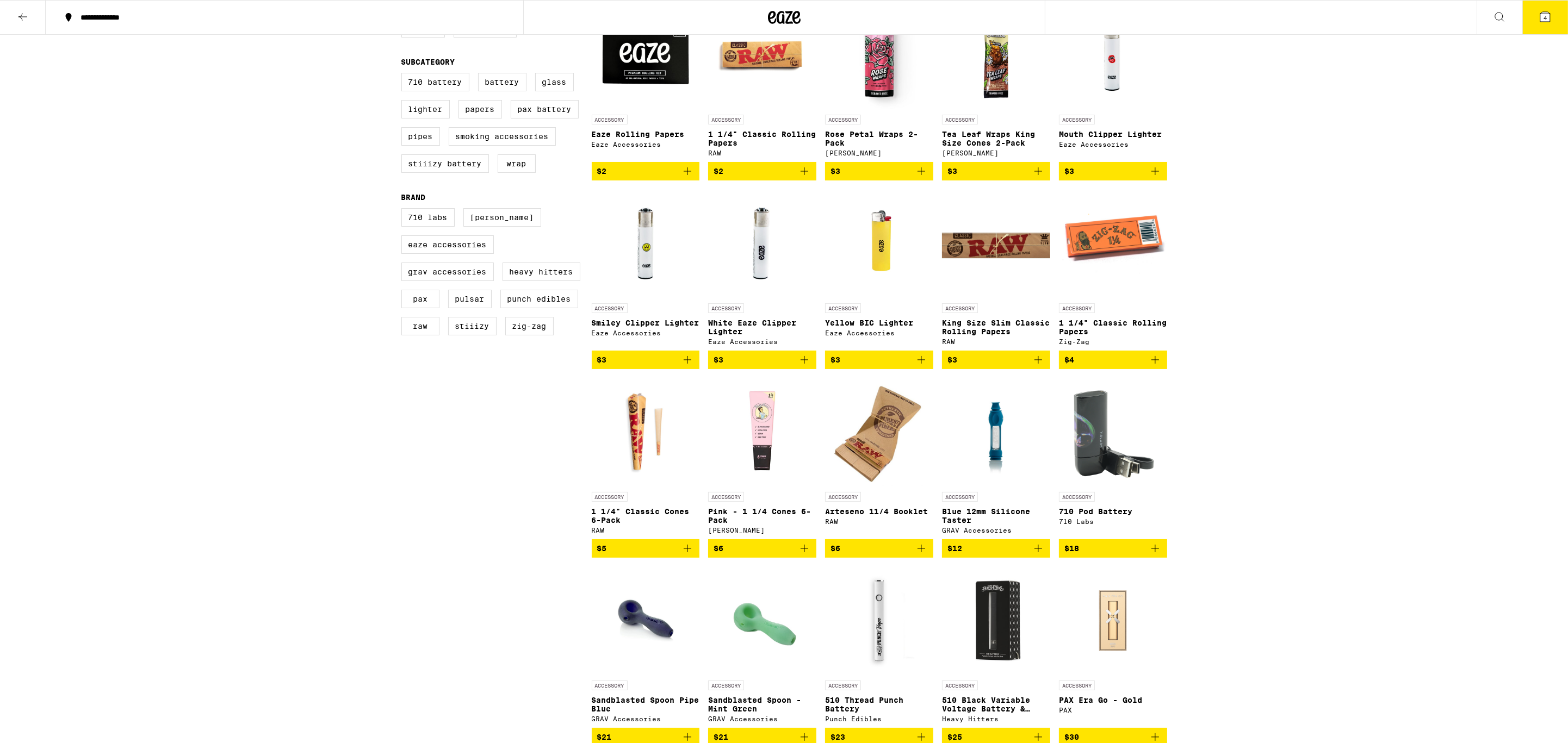
click at [996, 466] on img "Open page for Blue 12mm Silicone Taster from GRAV Accessories" at bounding box center [996, 432] width 82 height 109
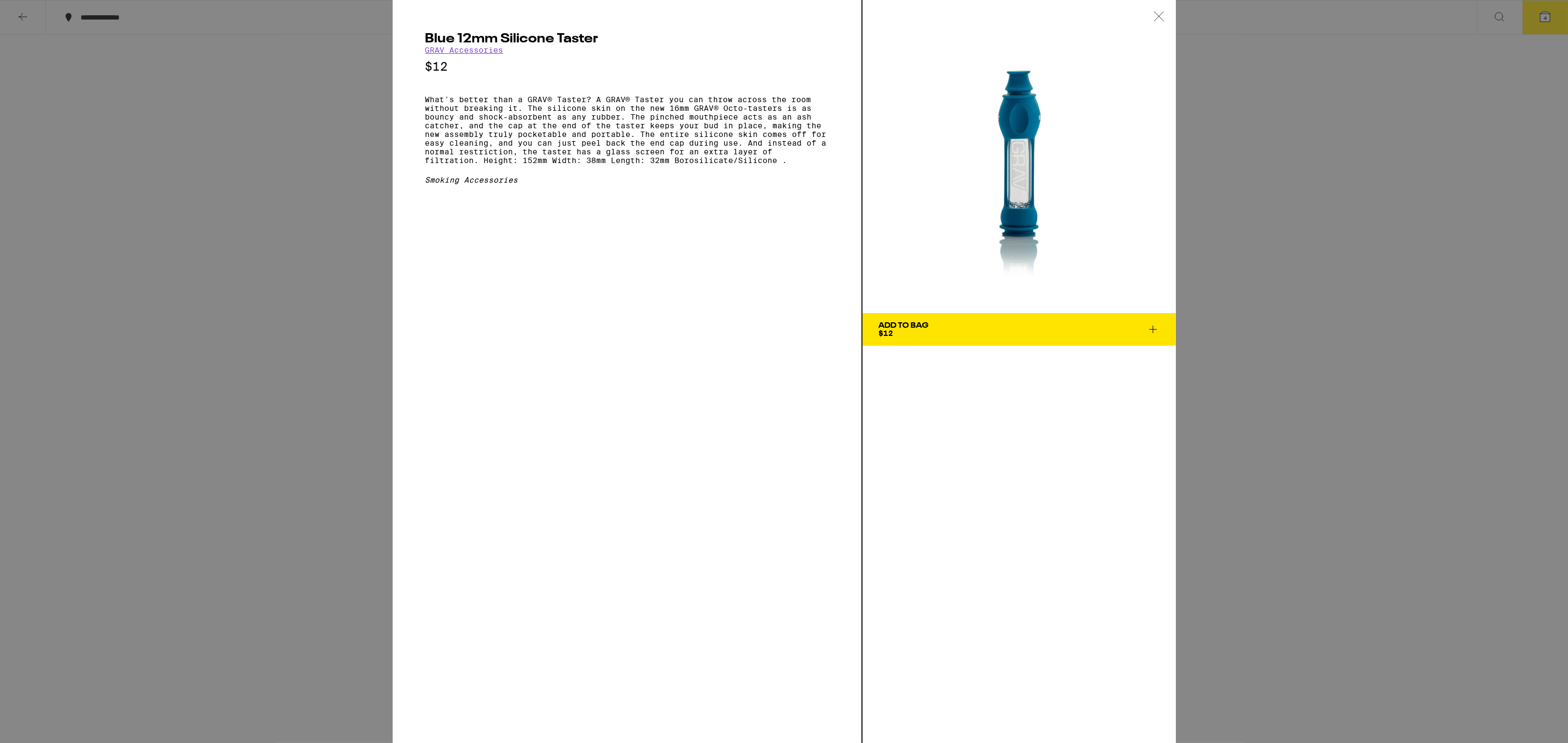
click at [1275, 367] on div "Blue 12mm Silicone Taster GRAV Accessories $12 What's better than a GRAV® Taste…" at bounding box center [784, 372] width 1568 height 743
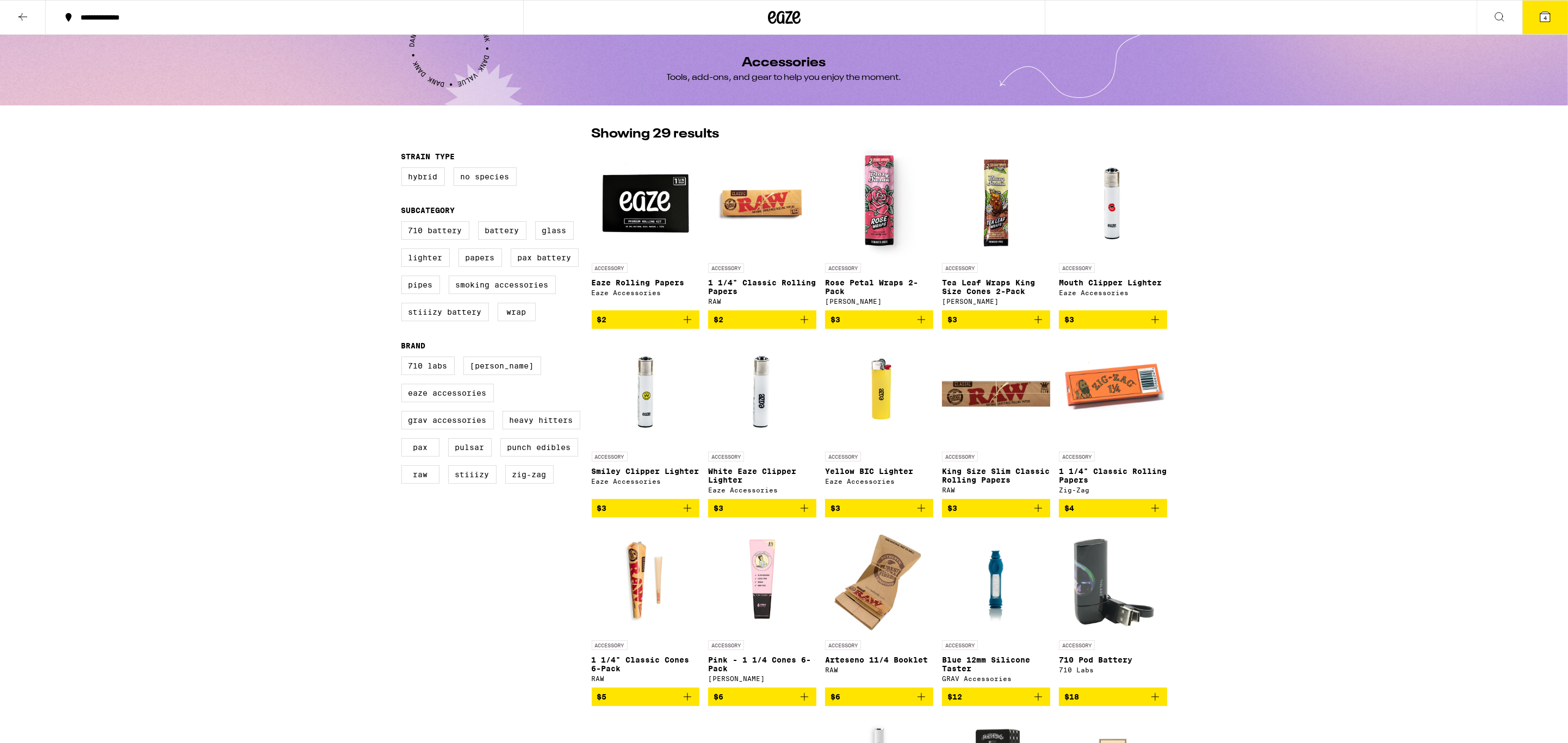
click at [14, 14] on button at bounding box center [23, 18] width 46 height 35
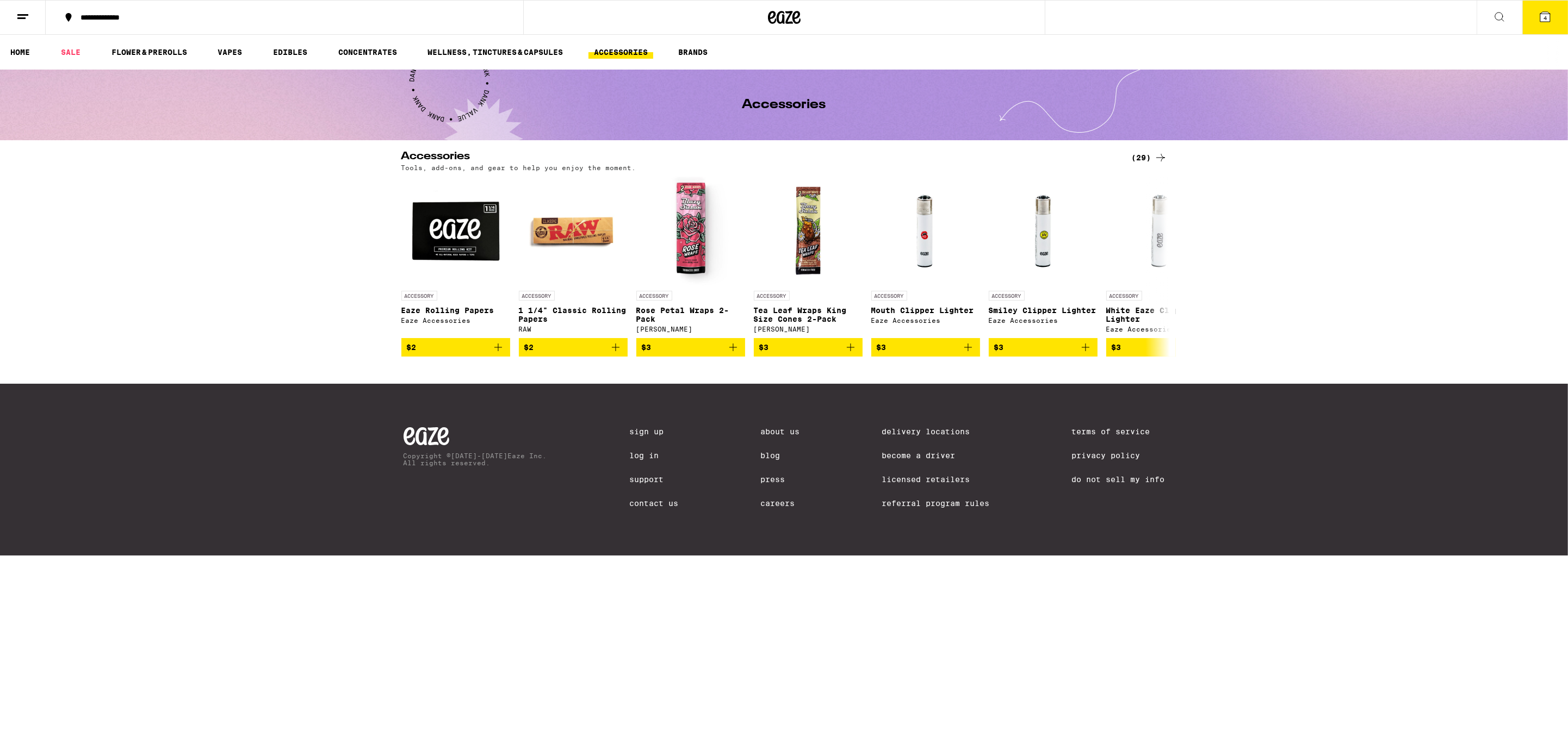
click at [800, 12] on icon at bounding box center [784, 17] width 33 height 19
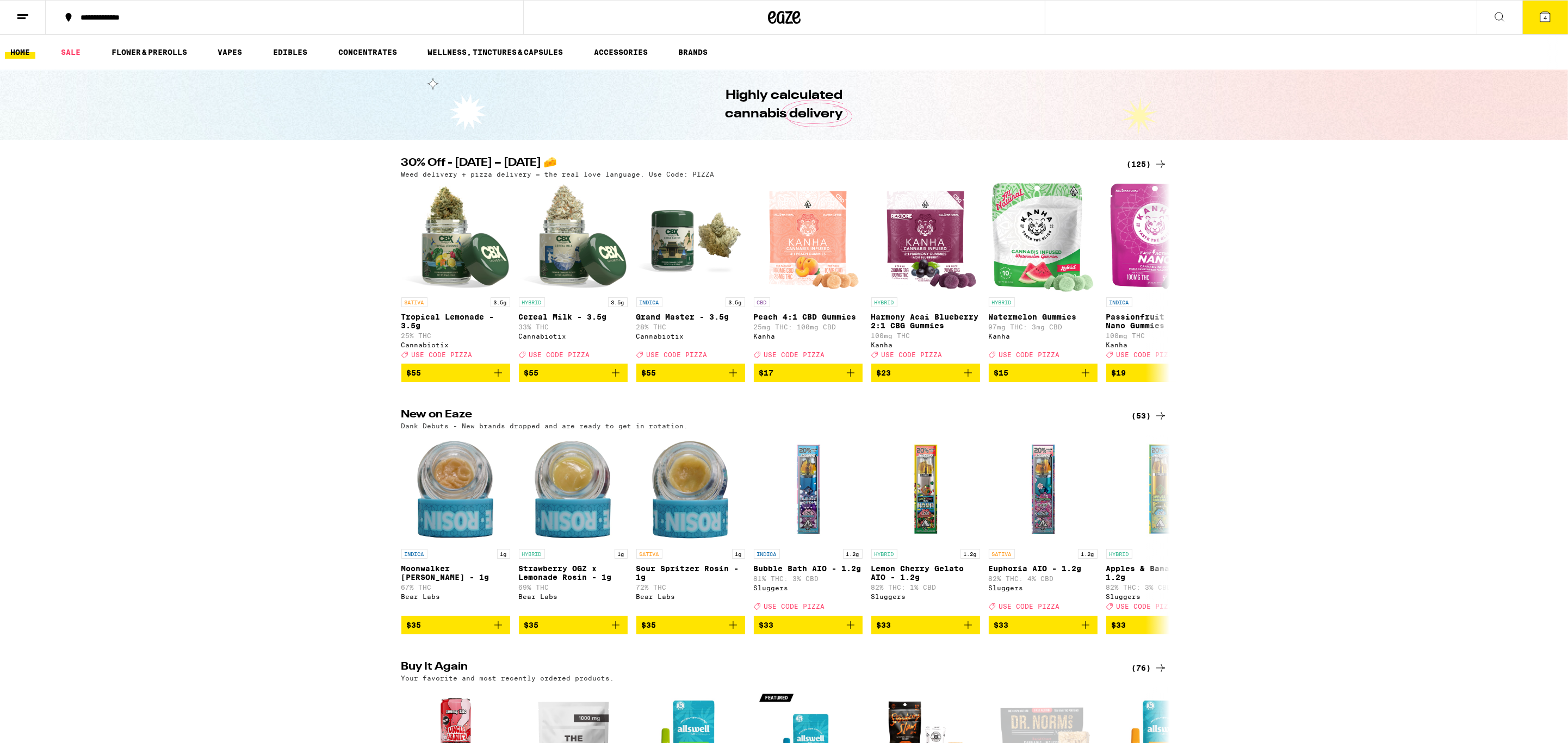
click at [1137, 160] on div "(125)" at bounding box center [1147, 164] width 41 height 13
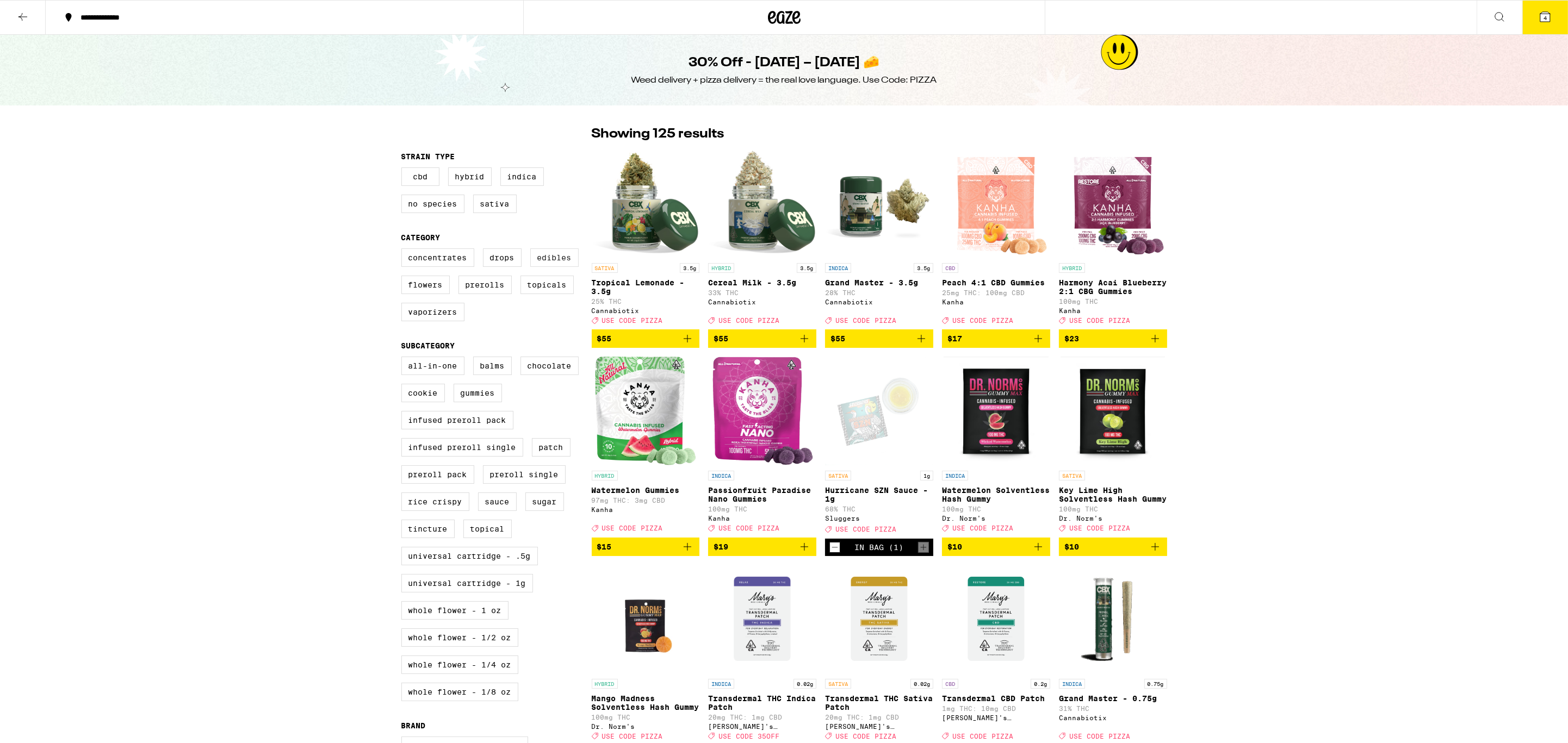
click at [556, 262] on label "Edibles" at bounding box center [554, 258] width 48 height 19
click at [404, 251] on input "Edibles" at bounding box center [404, 250] width 1 height 1
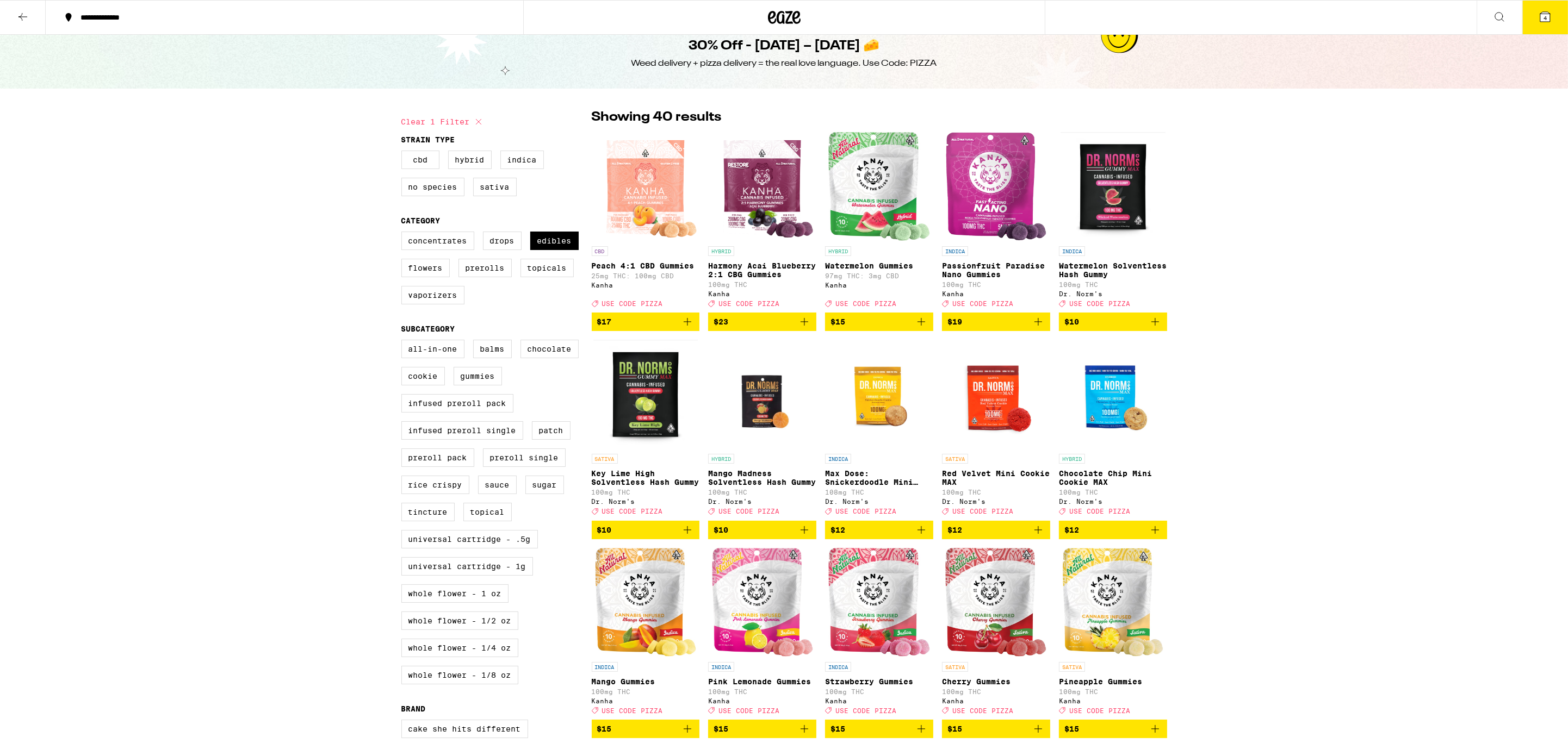
scroll to position [19, 0]
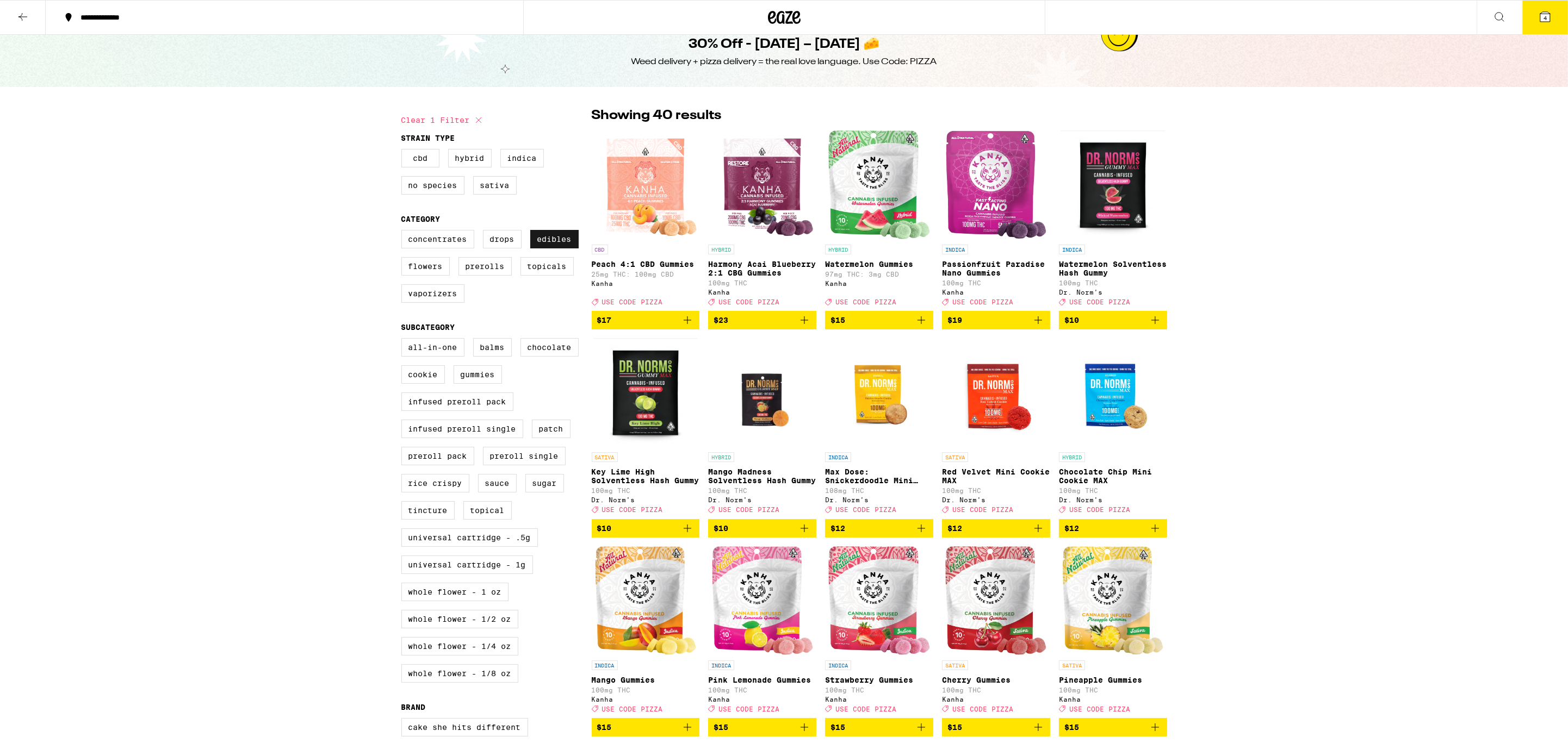
click at [547, 248] on label "Edibles" at bounding box center [554, 239] width 48 height 19
click at [404, 232] on input "Edibles" at bounding box center [404, 231] width 1 height 1
checkbox input "false"
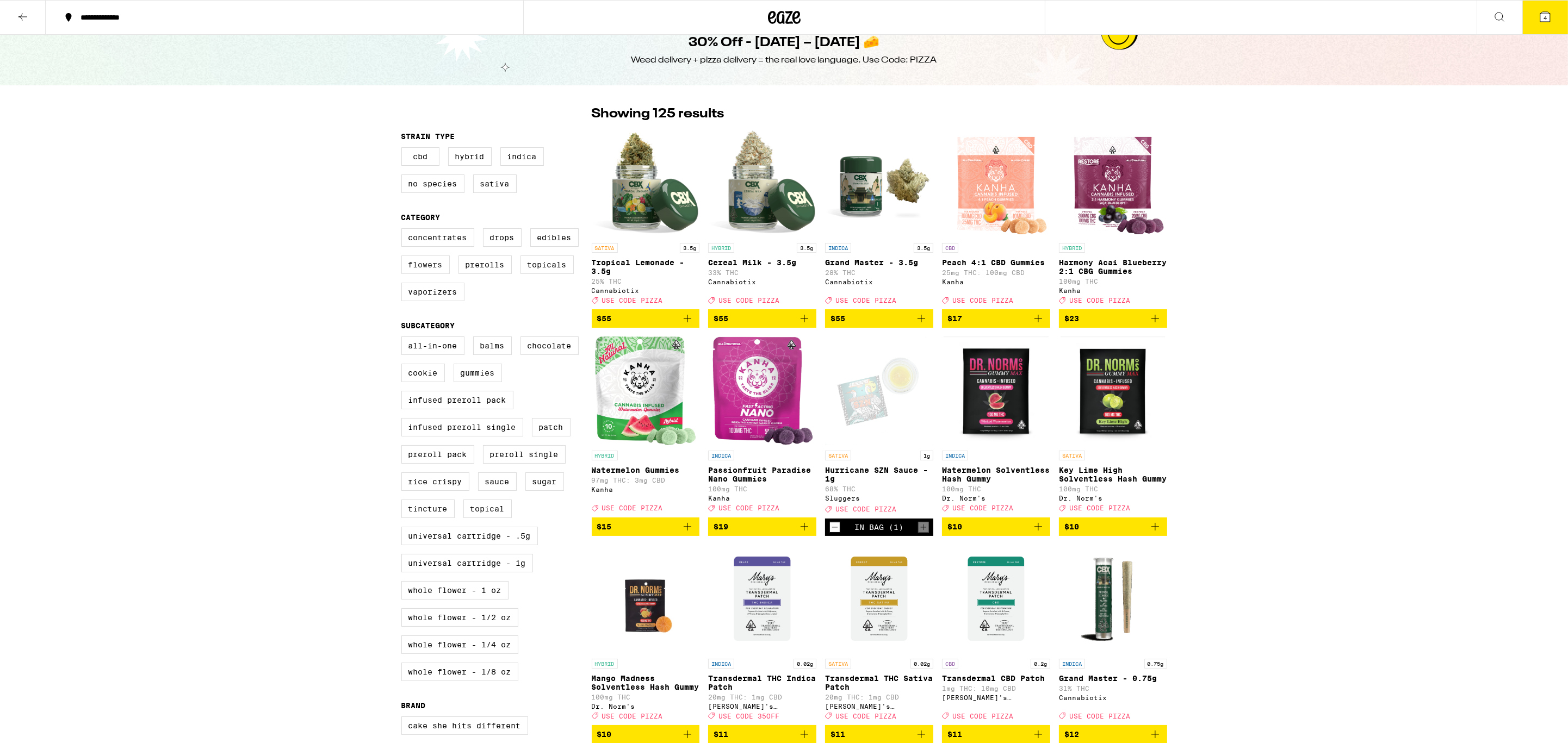
click at [441, 271] on label "Flowers" at bounding box center [425, 265] width 48 height 19
click at [404, 230] on input "Flowers" at bounding box center [404, 230] width 1 height 1
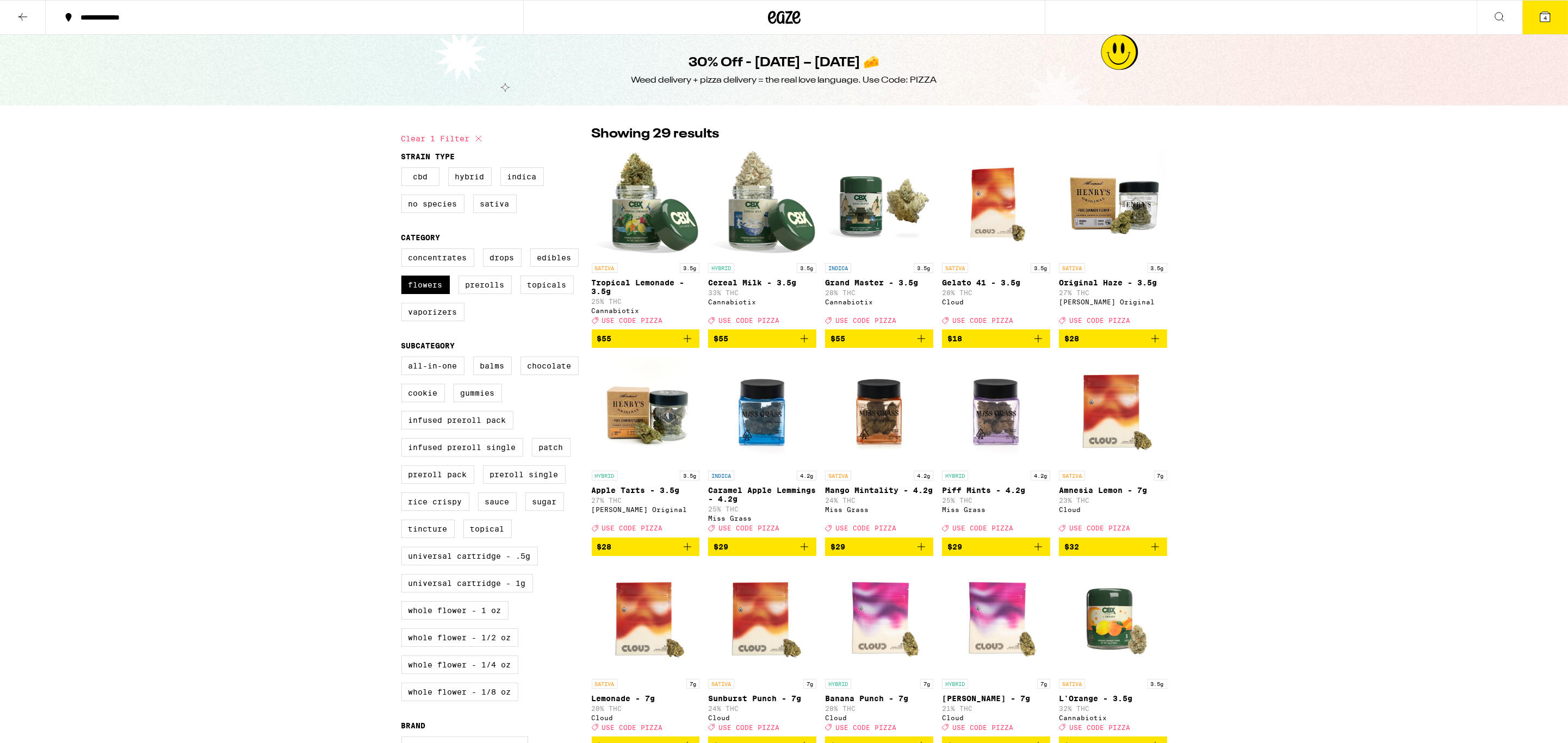
click at [979, 222] on img "Open page for Gelato 41 - 3.5g from Cloud" at bounding box center [996, 203] width 108 height 109
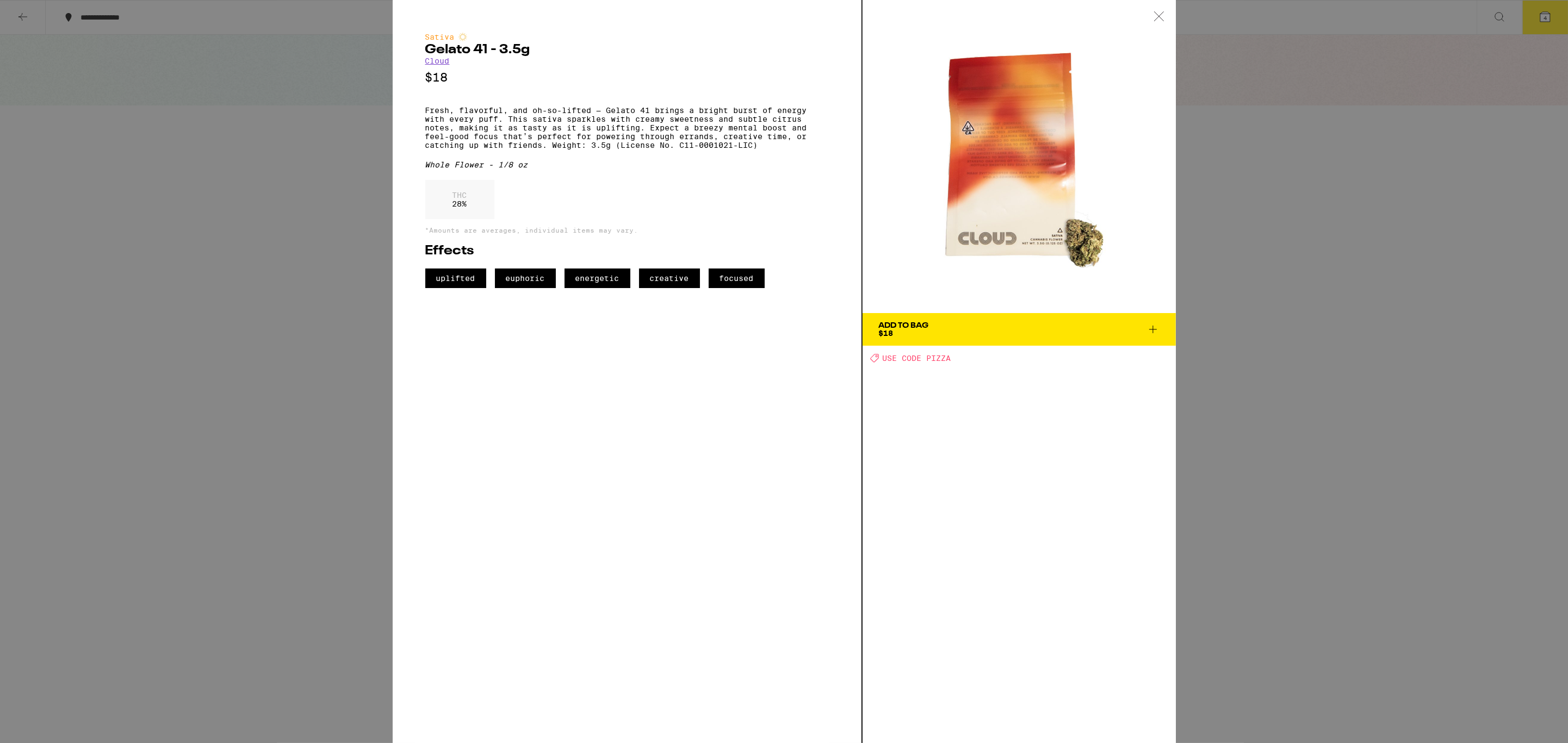
click at [1160, 19] on icon at bounding box center [1158, 17] width 11 height 10
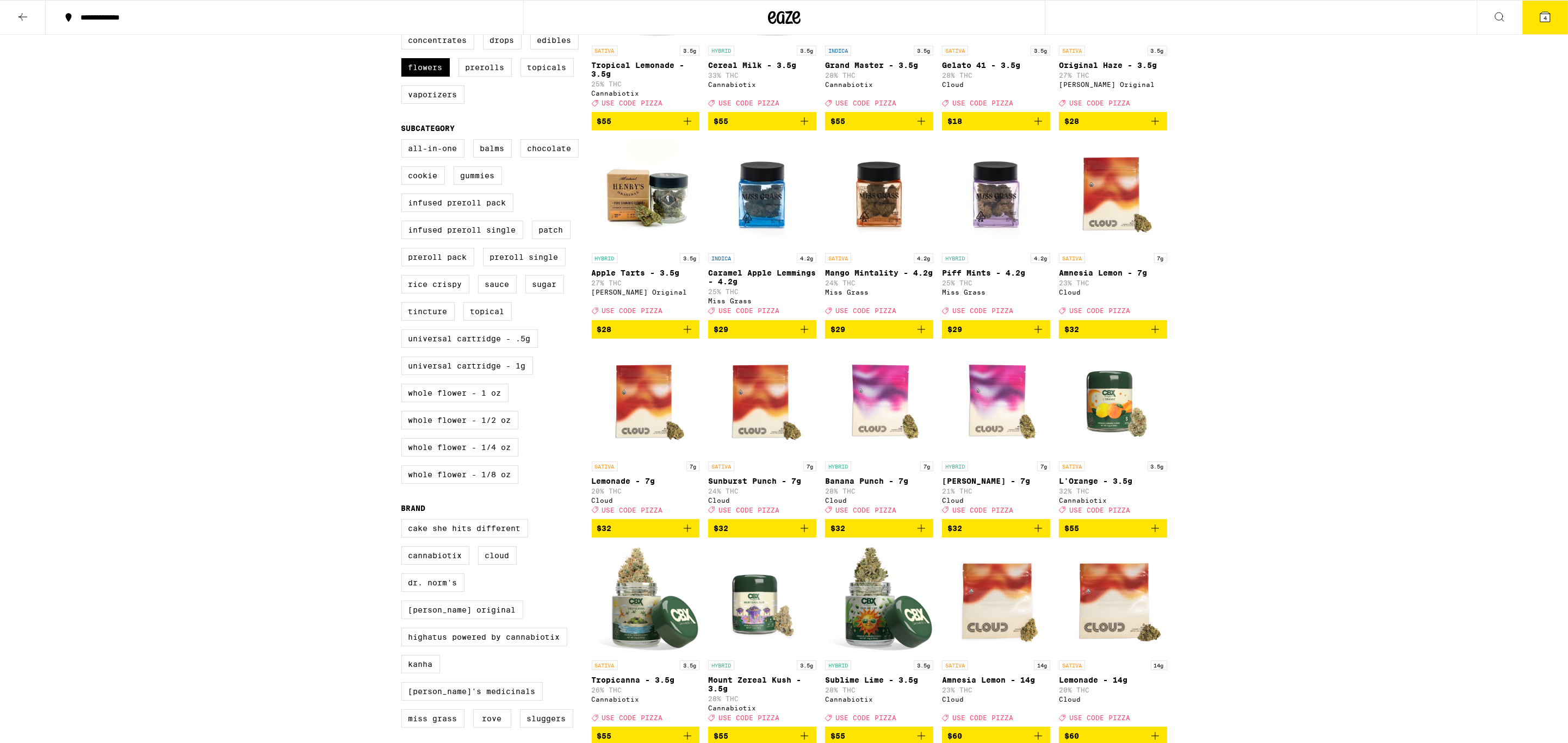
scroll to position [219, 0]
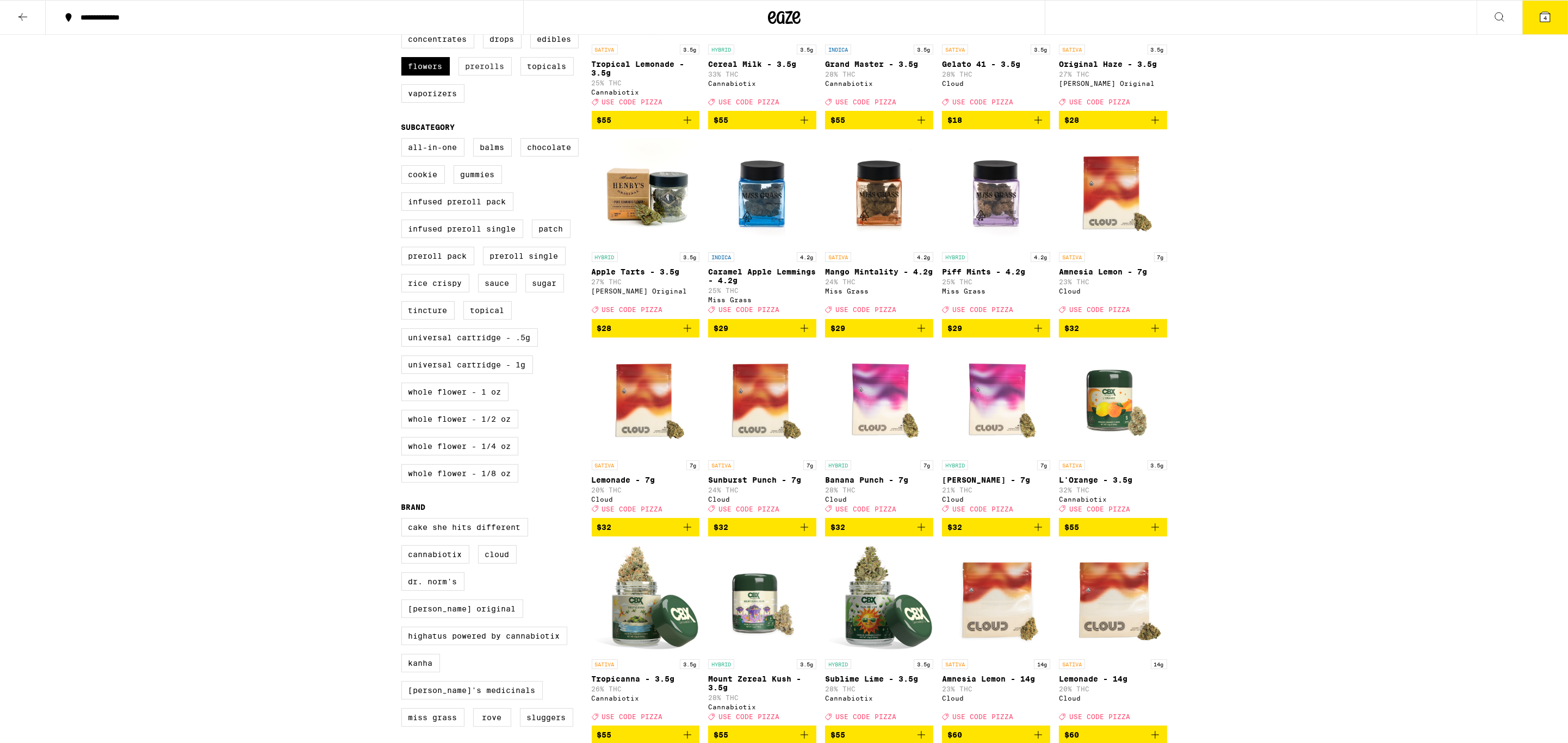
drag, startPoint x: 431, startPoint y: 76, endPoint x: 467, endPoint y: 79, distance: 36.1
click at [431, 76] on label "Flowers" at bounding box center [425, 67] width 48 height 19
click at [404, 32] on input "Flowers" at bounding box center [404, 31] width 1 height 1
checkbox input "false"
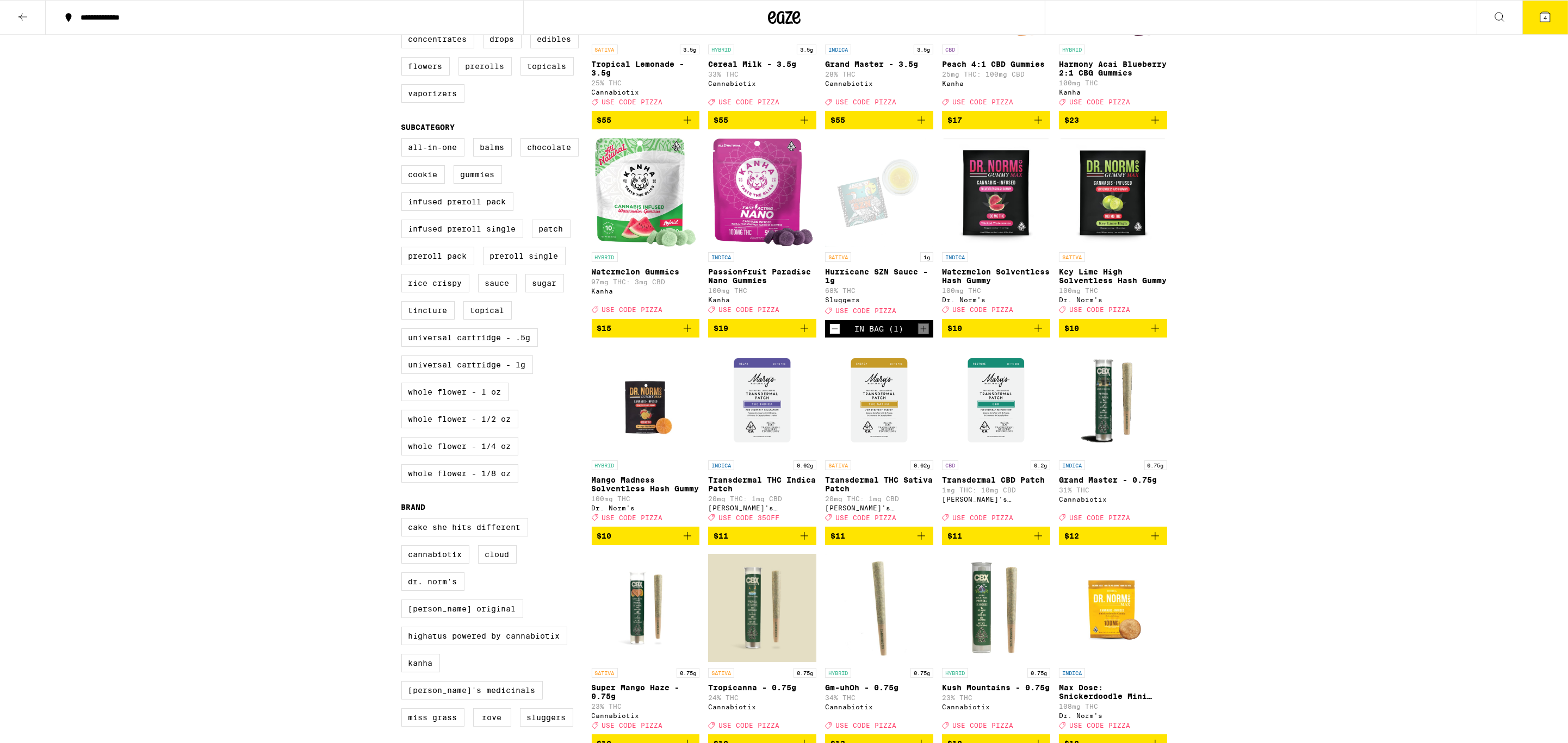
click at [470, 76] on label "Prerolls" at bounding box center [485, 67] width 53 height 19
click at [404, 32] on input "Prerolls" at bounding box center [404, 31] width 1 height 1
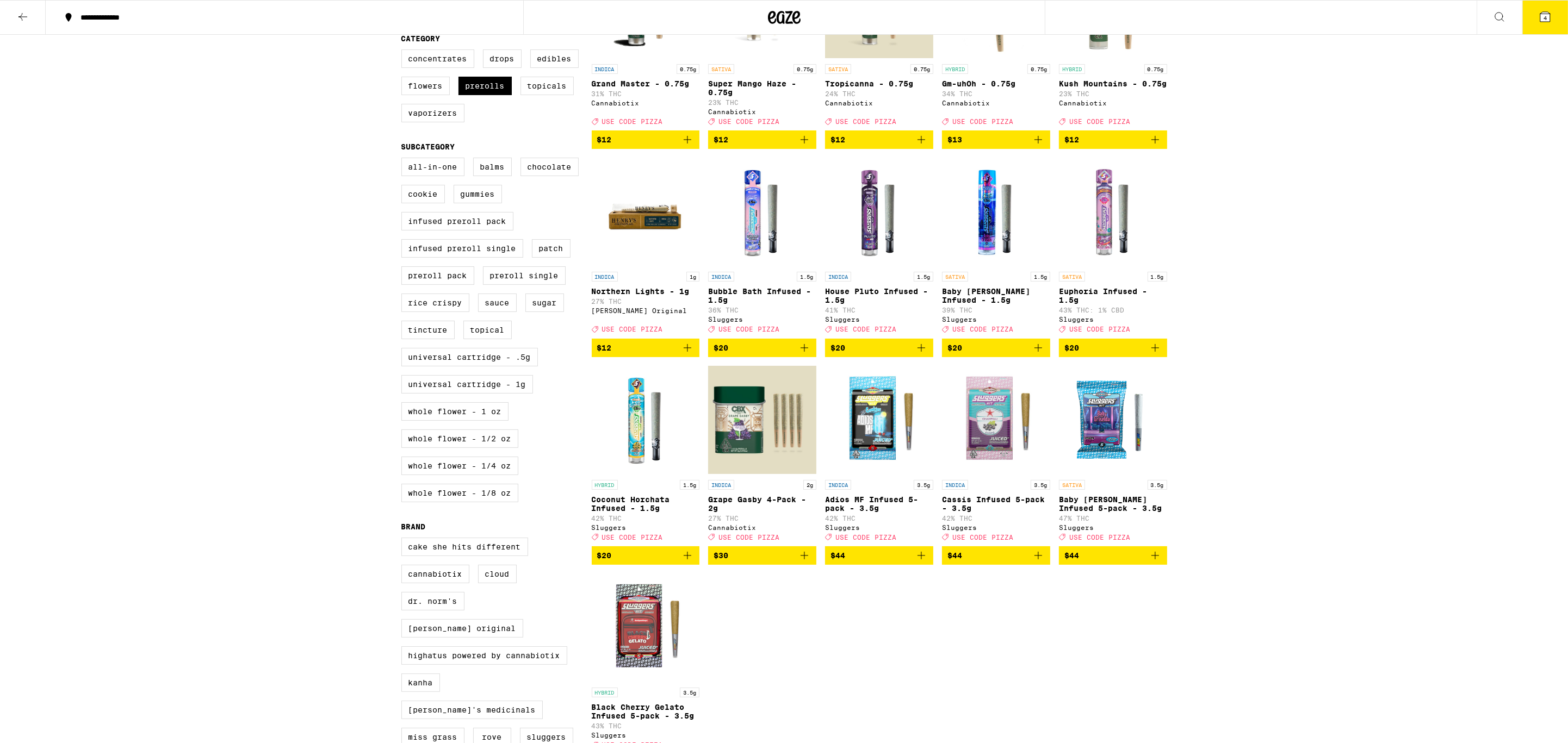
scroll to position [214, 0]
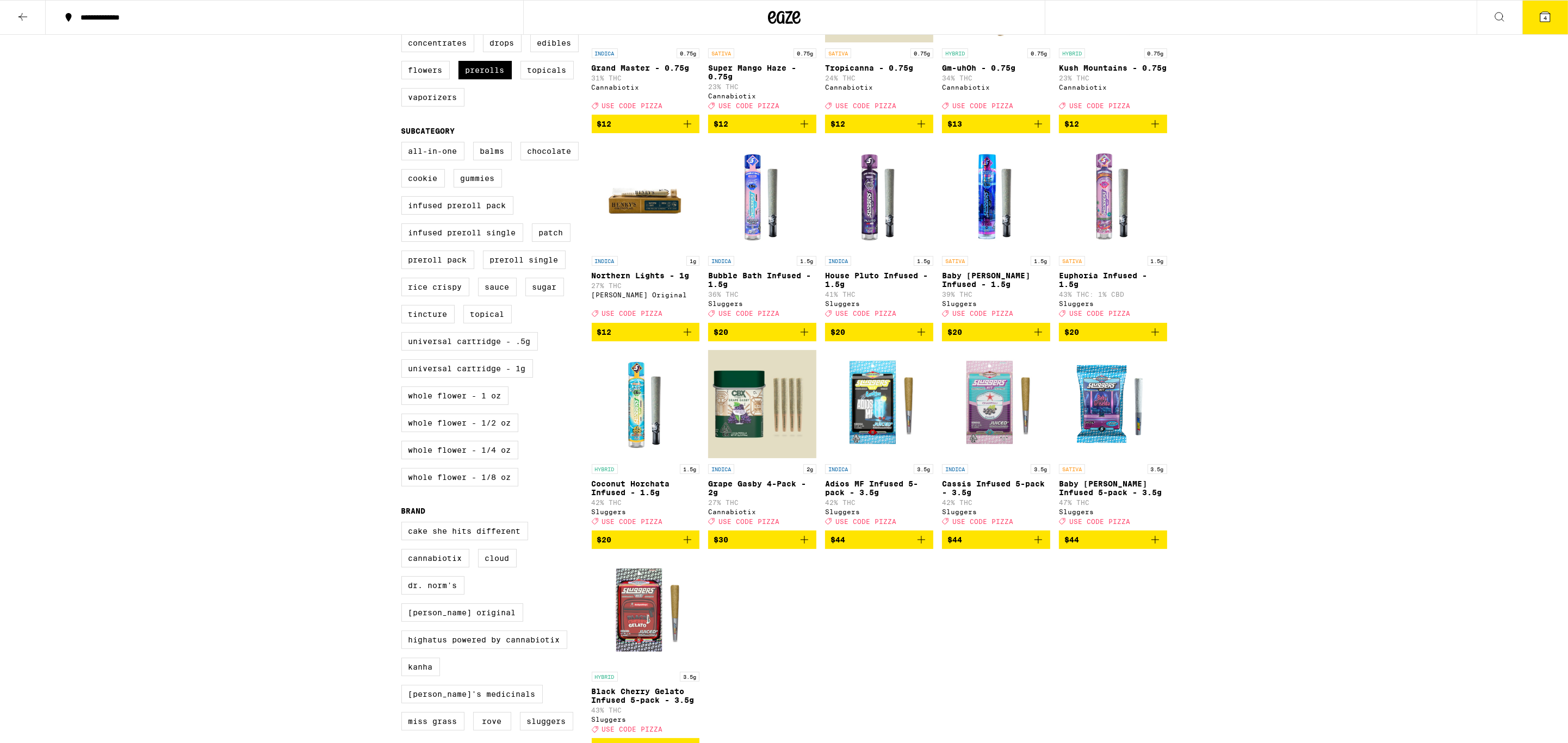
click at [1536, 14] on button "4" at bounding box center [1545, 18] width 46 height 34
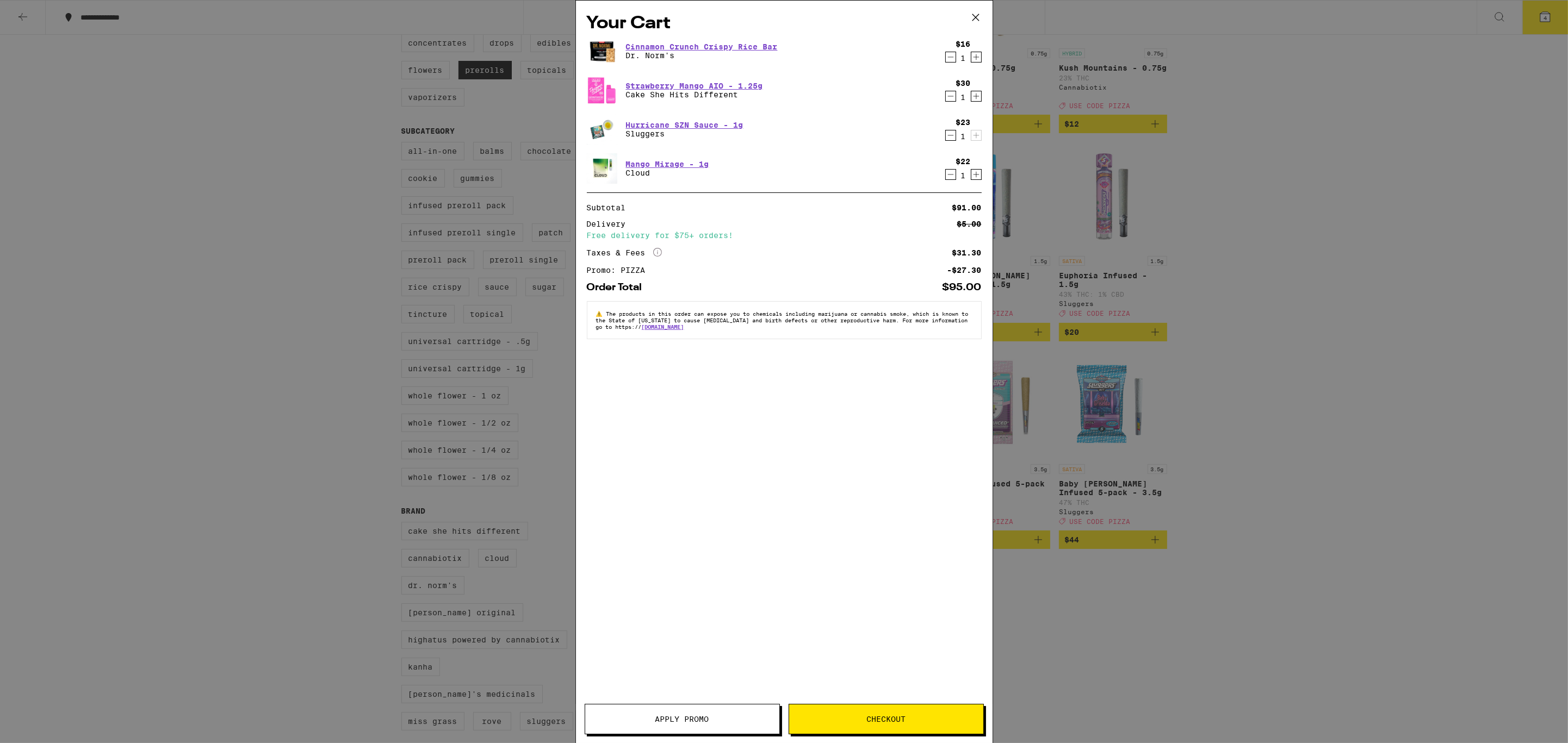
click at [949, 138] on icon "Decrement" at bounding box center [951, 135] width 10 height 13
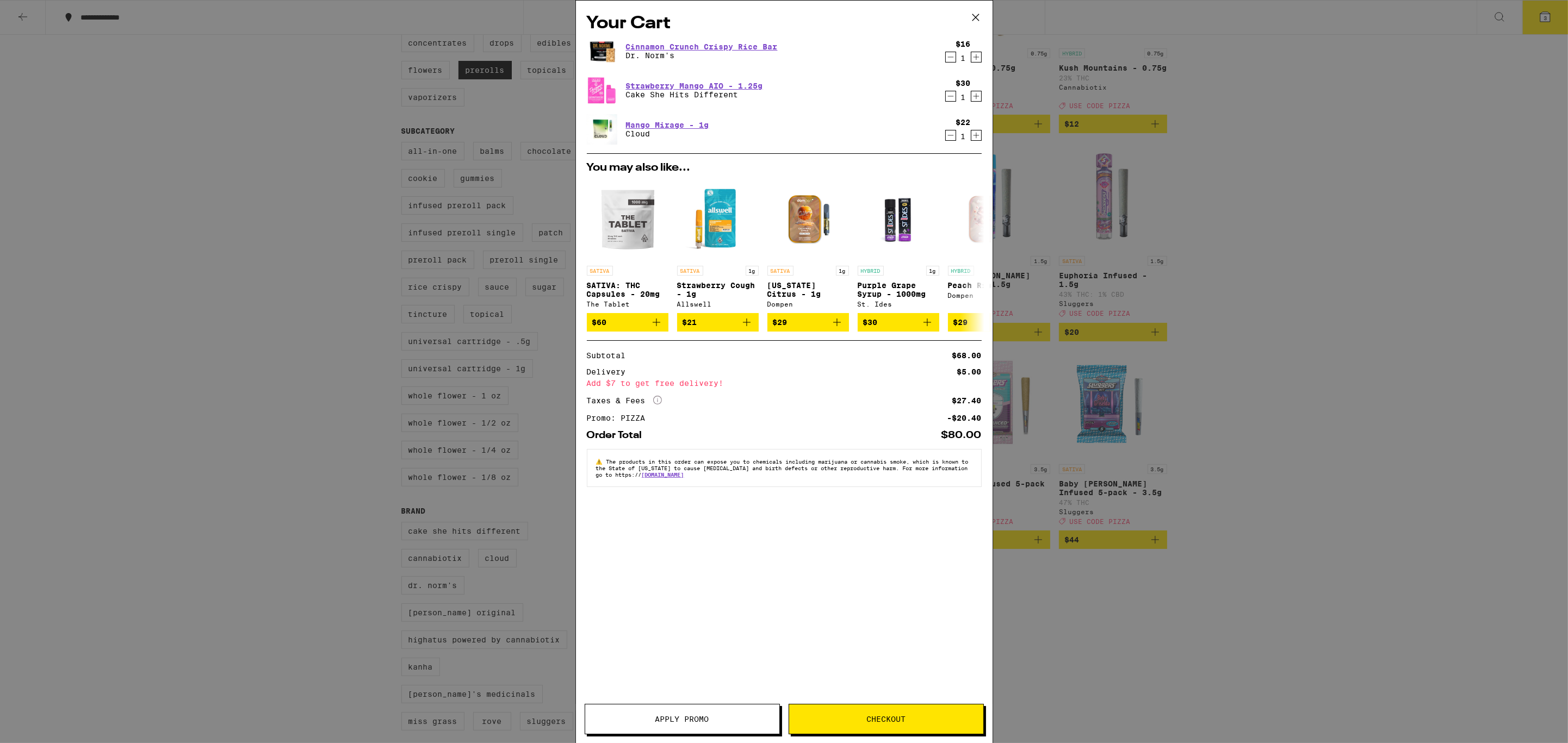
click at [975, 19] on icon at bounding box center [975, 17] width 16 height 16
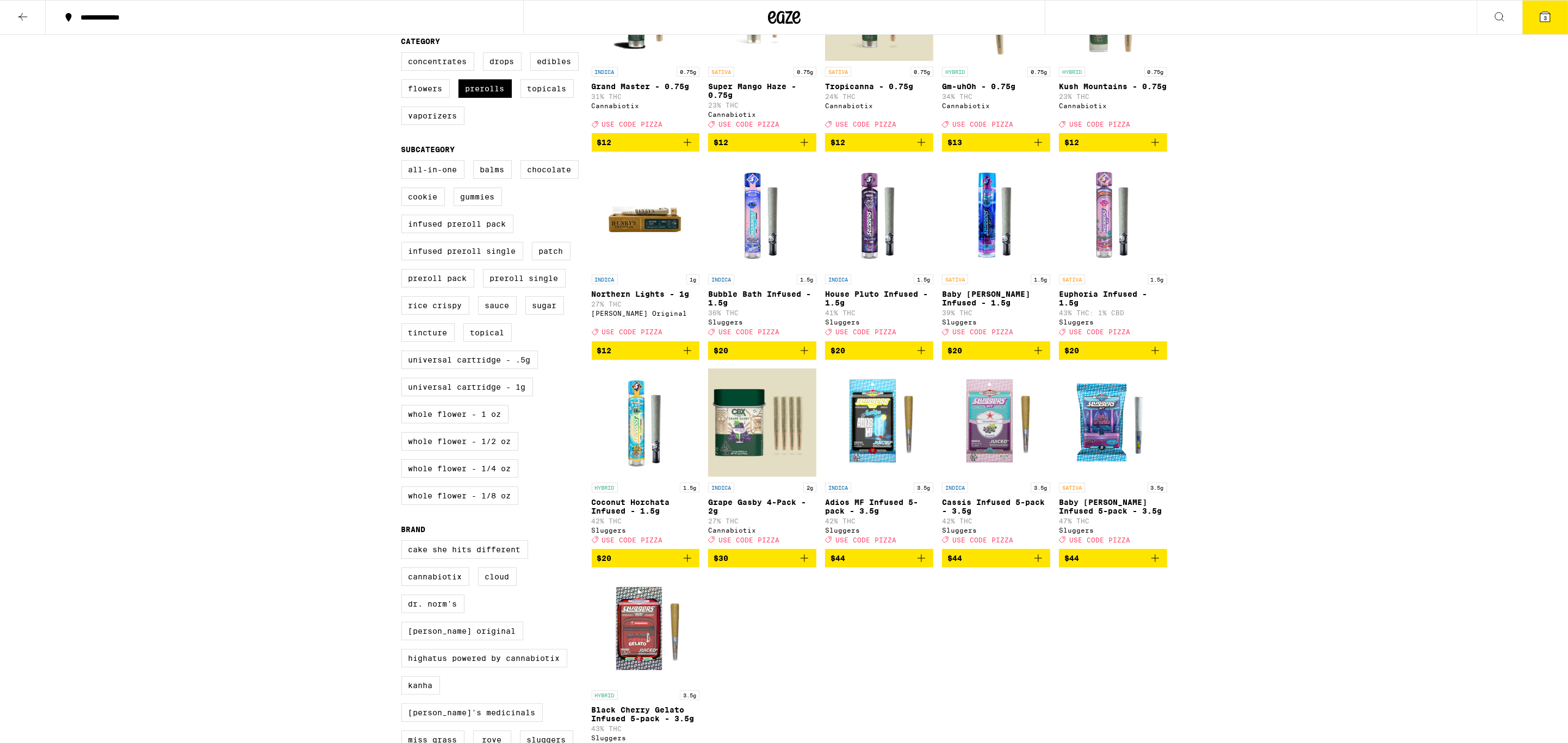
scroll to position [204, 0]
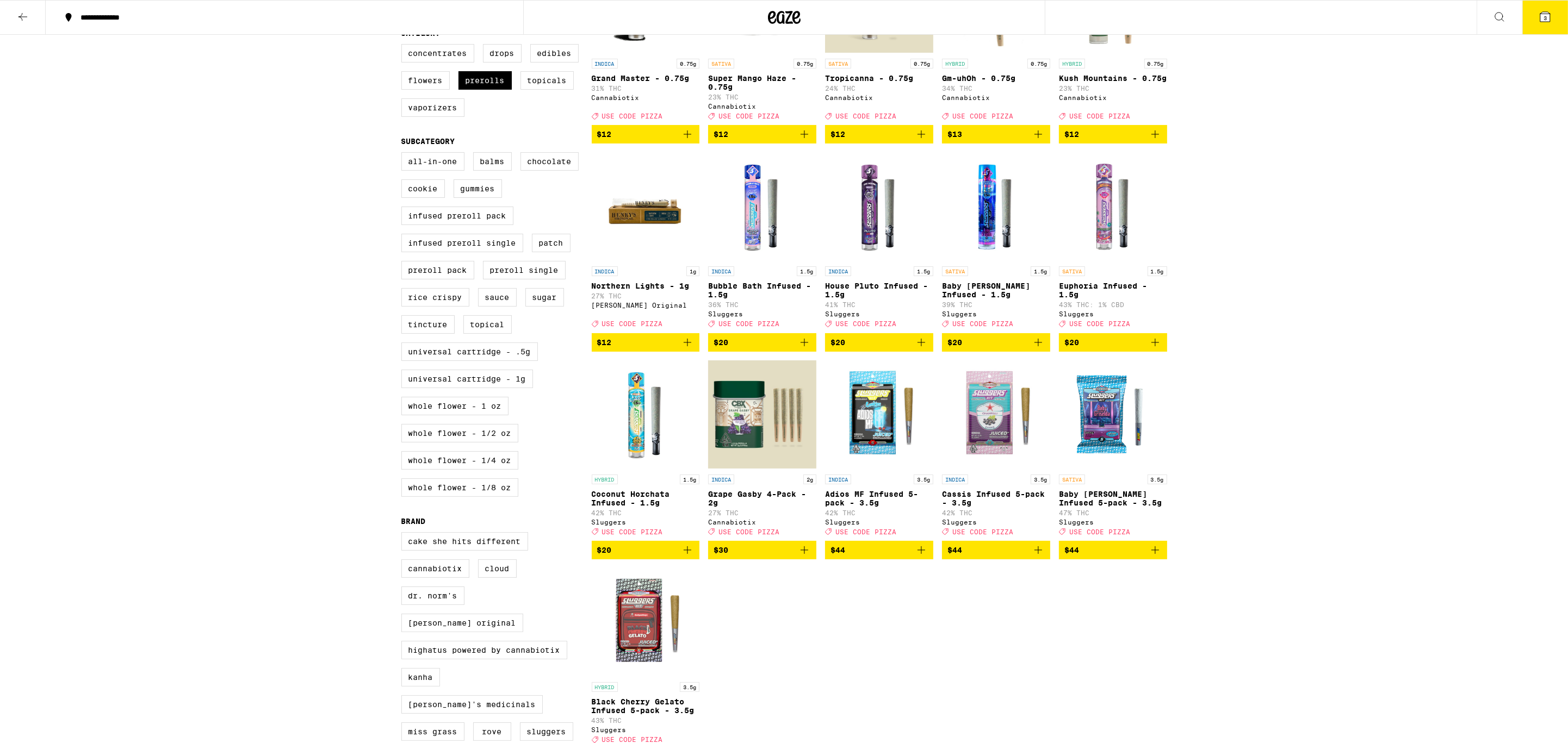
drag, startPoint x: 503, startPoint y: 91, endPoint x: 486, endPoint y: 79, distance: 20.8
click at [503, 89] on label "Prerolls" at bounding box center [485, 80] width 53 height 19
click at [404, 46] on input "Prerolls" at bounding box center [404, 46] width 1 height 1
checkbox input "false"
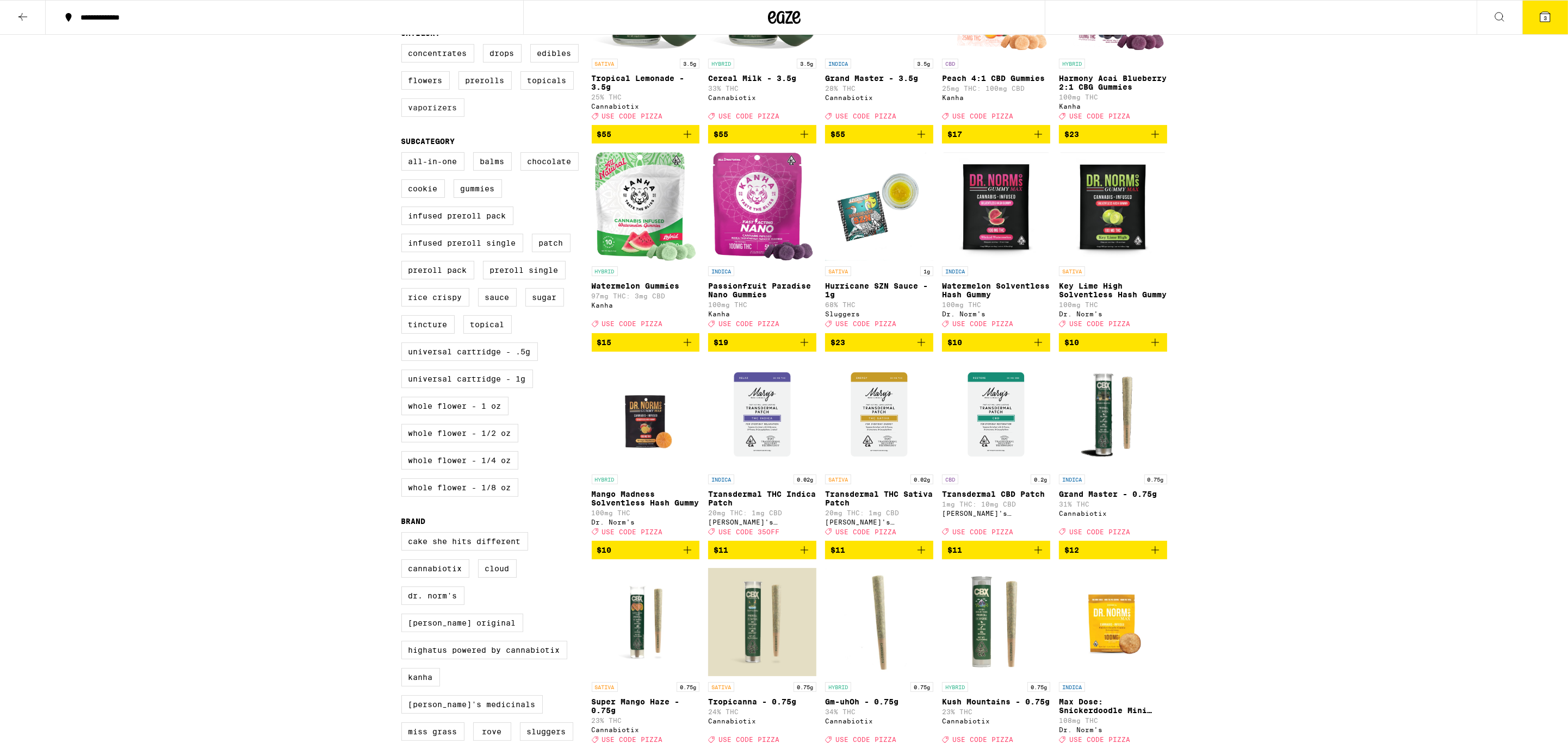
click at [420, 117] on label "Vaporizers" at bounding box center [432, 108] width 63 height 19
click at [404, 46] on input "Vaporizers" at bounding box center [404, 46] width 1 height 1
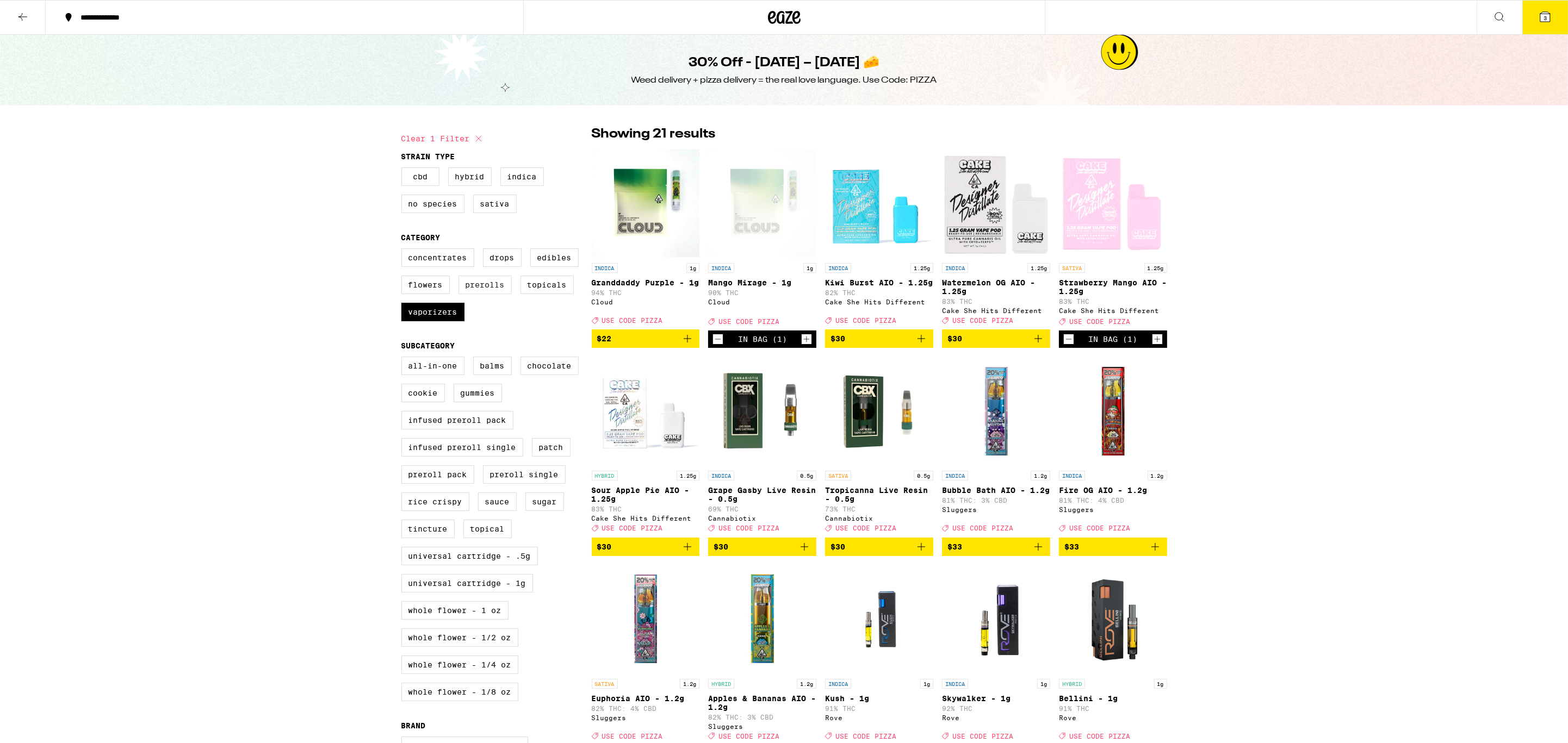
drag, startPoint x: 462, startPoint y: 323, endPoint x: 490, endPoint y: 297, distance: 38.2
click at [462, 322] on label "Vaporizers" at bounding box center [432, 312] width 63 height 19
click at [404, 251] on input "Vaporizers" at bounding box center [404, 250] width 1 height 1
checkbox input "false"
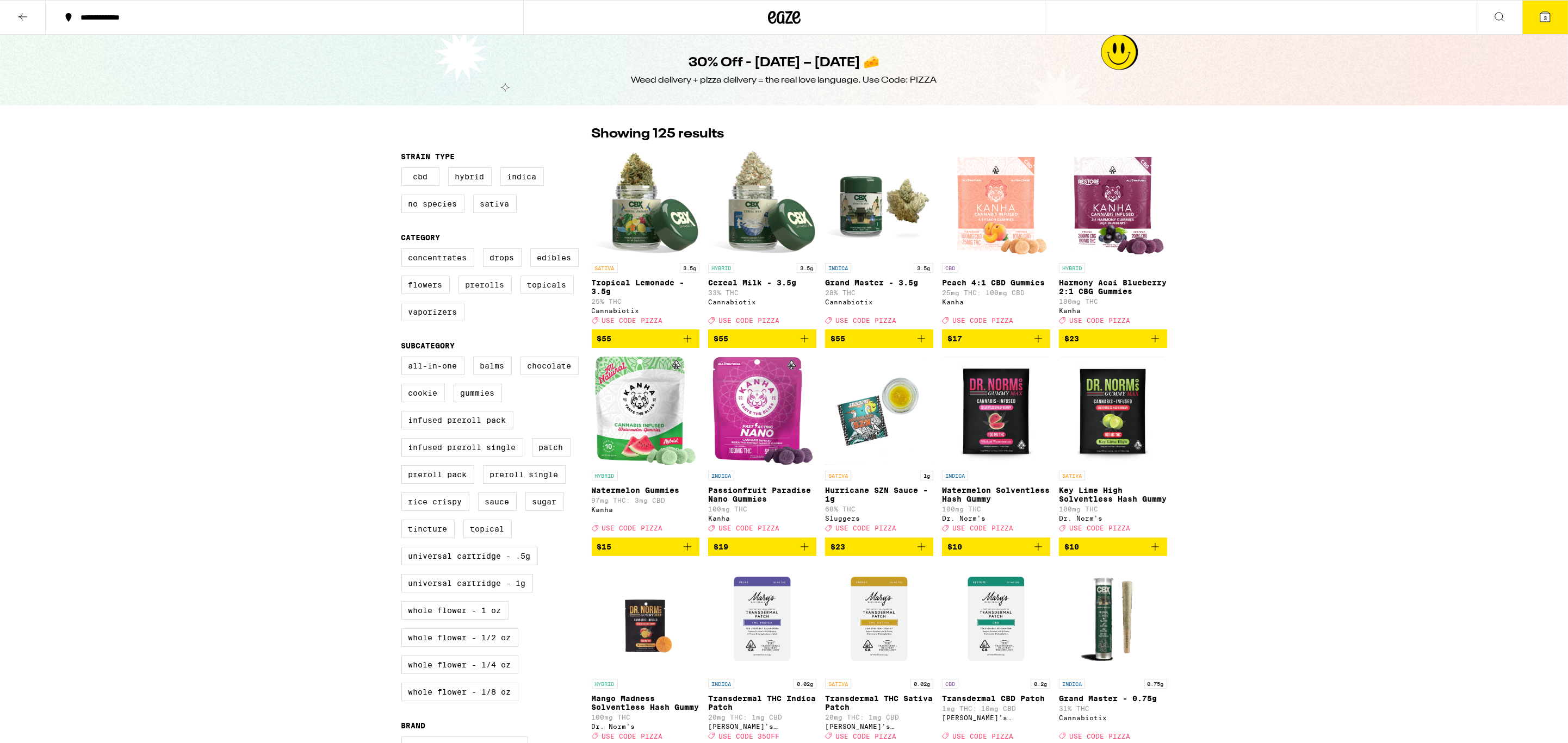
click at [491, 294] on label "Prerolls" at bounding box center [485, 285] width 53 height 19
click at [404, 251] on input "Prerolls" at bounding box center [404, 250] width 1 height 1
checkbox input "true"
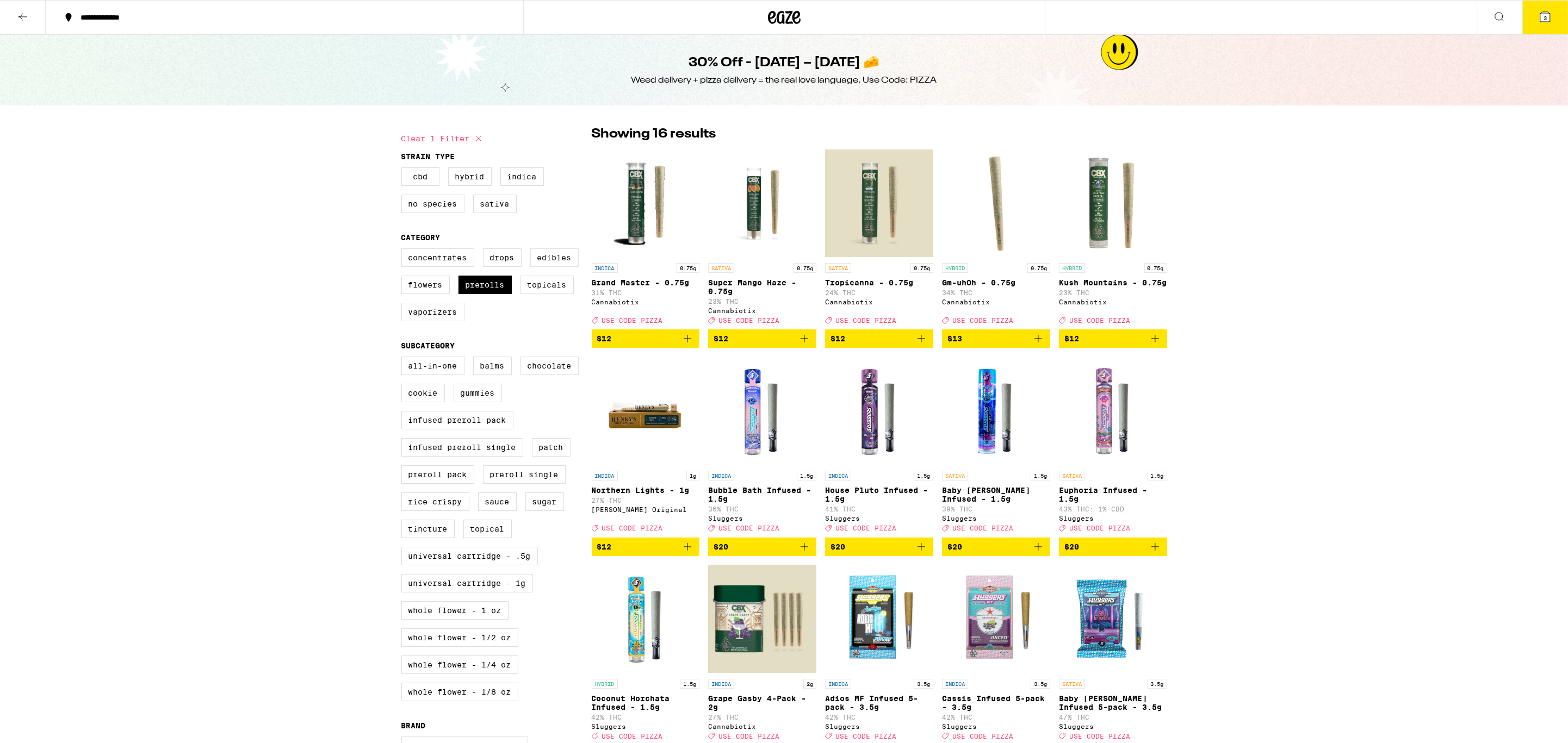
drag, startPoint x: 505, startPoint y: 295, endPoint x: 554, endPoint y: 263, distance: 58.5
click at [512, 291] on label "Prerolls" at bounding box center [485, 285] width 53 height 19
click at [556, 263] on label "Edibles" at bounding box center [554, 258] width 48 height 19
click at [404, 251] on input "Edibles" at bounding box center [404, 250] width 1 height 1
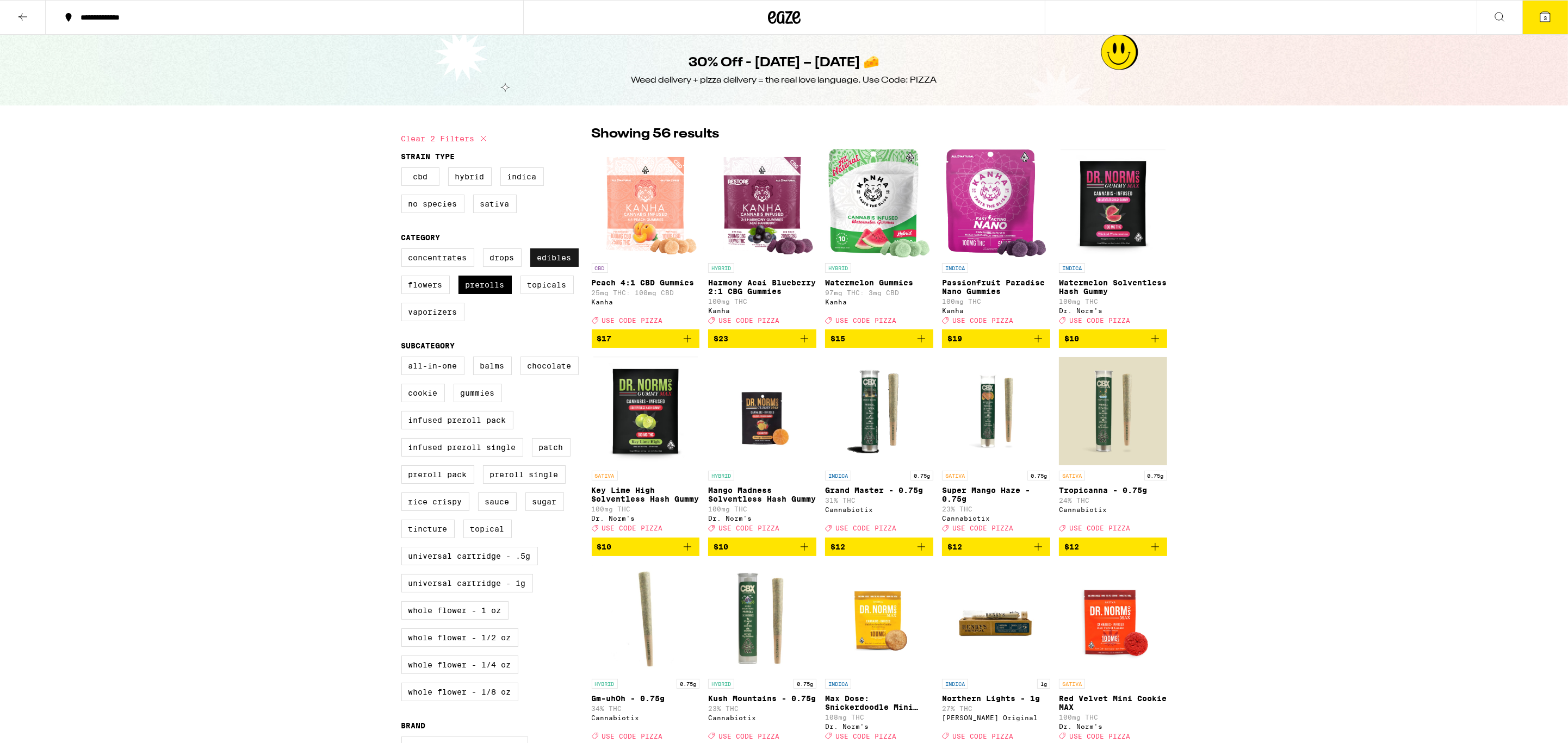
click at [558, 263] on label "Edibles" at bounding box center [554, 258] width 48 height 19
click at [404, 251] on input "Edibles" at bounding box center [404, 250] width 1 height 1
checkbox input "false"
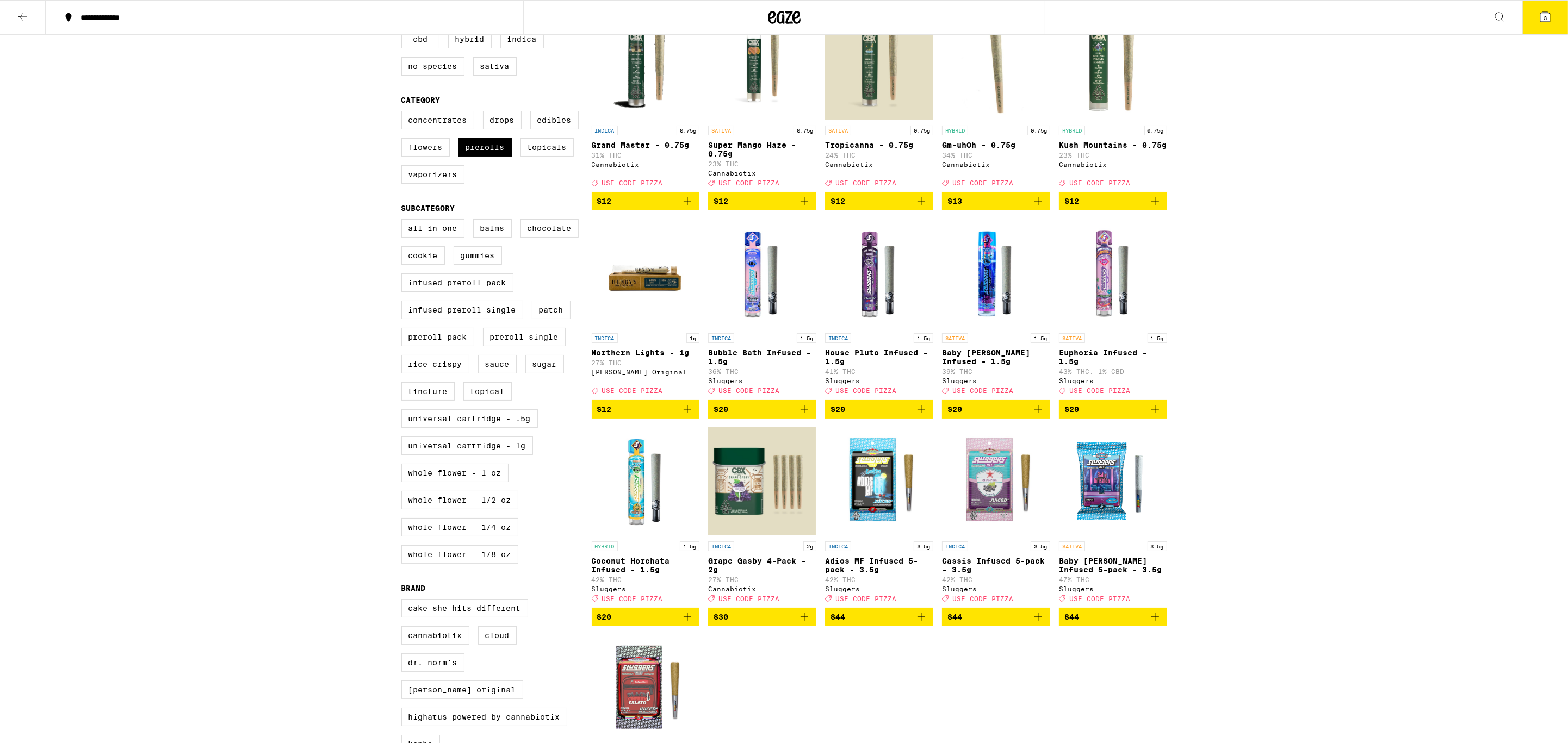
scroll to position [137, 0]
click at [745, 516] on img "Open page for Grape Gasby 4-Pack - 2g from Cannabiotix" at bounding box center [762, 482] width 108 height 109
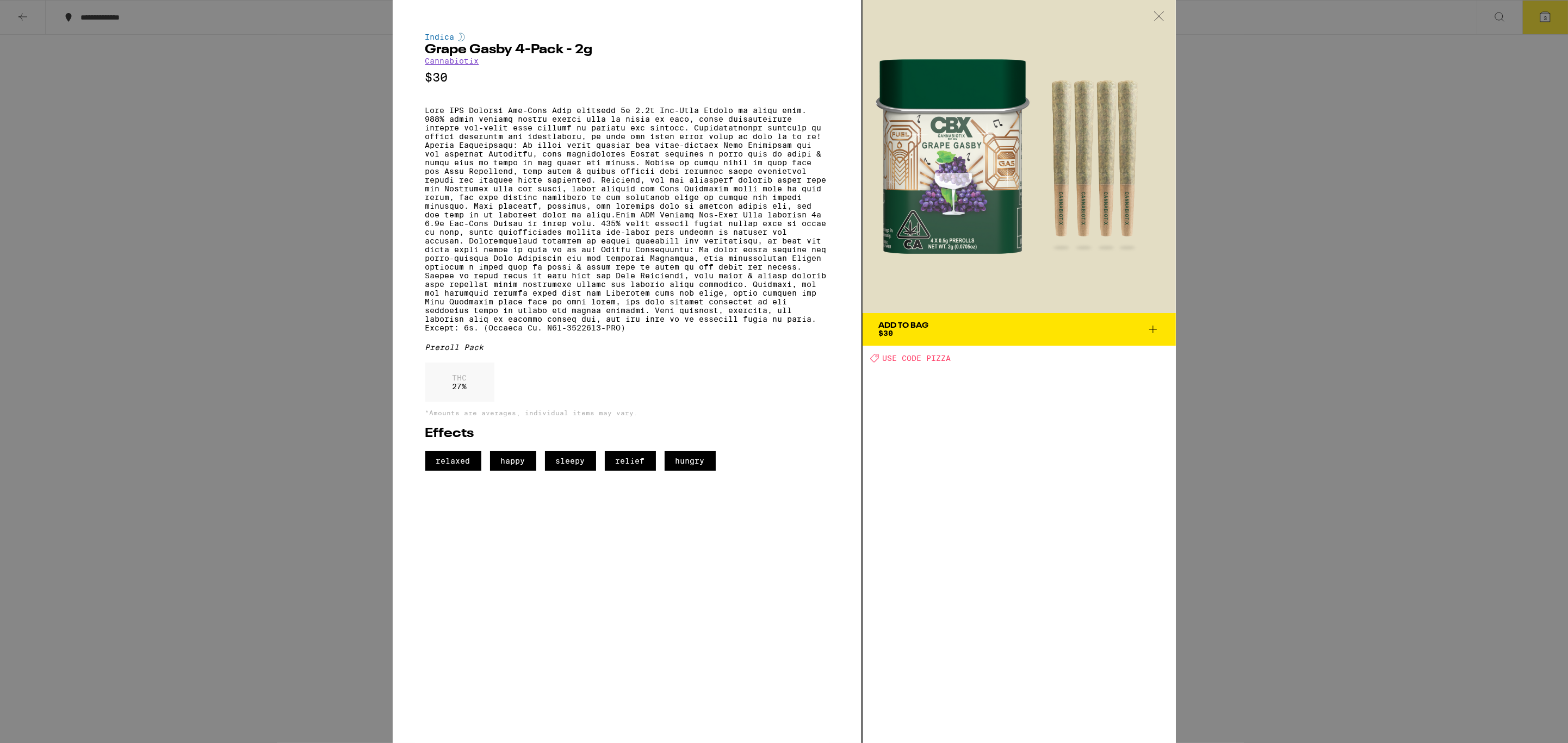
click at [1158, 21] on icon at bounding box center [1158, 17] width 11 height 10
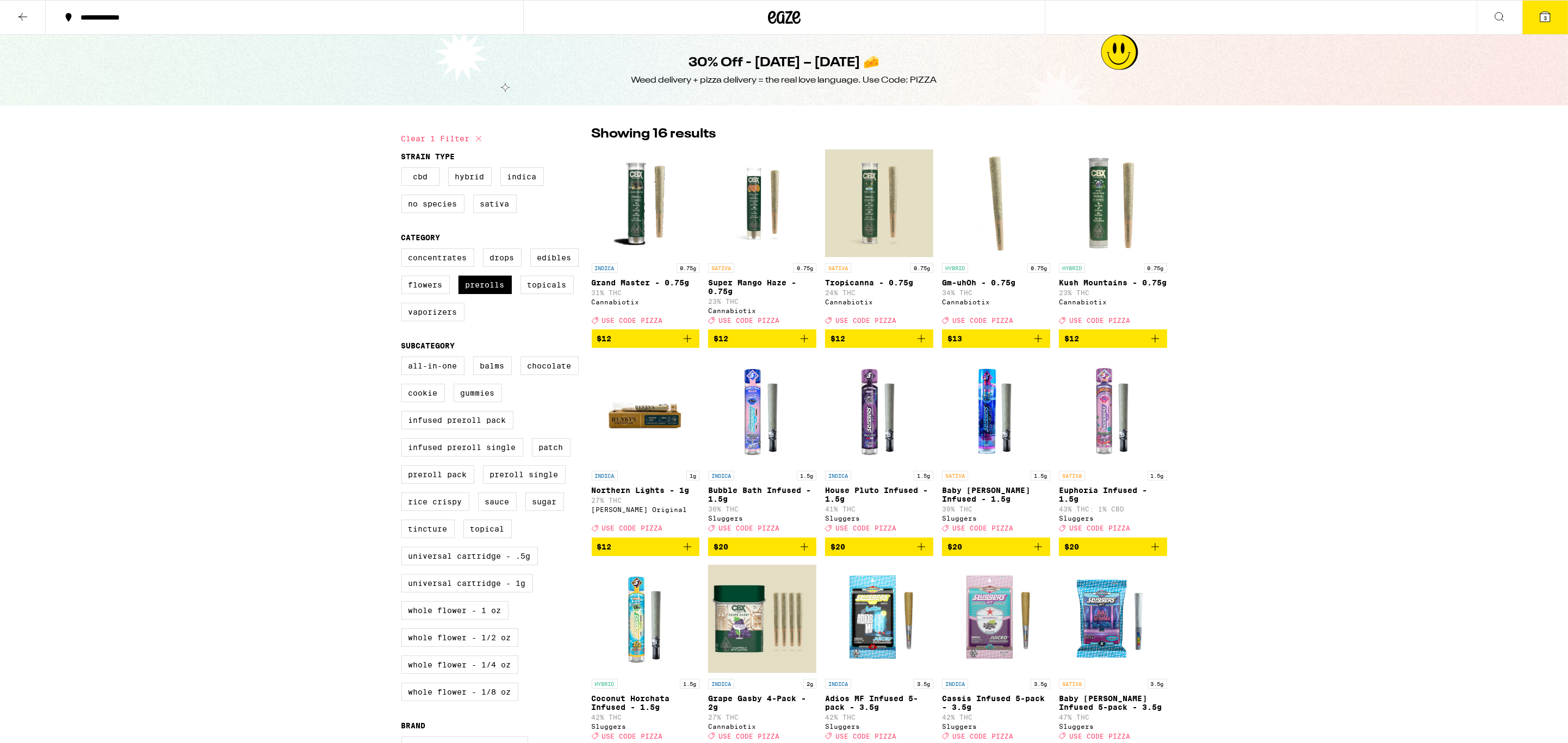
click at [1047, 348] on button "$13" at bounding box center [996, 339] width 108 height 19
click at [1549, 26] on button "4" at bounding box center [1545, 18] width 46 height 34
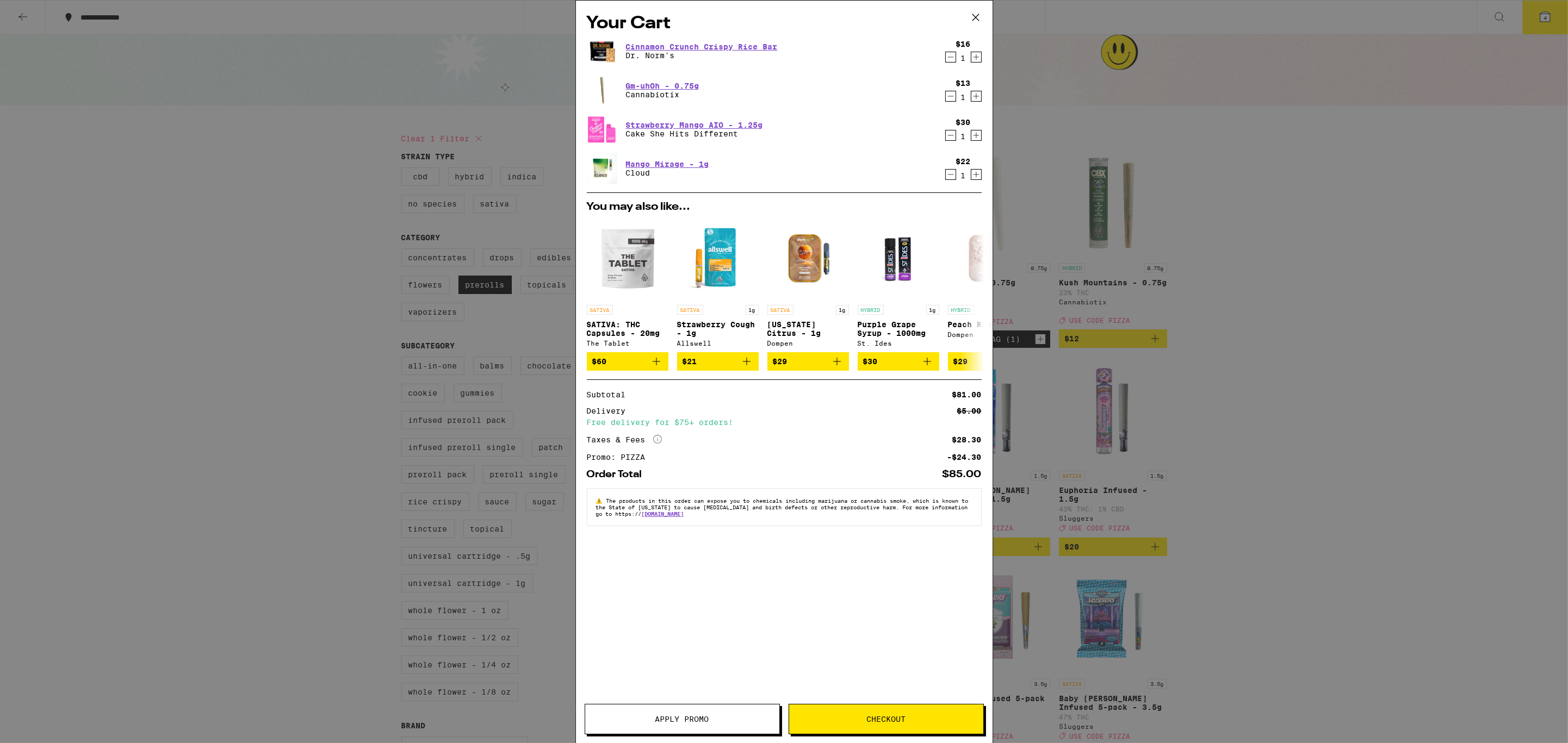
drag, startPoint x: 899, startPoint y: 720, endPoint x: 889, endPoint y: 691, distance: 30.7
click at [899, 720] on span "Checkout" at bounding box center [886, 719] width 39 height 8
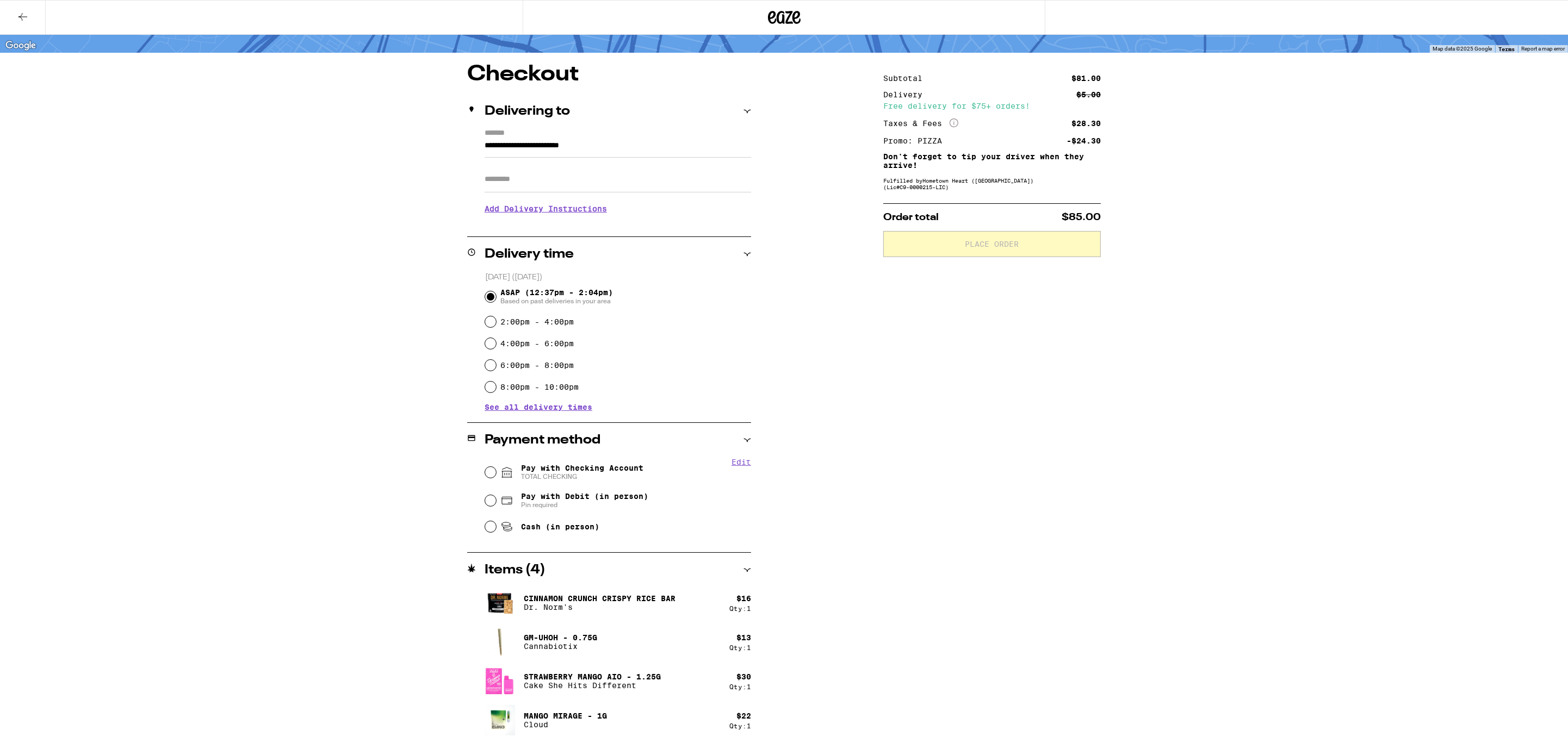
scroll to position [70, 0]
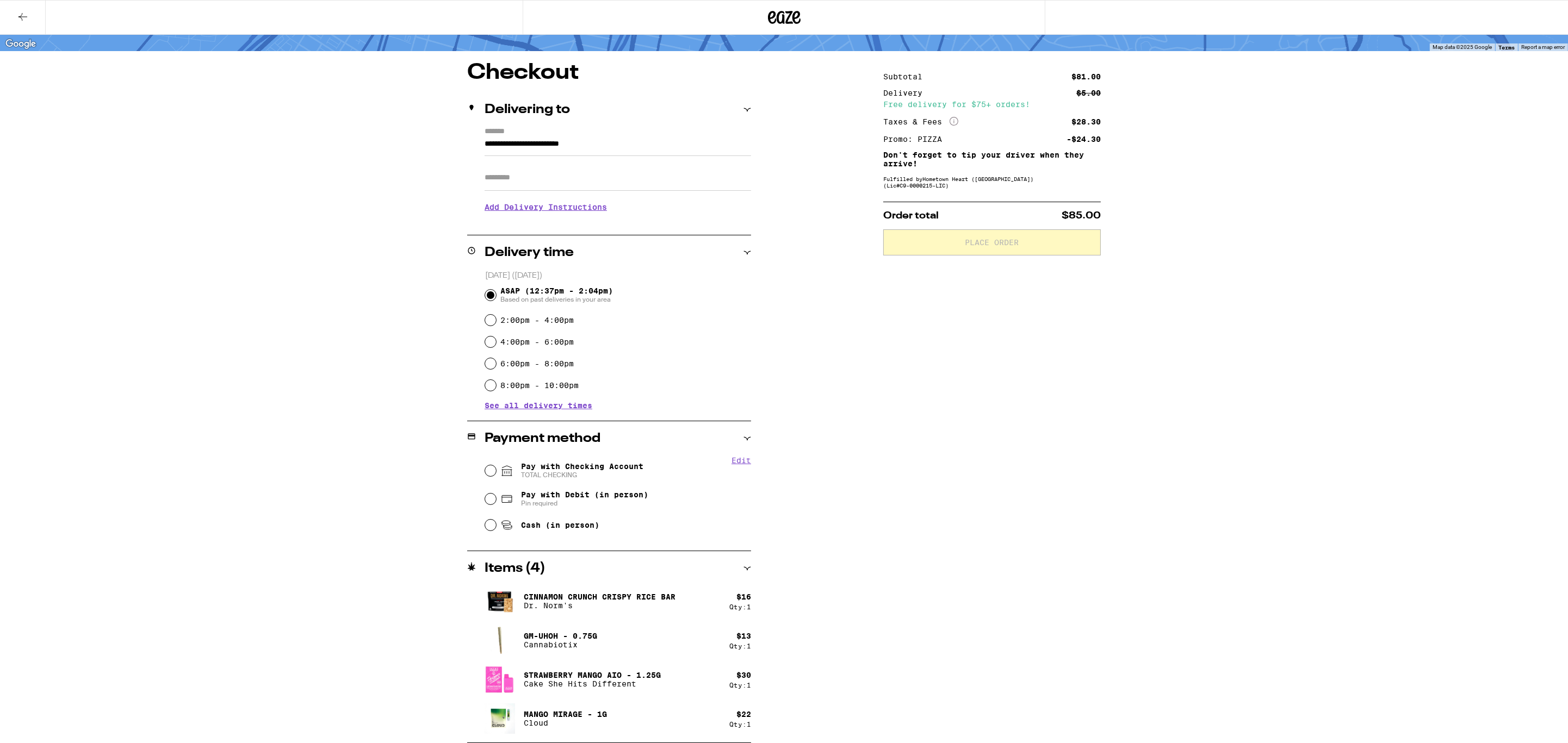
click at [560, 472] on span "Pay with Checking Account TOTAL CHECKING" at bounding box center [582, 470] width 122 height 18
click at [496, 472] on input "Pay with Checking Account TOTAL CHECKING" at bounding box center [490, 470] width 11 height 11
radio input "true"
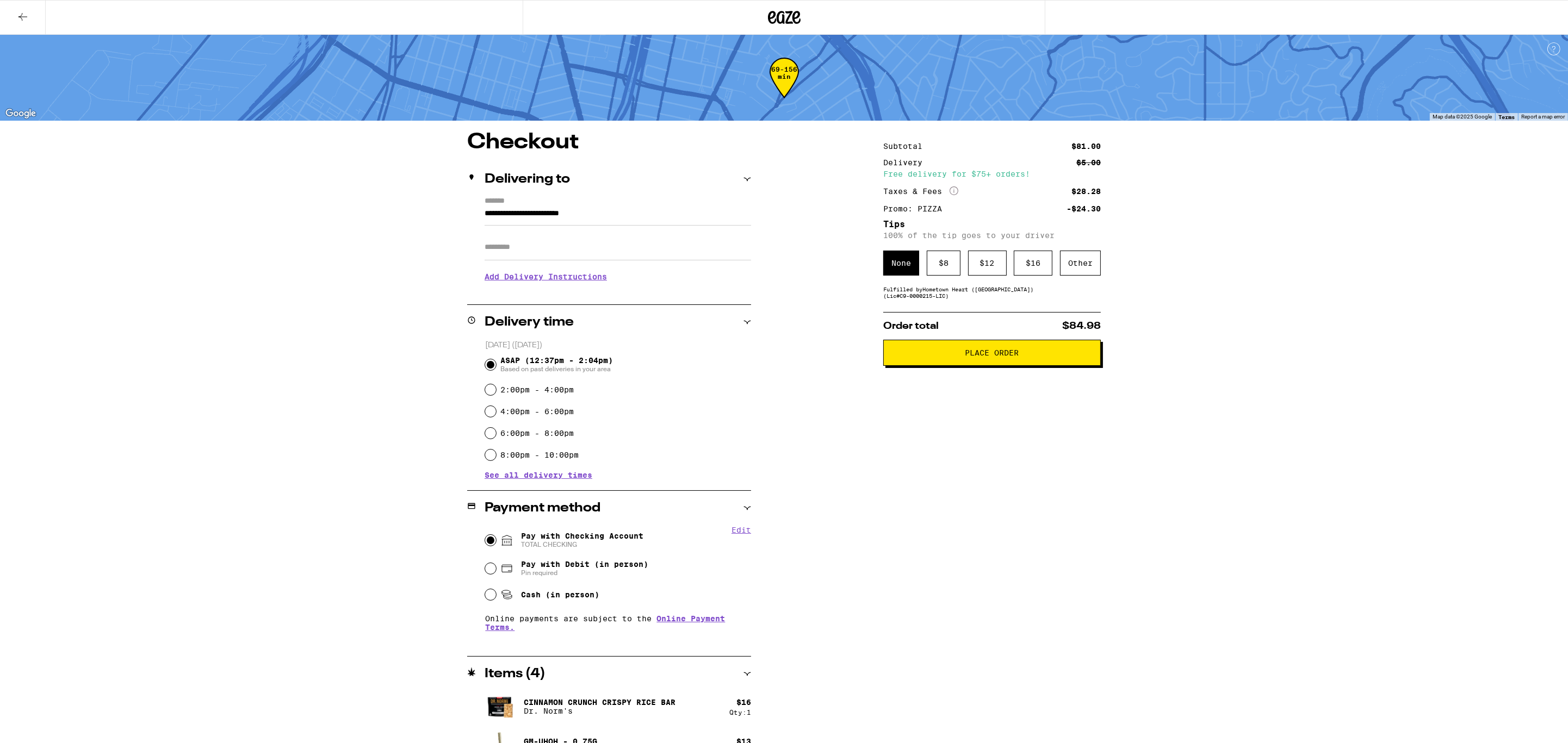
scroll to position [106, 0]
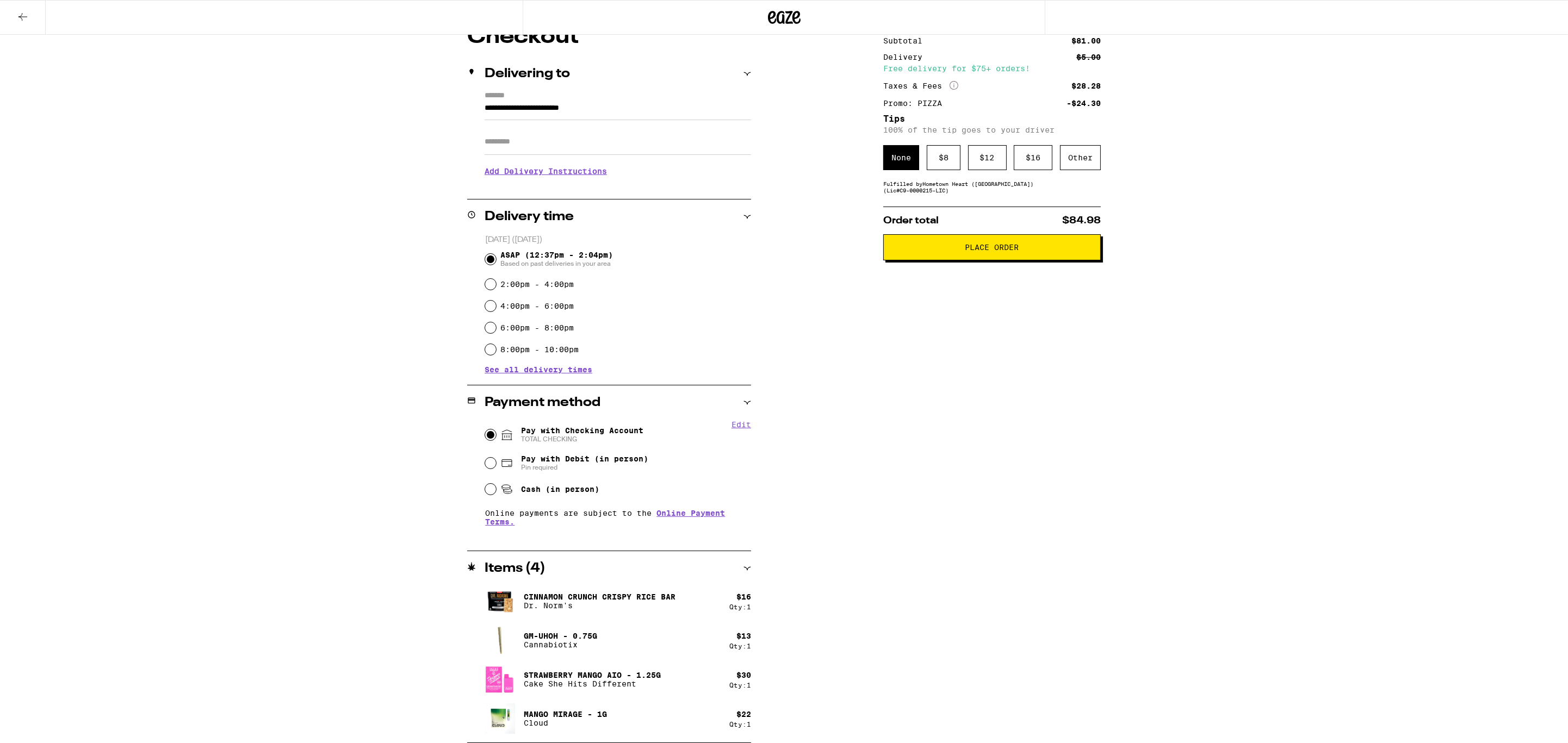
click at [997, 252] on span "Place Order" at bounding box center [992, 247] width 54 height 8
